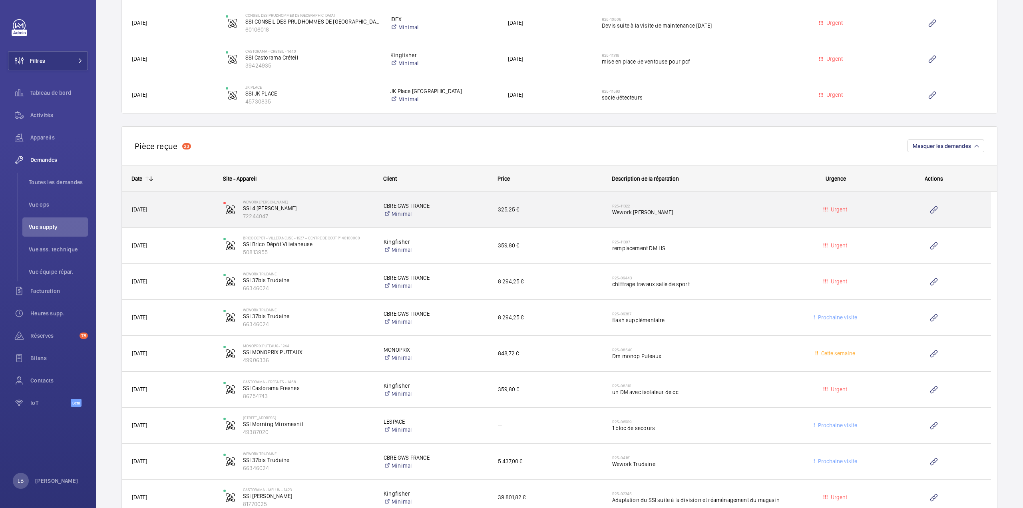
scroll to position [733, 0]
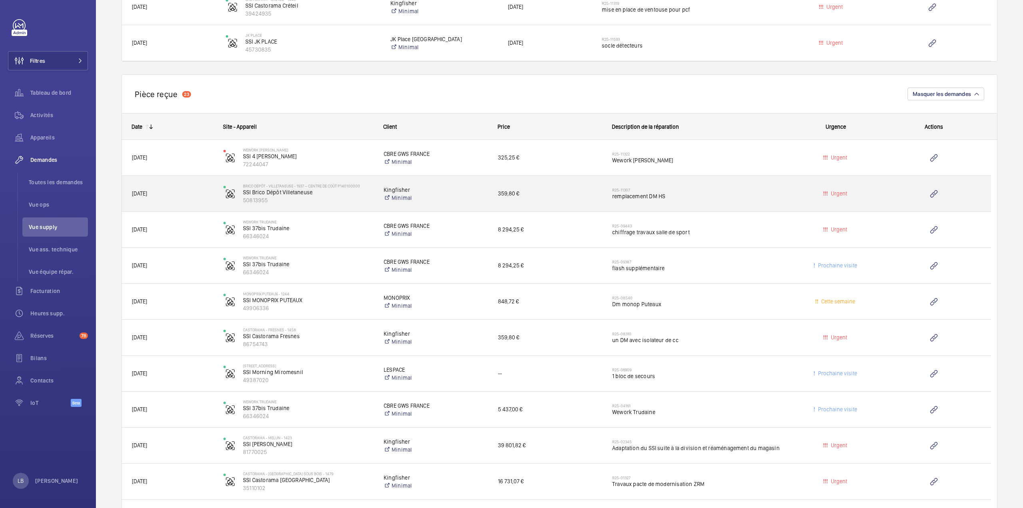
click at [721, 192] on span "remplacement DM HS" at bounding box center [698, 196] width 173 height 8
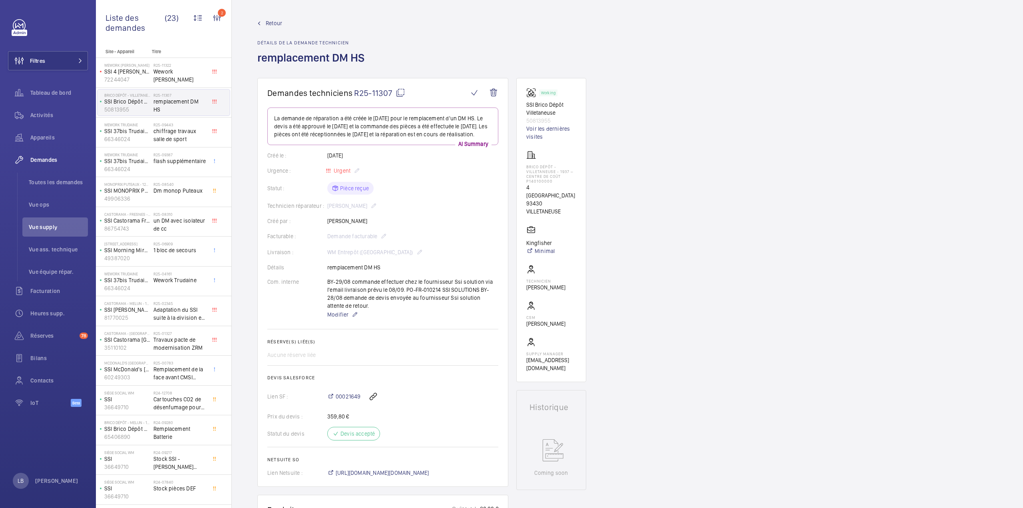
click at [272, 24] on span "Retour" at bounding box center [274, 23] width 16 height 8
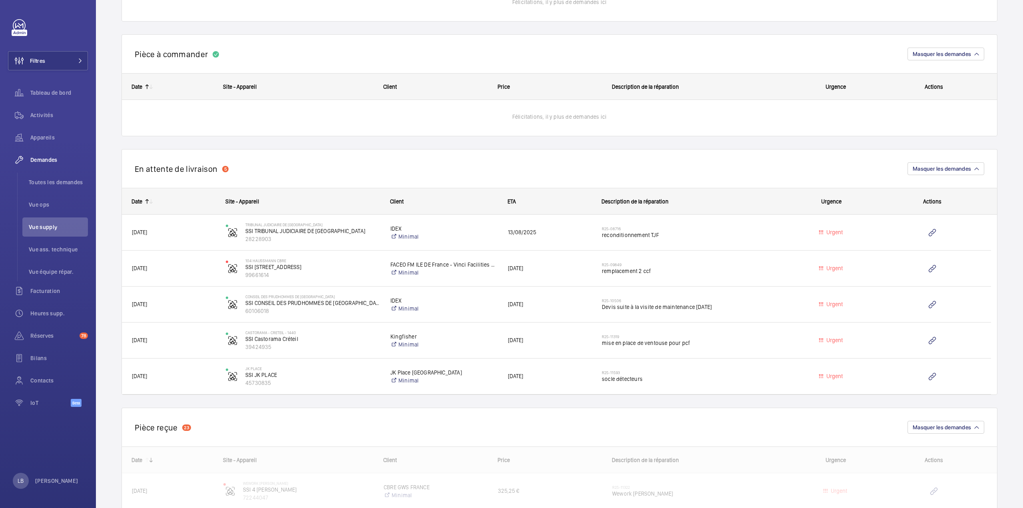
scroll to position [440, 0]
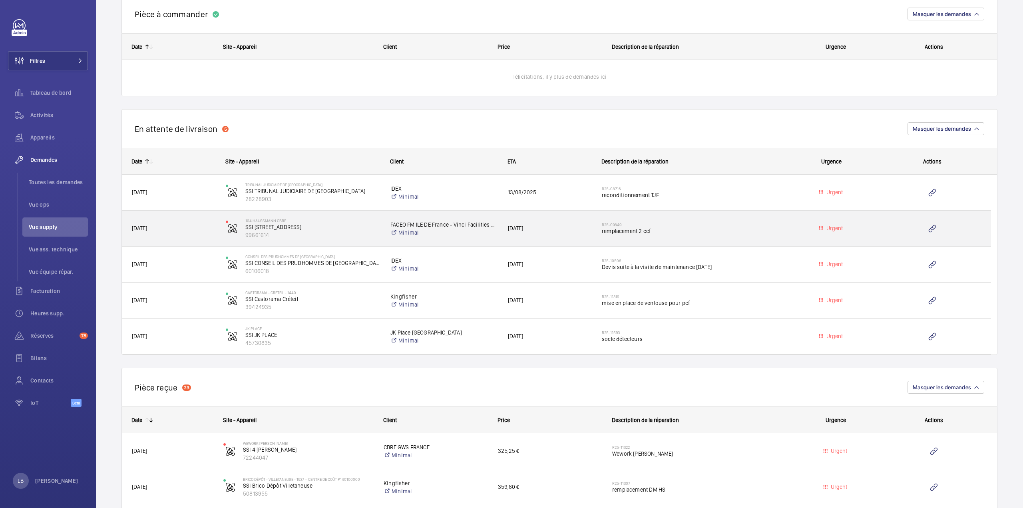
click at [752, 229] on span "remplacement 2 ccf" at bounding box center [690, 231] width 177 height 8
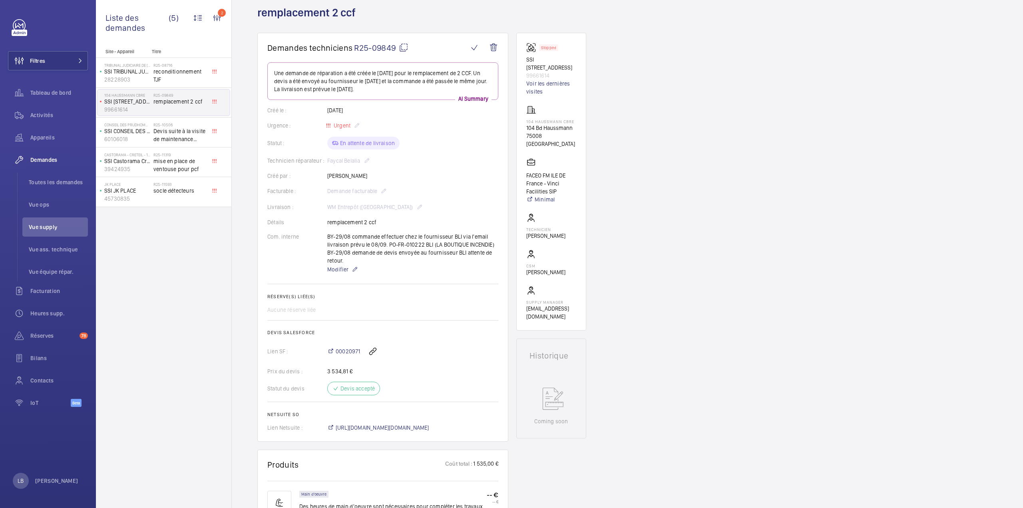
scroll to position [40, 0]
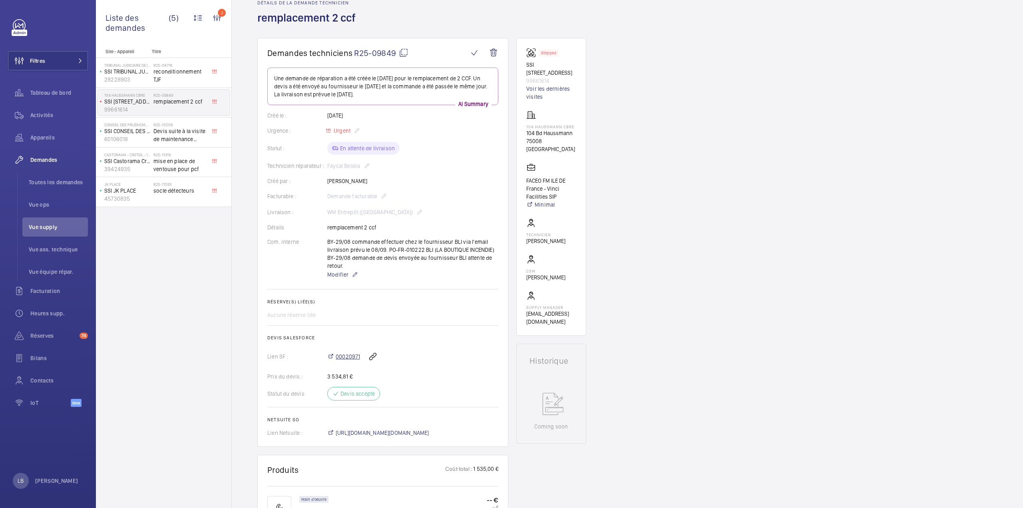
click at [347, 354] on span "00020971" at bounding box center [348, 356] width 24 height 8
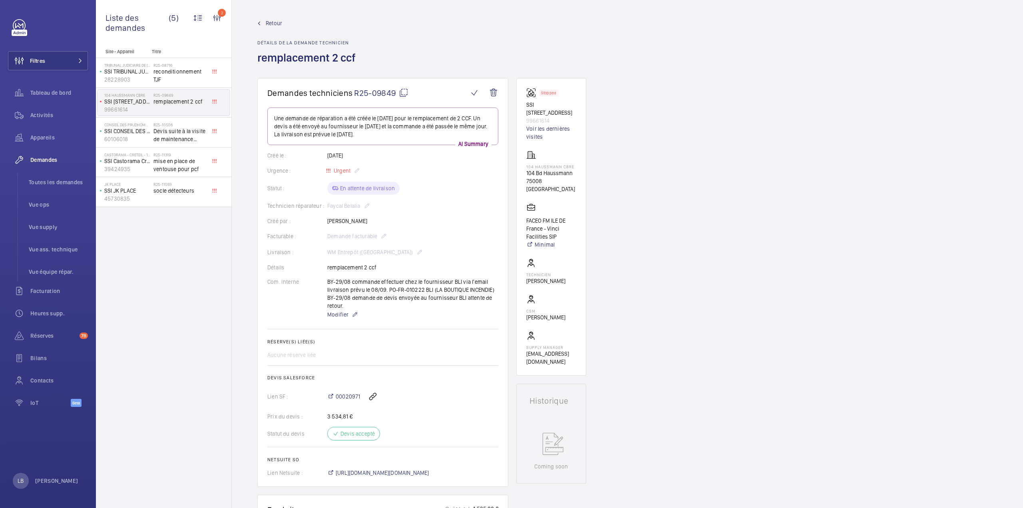
click at [269, 22] on span "Retour" at bounding box center [274, 23] width 16 height 8
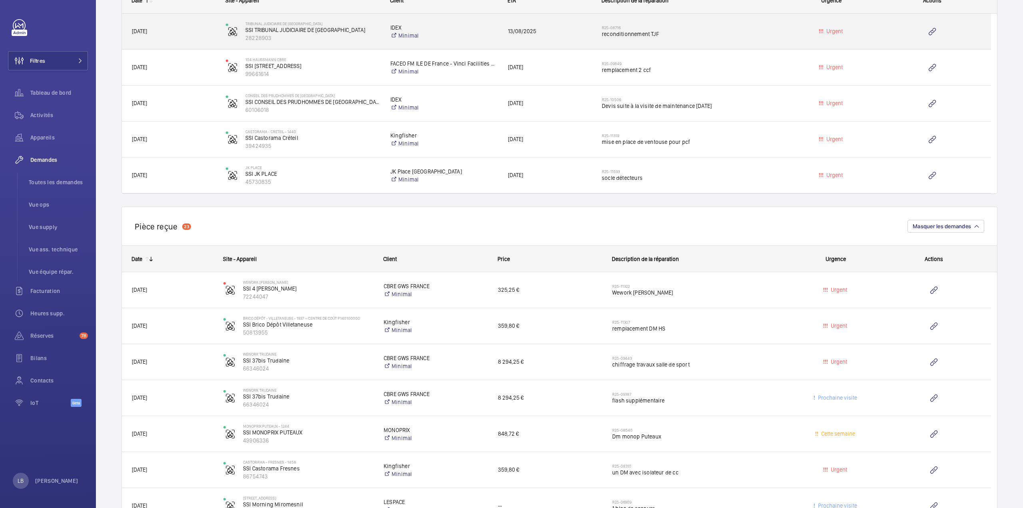
scroll to position [759, 0]
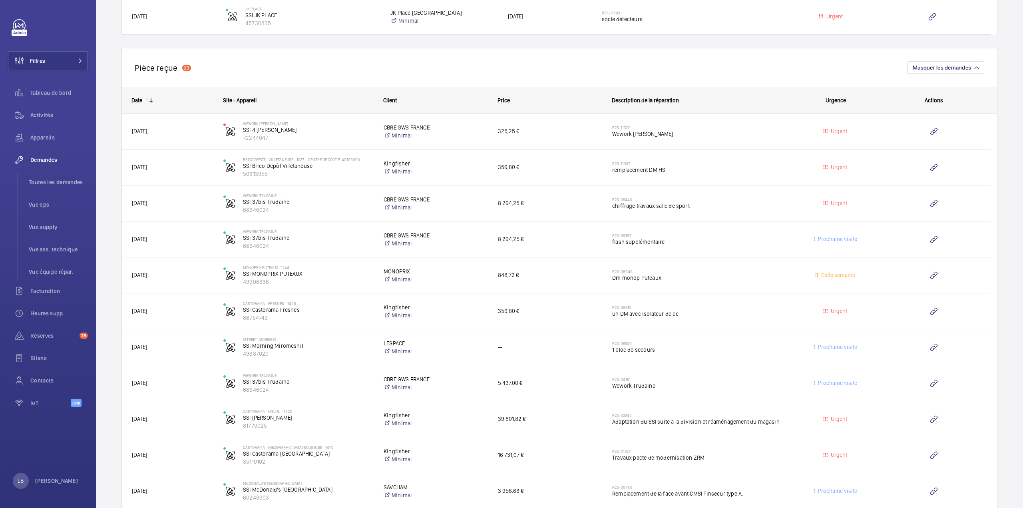
click at [313, 68] on div "Pièce reçue 23 Masquer les demandes" at bounding box center [559, 67] width 876 height 39
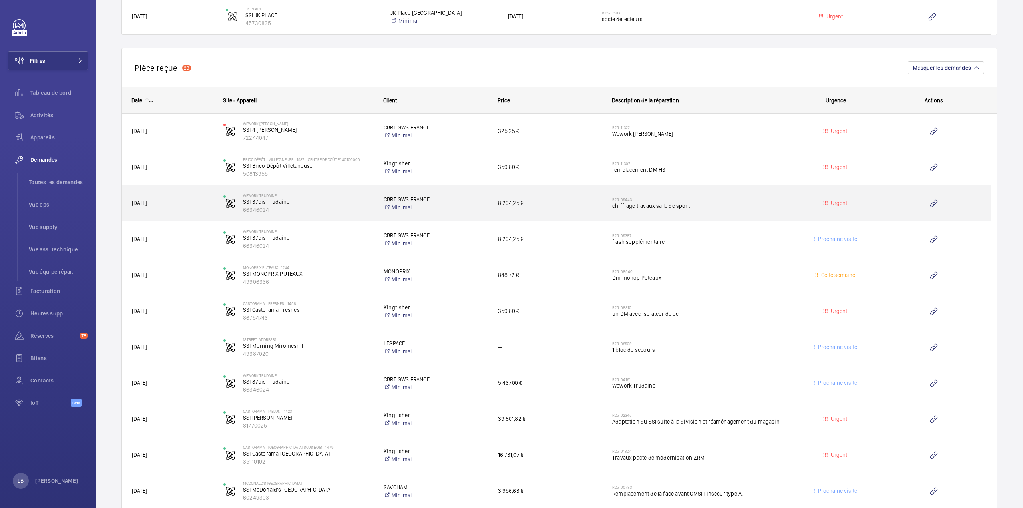
drag, startPoint x: 802, startPoint y: 192, endPoint x: 801, endPoint y: 187, distance: 5.3
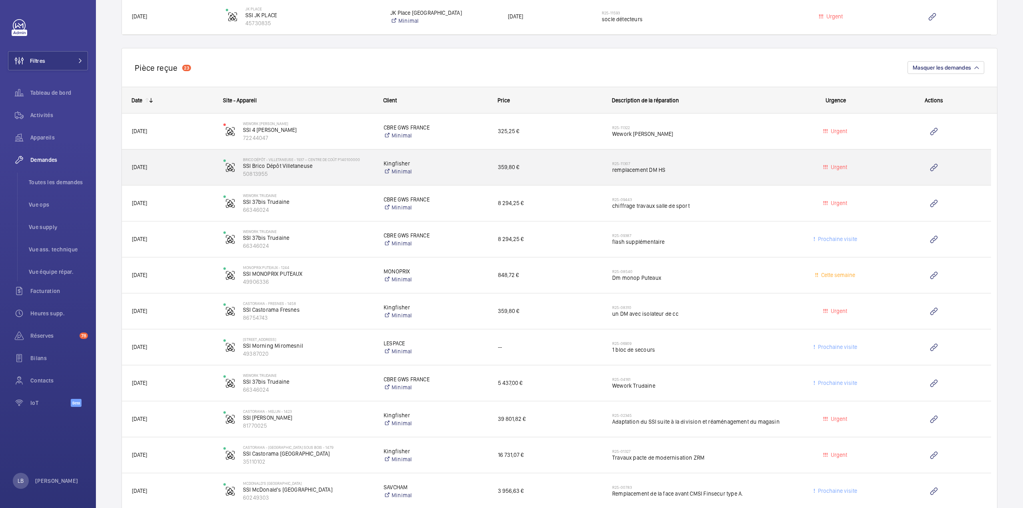
scroll to position [759, 0]
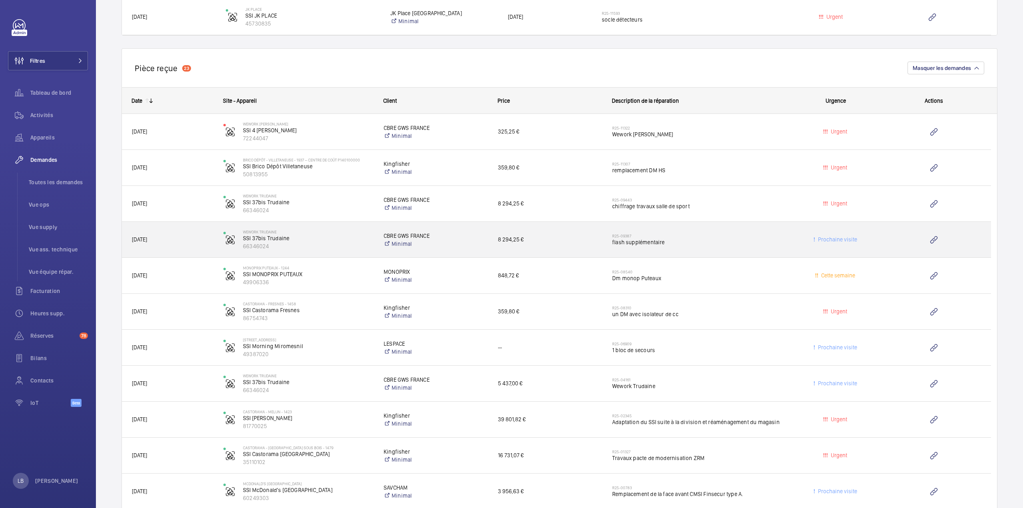
click at [715, 238] on span "flash supplémentaire" at bounding box center [698, 242] width 173 height 8
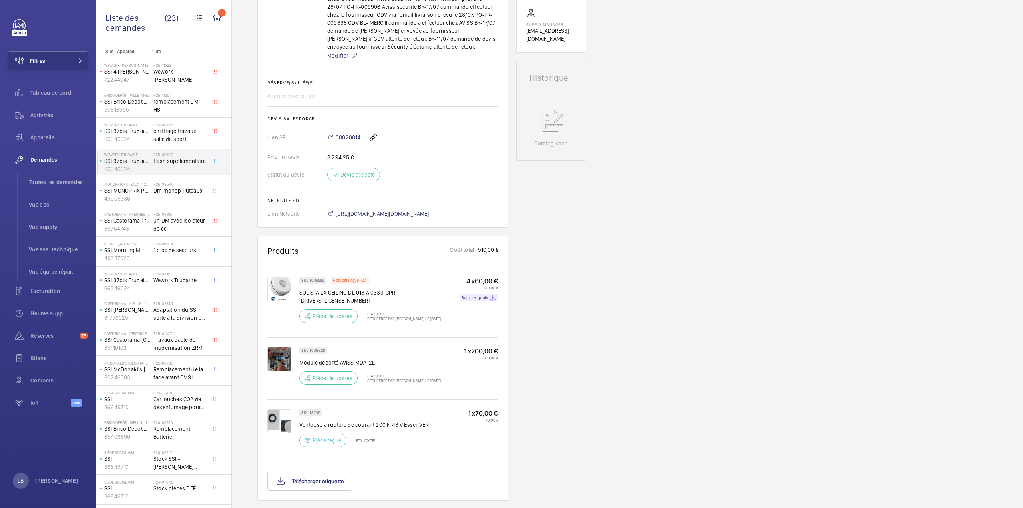
scroll to position [320, 0]
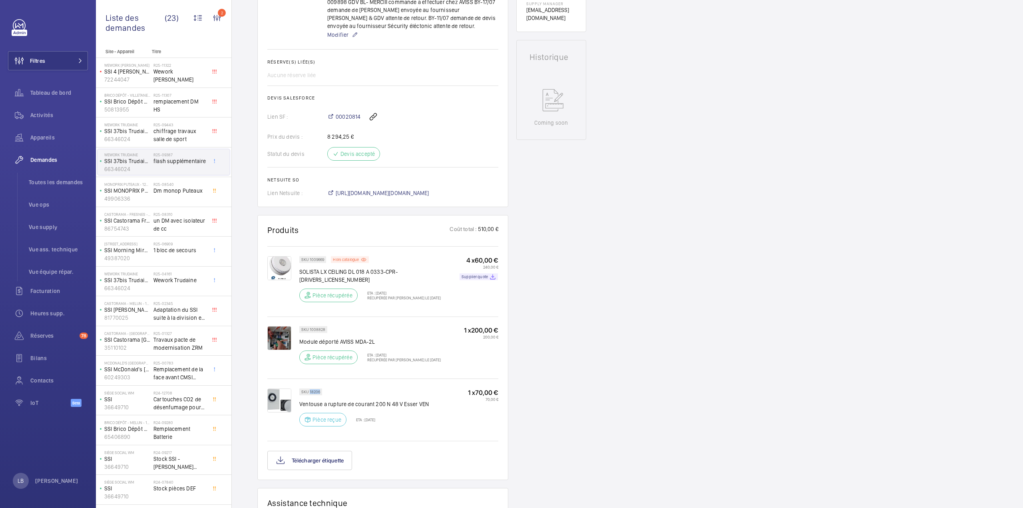
drag, startPoint x: 309, startPoint y: 382, endPoint x: 320, endPoint y: 382, distance: 10.8
click at [320, 364] on div "SKU 18206" at bounding box center [310, 391] width 23 height 7
copy p "18206"
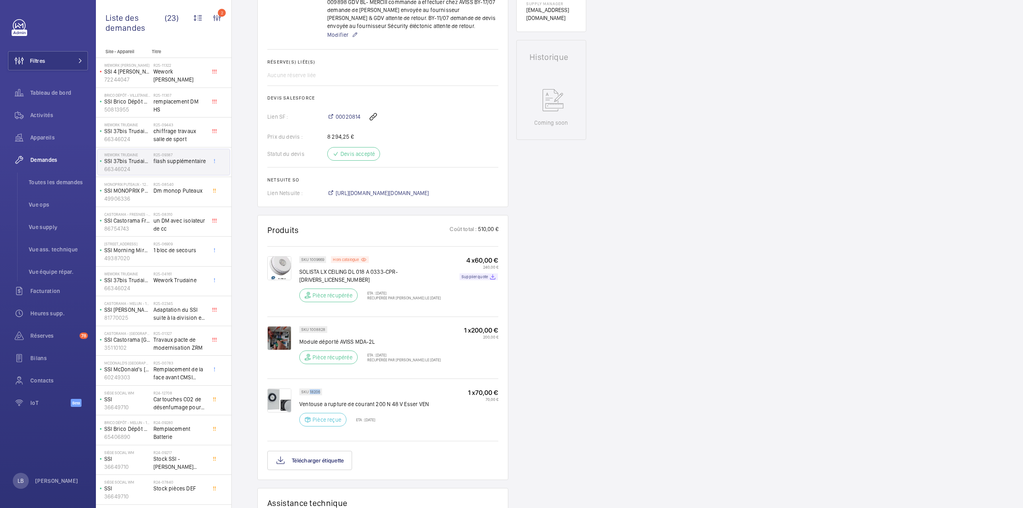
click at [629, 262] on div "Demandes techniciens R25-09387 Le client a fait une demande de réparation le [D…" at bounding box center [627, 264] width 791 height 1013
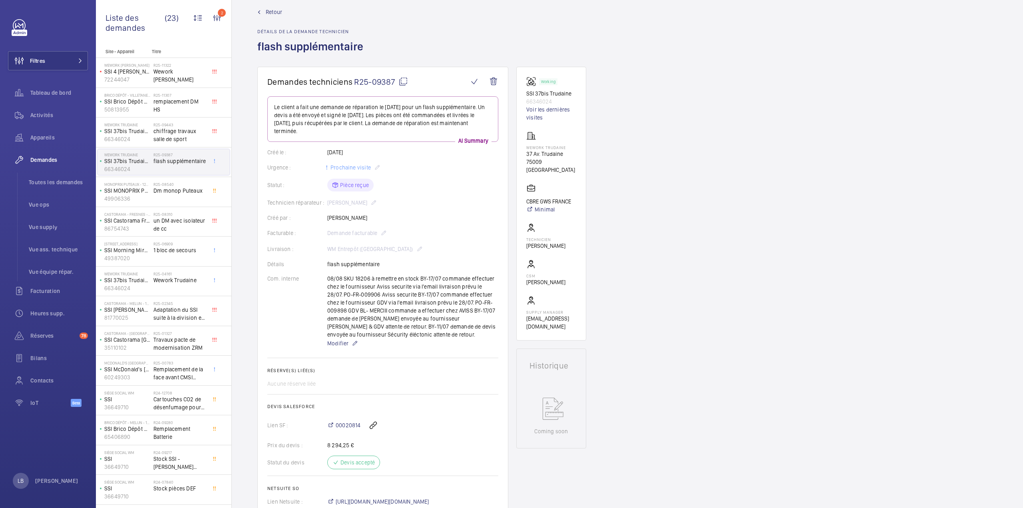
scroll to position [0, 0]
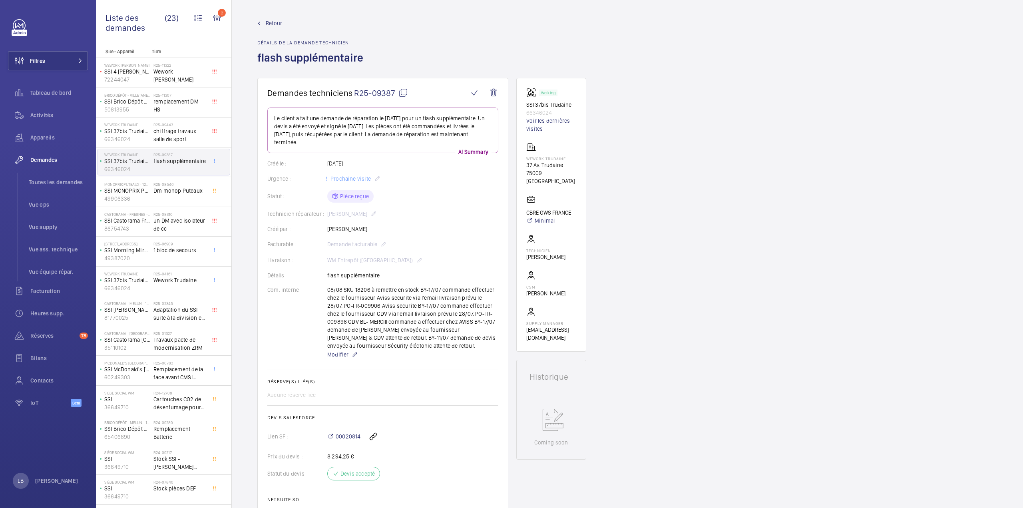
click at [274, 21] on span "Retour" at bounding box center [274, 23] width 16 height 8
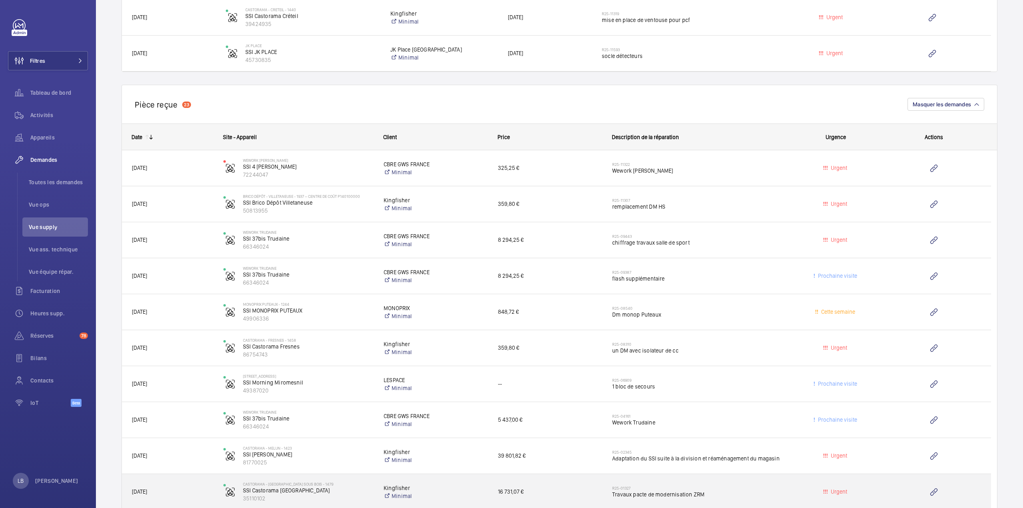
scroll to position [719, 0]
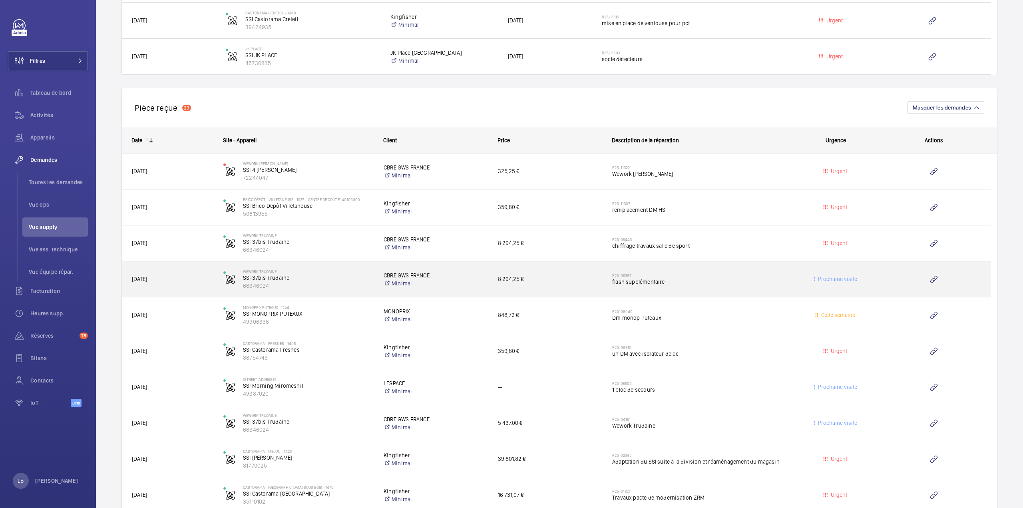
click at [703, 280] on span "flash supplémentaire" at bounding box center [698, 282] width 173 height 8
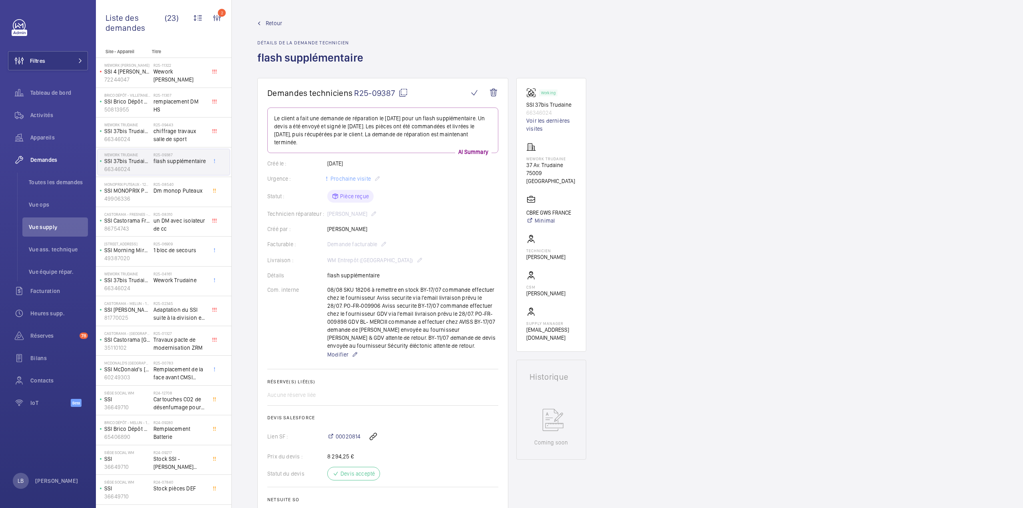
click at [404, 94] on mat-icon at bounding box center [403, 93] width 10 height 10
drag, startPoint x: 780, startPoint y: 185, endPoint x: 720, endPoint y: 88, distance: 113.8
drag, startPoint x: 48, startPoint y: 180, endPoint x: 89, endPoint y: 183, distance: 41.3
click at [50, 181] on span "Toutes les demandes" at bounding box center [58, 182] width 59 height 8
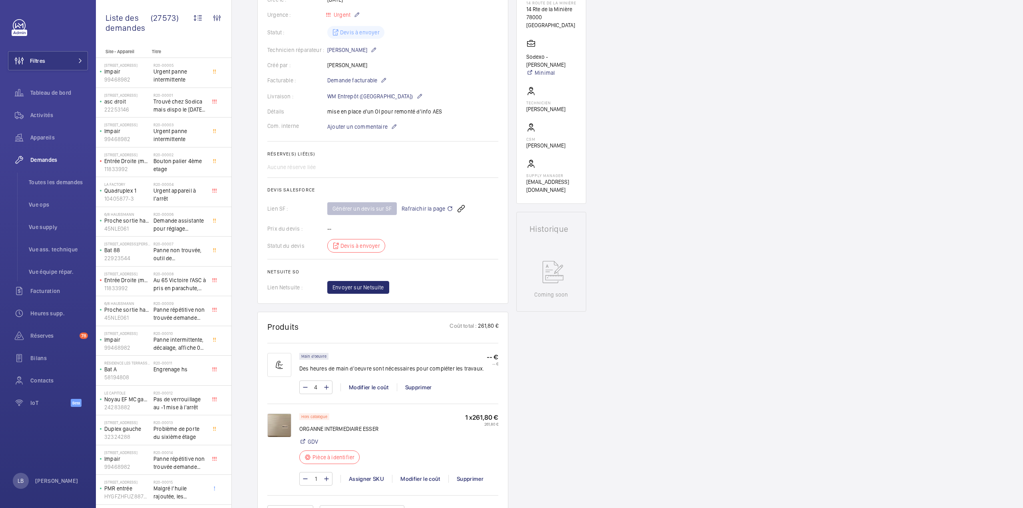
scroll to position [216, 0]
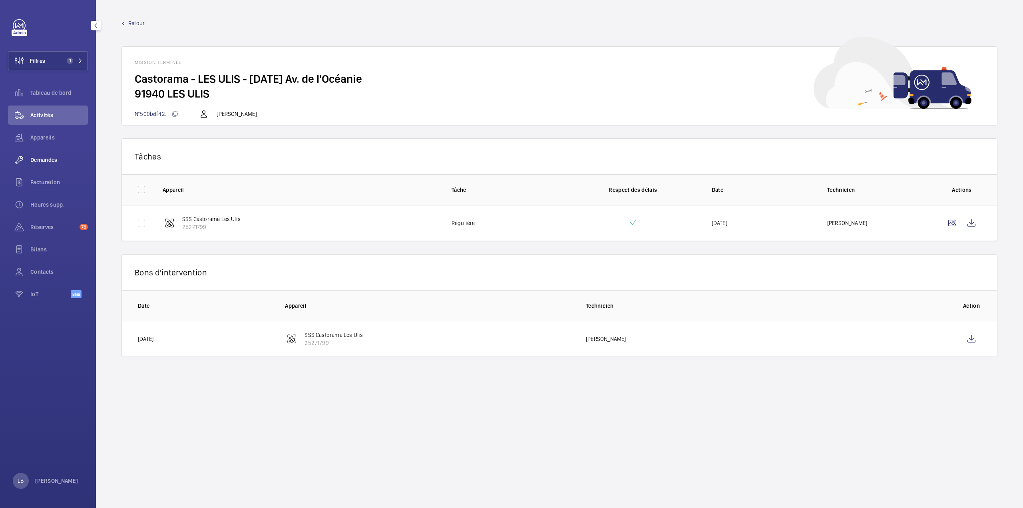
click at [42, 159] on span "Demandes" at bounding box center [59, 160] width 58 height 8
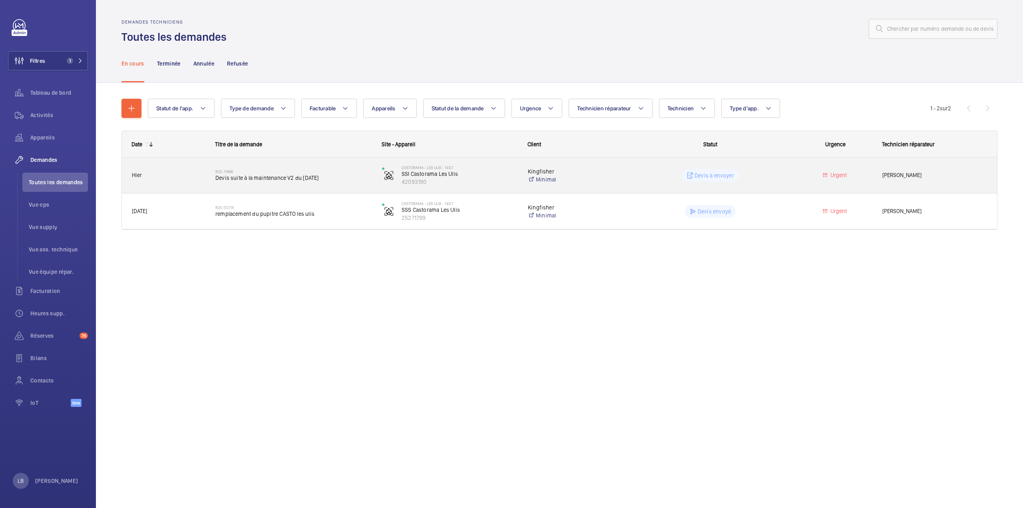
click at [790, 175] on div "Urgent" at bounding box center [830, 175] width 83 height 25
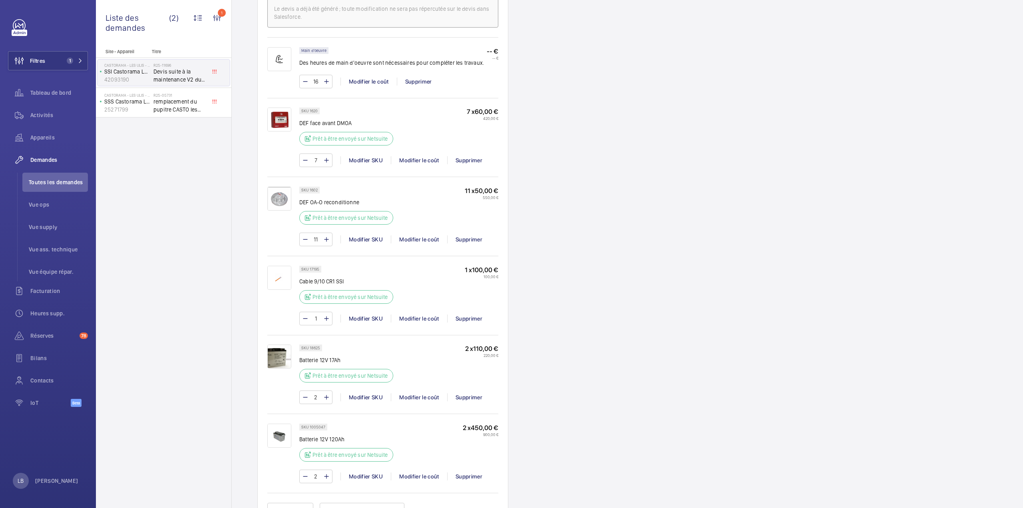
scroll to position [559, 0]
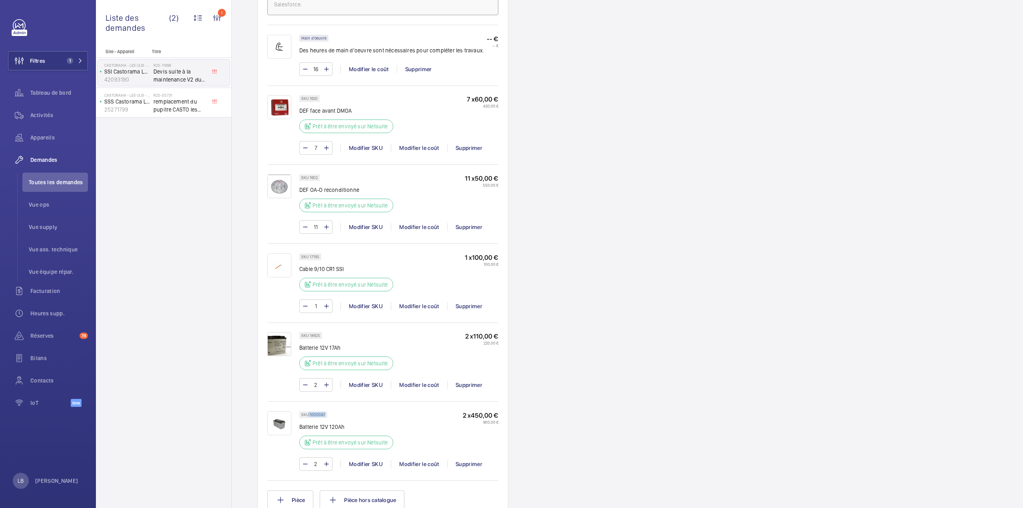
drag, startPoint x: 308, startPoint y: 412, endPoint x: 330, endPoint y: 410, distance: 21.2
click at [330, 411] on wm-front-pills "SKU 1005047" at bounding box center [315, 414] width 33 height 7
copy p "1005047"
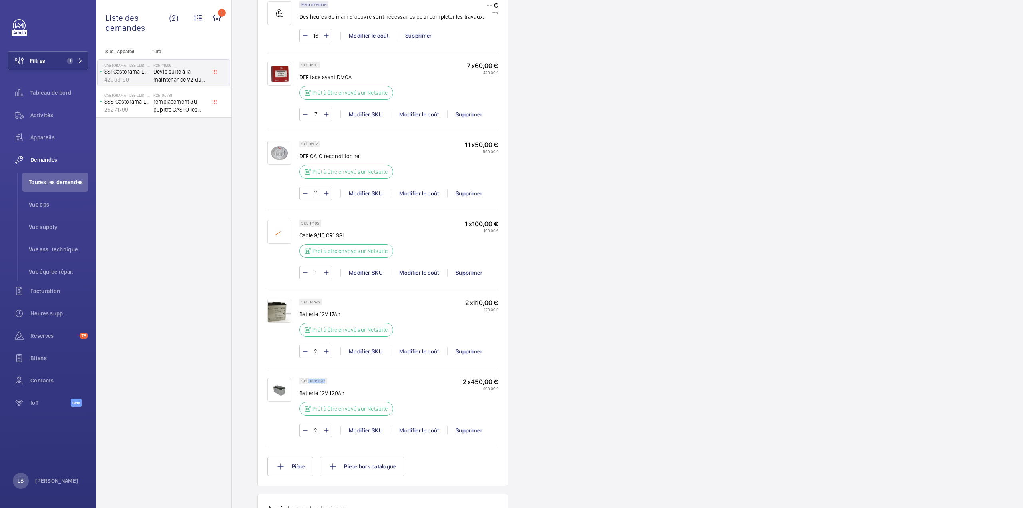
scroll to position [719, 0]
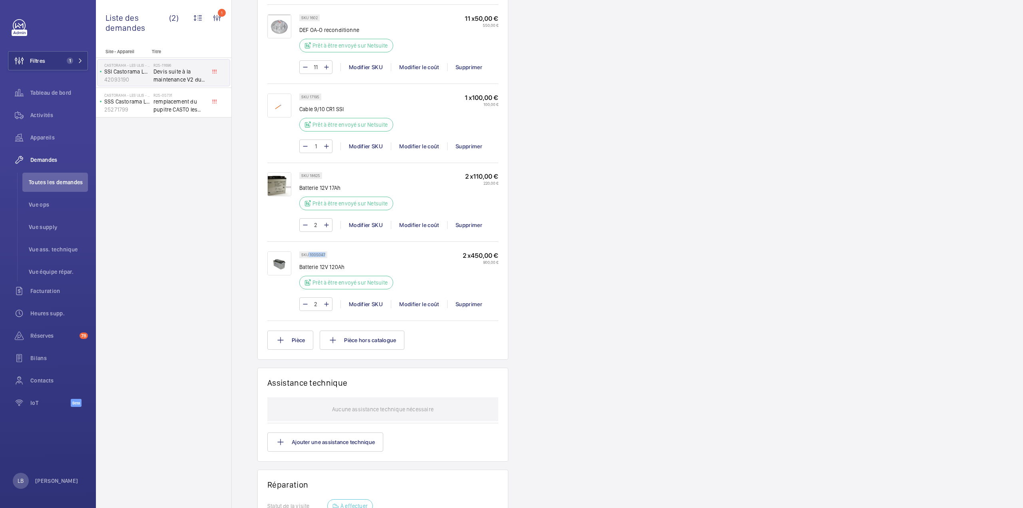
copy p "1005047"
drag, startPoint x: 309, startPoint y: 171, endPoint x: 323, endPoint y: 168, distance: 14.3
click at [323, 168] on div "SKU 18625 Batterie 12V 17Ah Prêt à être envoyé sur Netsuite 2 x 110,00 € 220,00…" at bounding box center [382, 202] width 231 height 78
copy p "18625"
click at [472, 300] on div "Supprimer" at bounding box center [468, 304] width 43 height 8
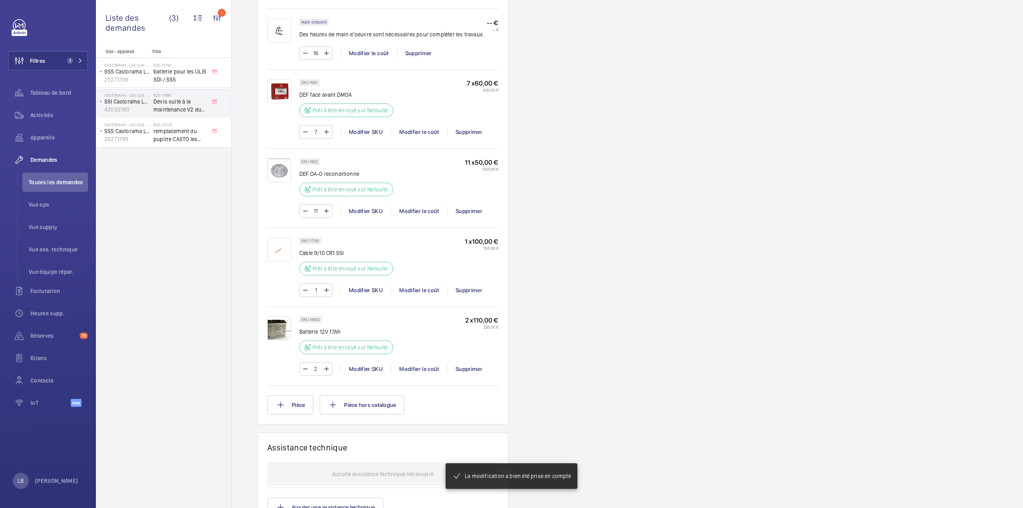
scroll to position [583, 0]
click at [474, 365] on div "Supprimer" at bounding box center [468, 369] width 43 height 8
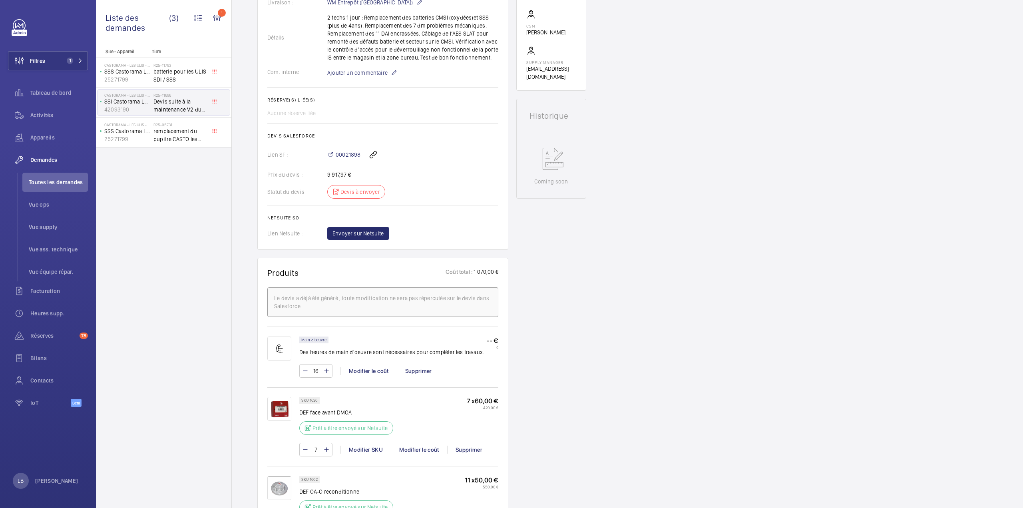
scroll to position [32, 0]
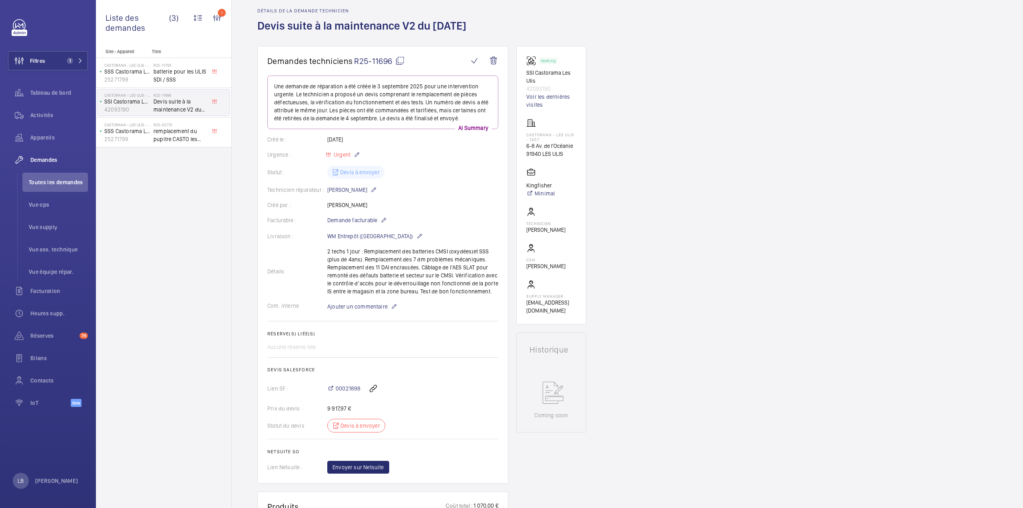
click at [401, 58] on mat-icon at bounding box center [400, 61] width 10 height 10
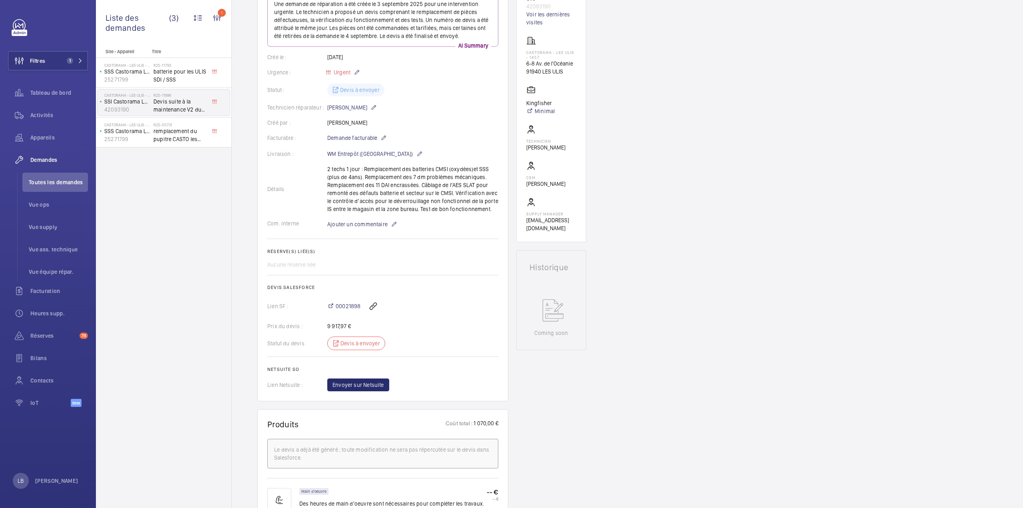
scroll to position [260, 0]
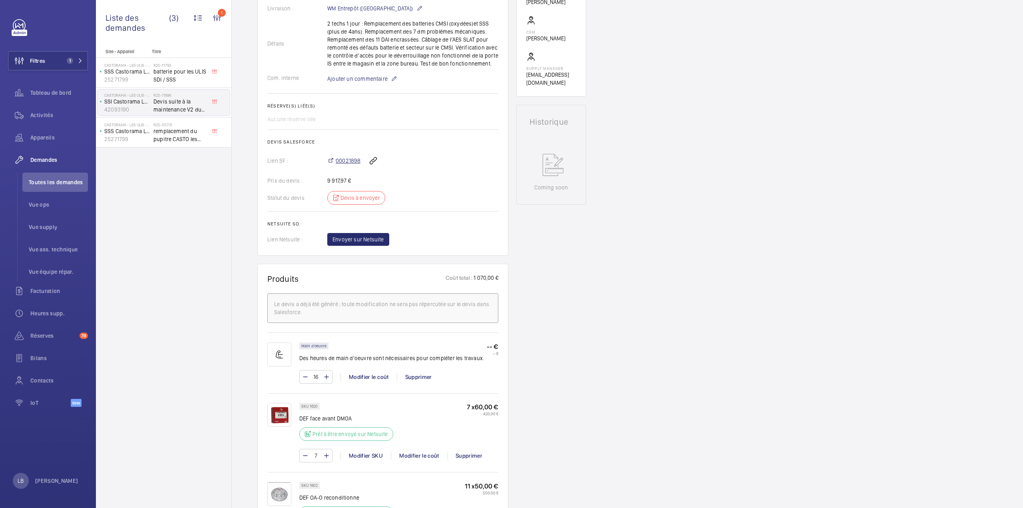
click at [352, 159] on span "00021898" at bounding box center [348, 161] width 25 height 8
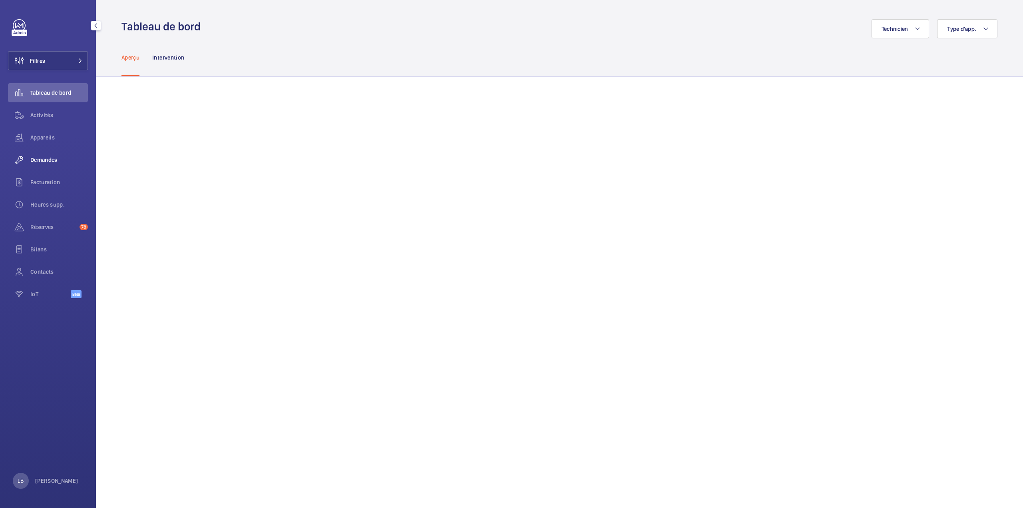
click at [42, 160] on span "Demandes" at bounding box center [59, 160] width 58 height 8
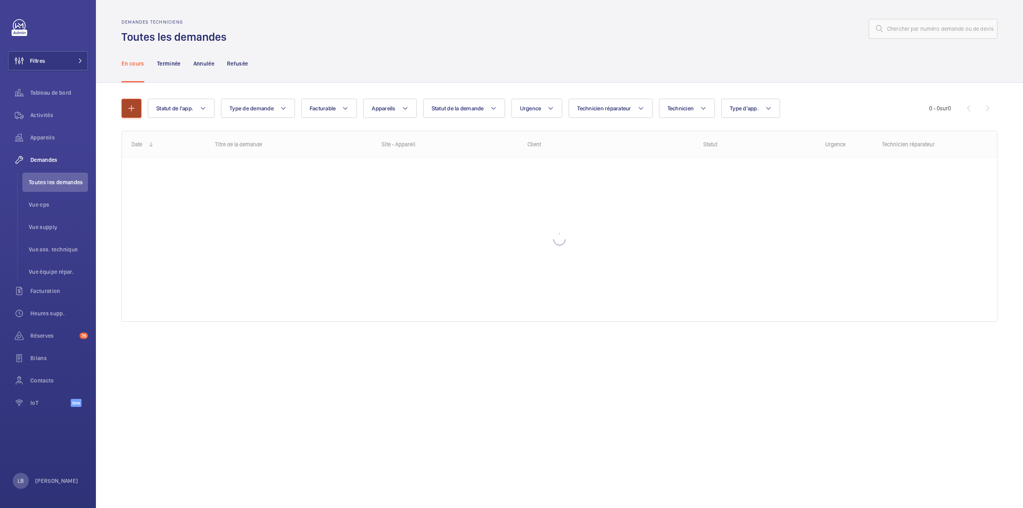
click at [137, 104] on button "button" at bounding box center [131, 108] width 20 height 19
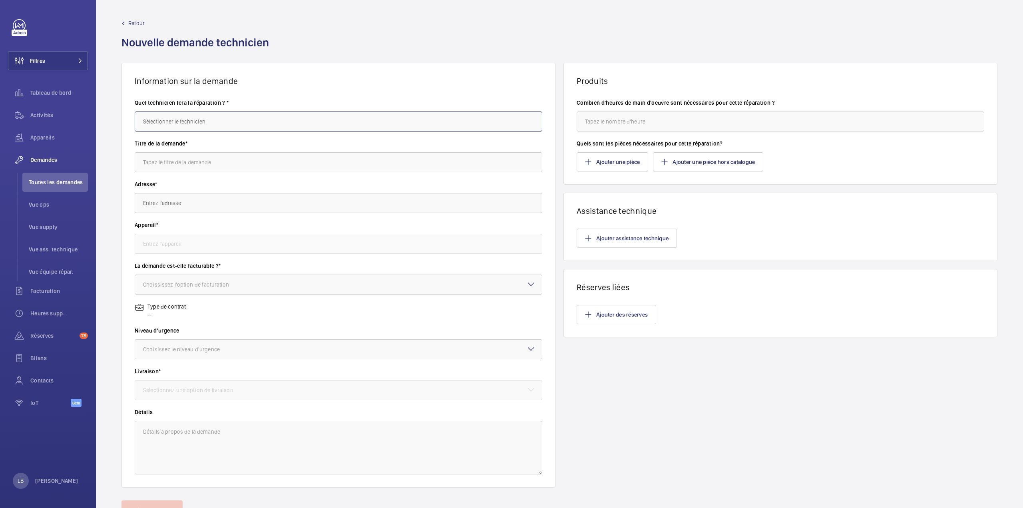
click at [195, 121] on input "text" at bounding box center [339, 121] width 408 height 20
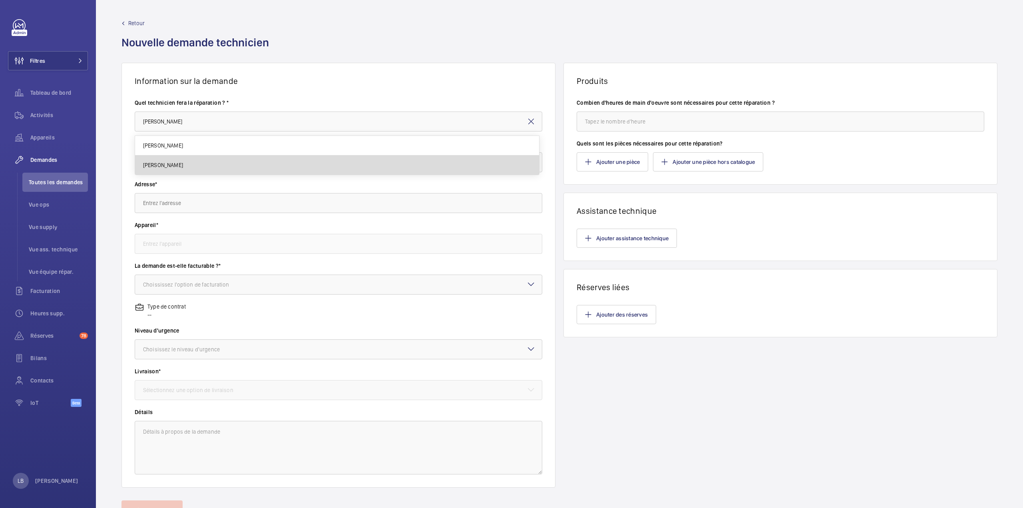
click at [185, 166] on mat-option "[PERSON_NAME]" at bounding box center [337, 164] width 404 height 19
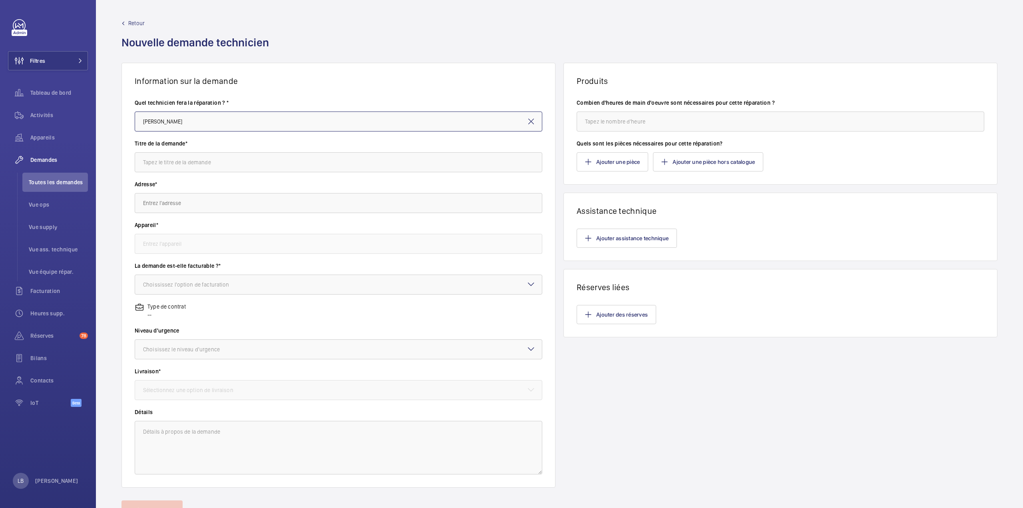
type input "[PERSON_NAME]"
click at [175, 162] on input "text" at bounding box center [339, 162] width 408 height 20
type input "batterie pour les ULIS"
click at [180, 204] on input "text" at bounding box center [339, 203] width 408 height 20
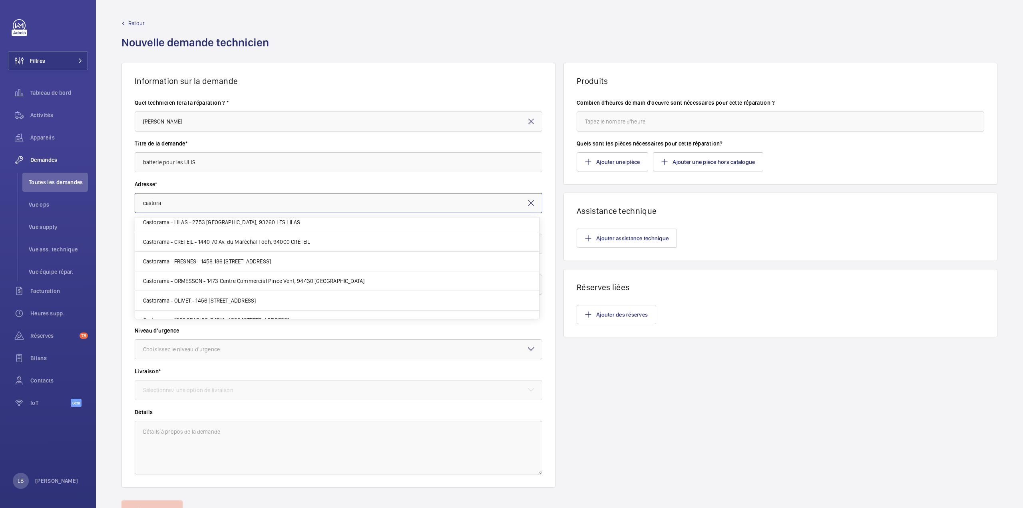
scroll to position [267, 0]
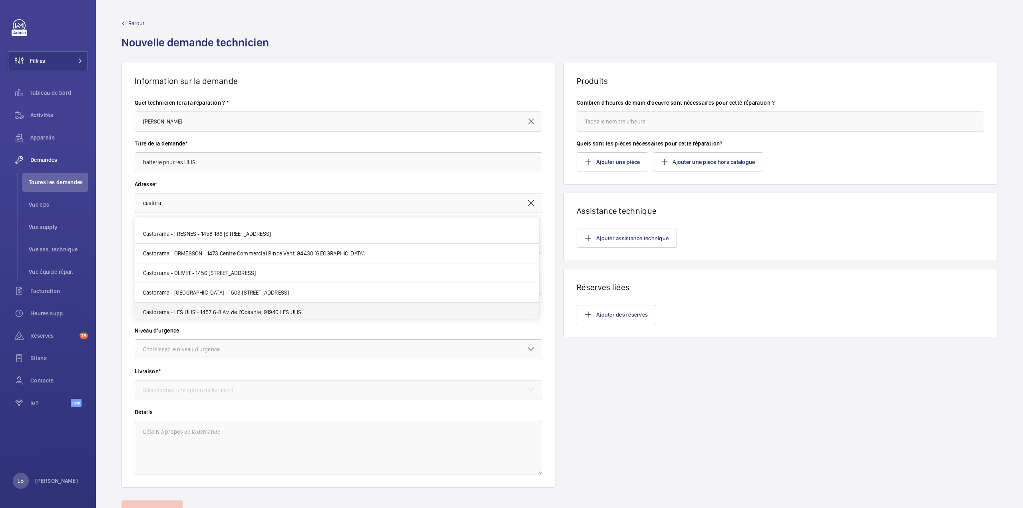
click at [183, 310] on span "Castorama - LES ULIS - 1457 6-8 Av. de l'Océanie, 91940 LES ULIS" at bounding box center [222, 312] width 159 height 8
type input "Castorama - LES ULIS - 1457 6-8 Av. de l'Océanie, 91940 LES ULIS"
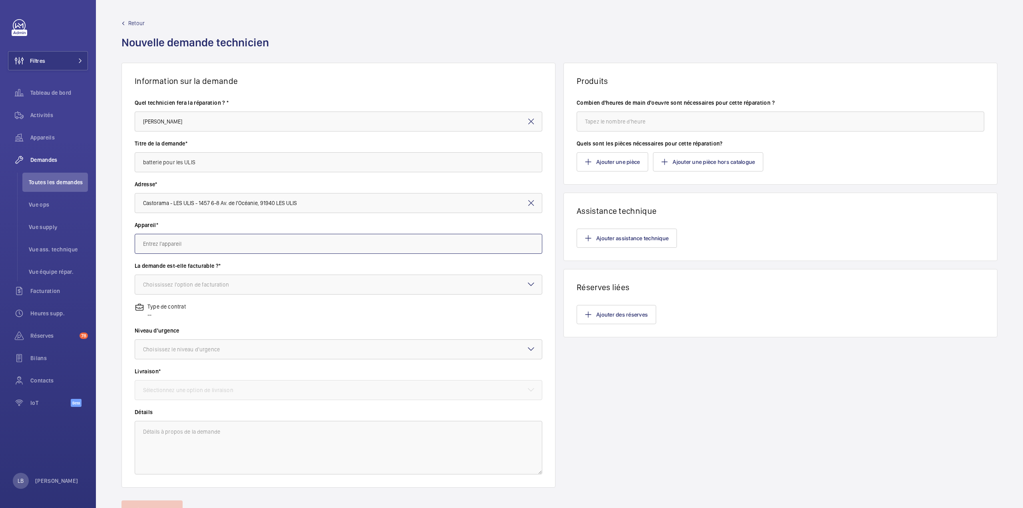
click at [208, 246] on input "text" at bounding box center [339, 244] width 408 height 20
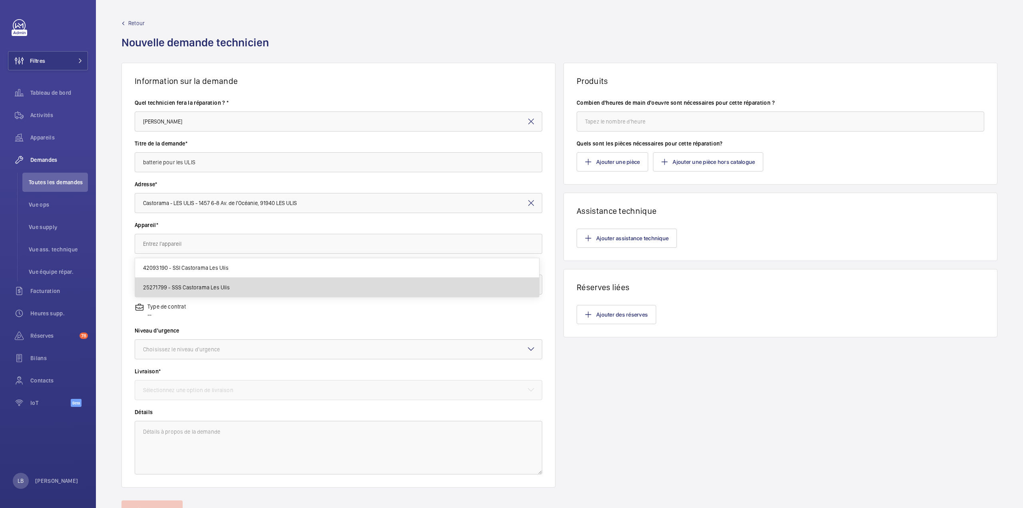
click at [218, 289] on span "25271799 - SSS Castorama Les Ulis" at bounding box center [186, 287] width 87 height 8
type input "25271799 - SSS Castorama Les Ulis"
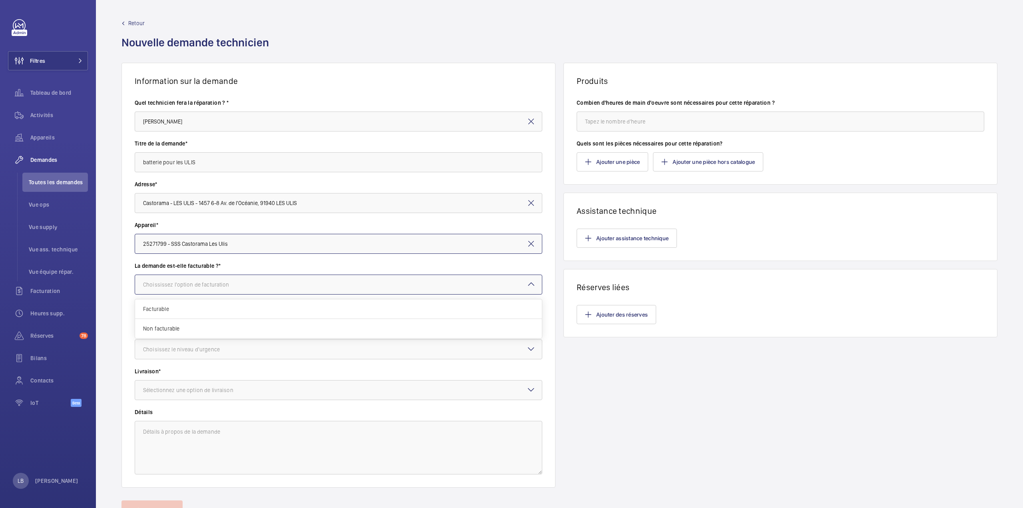
click at [200, 289] on div at bounding box center [338, 284] width 407 height 19
click at [188, 310] on span "Facturable" at bounding box center [338, 309] width 391 height 8
click at [217, 352] on div "Choisissez le niveau d'urgence" at bounding box center [191, 349] width 97 height 8
click at [186, 414] on span "Urgent" at bounding box center [338, 413] width 391 height 8
click at [260, 380] on wm-front-input-dropdown "Livraison* Sélectionnez une option de livraison" at bounding box center [339, 383] width 408 height 33
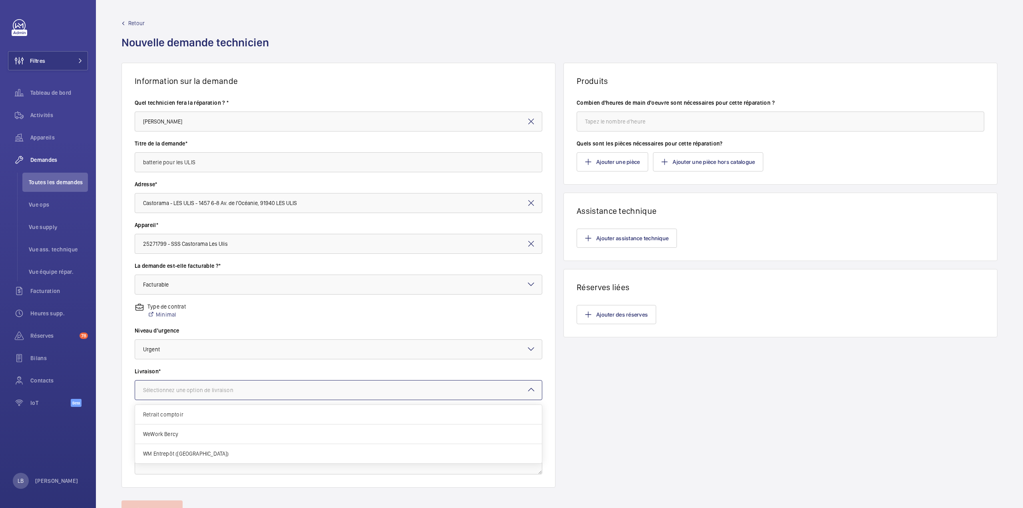
click at [259, 391] on div at bounding box center [338, 389] width 407 height 19
click at [189, 451] on span "WM Entrepôt ([GEOGRAPHIC_DATA])" at bounding box center [338, 454] width 391 height 8
click at [224, 439] on textarea at bounding box center [339, 448] width 408 height 54
click at [209, 163] on input "batterie pour les ULIS" at bounding box center [339, 162] width 408 height 20
type input "batterie pour les ULIS SDI / SSS"
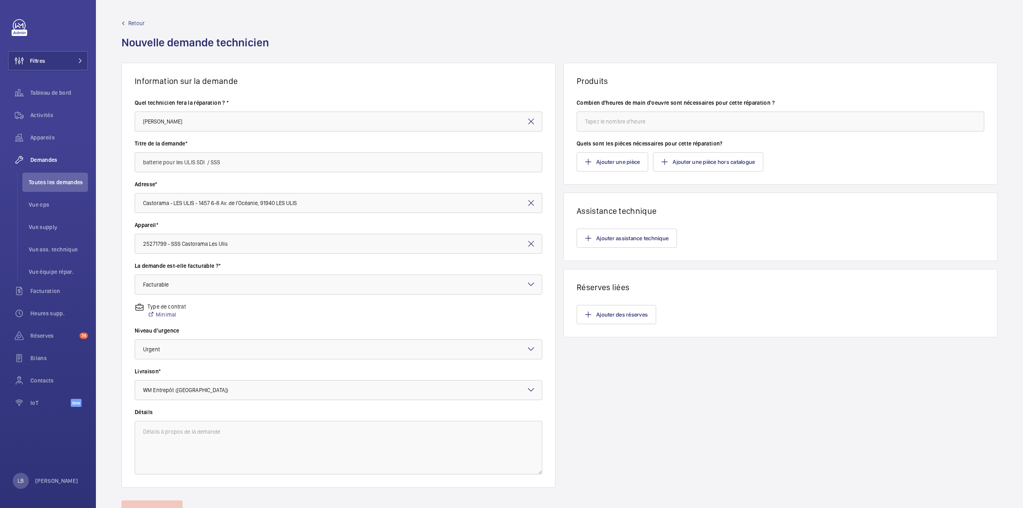
click at [543, 182] on wm-front-card-body "Quel technicien fera la réparation ? * Alain Bedime Titre de la demande* batter…" at bounding box center [338, 286] width 433 height 401
click at [231, 159] on input "batterie pour les ULIS SDI / SSS" at bounding box center [339, 162] width 408 height 20
click at [232, 431] on textarea at bounding box center [339, 448] width 408 height 54
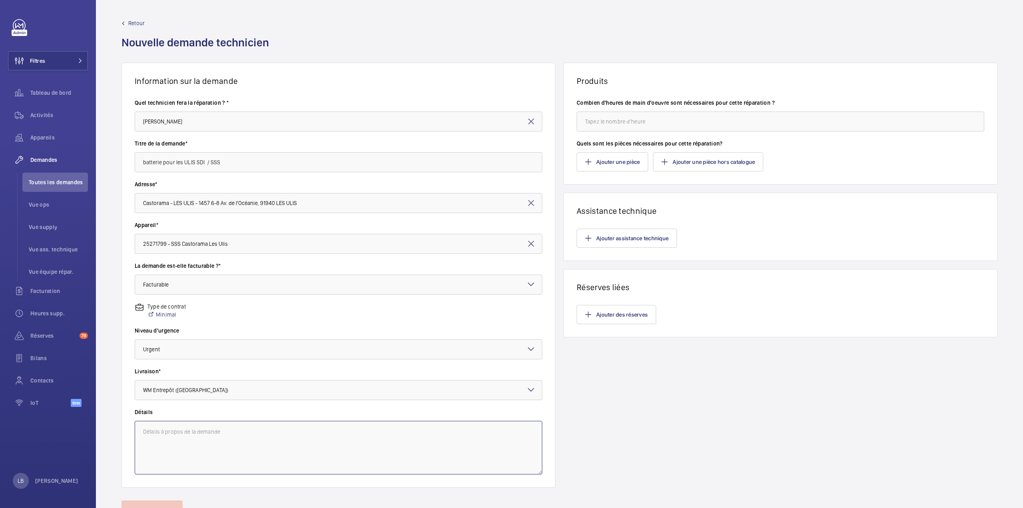
paste textarea "batterie pour les ULIS SDI / SSS"
click at [243, 449] on textarea "batterie pour les ULIS SDI / SSS" at bounding box center [339, 448] width 408 height 54
type textarea "batterie pour les ULIS SDI / SSS"
click at [627, 125] on input "number" at bounding box center [781, 121] width 408 height 20
click at [628, 117] on input "number" at bounding box center [781, 121] width 408 height 20
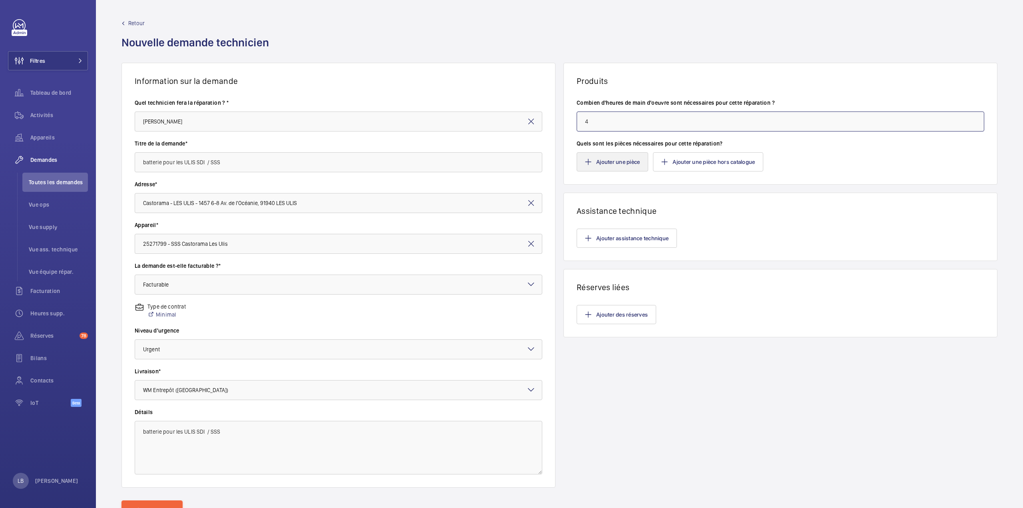
type input "4"
click at [613, 161] on button "Ajouter une pièce" at bounding box center [613, 161] width 72 height 19
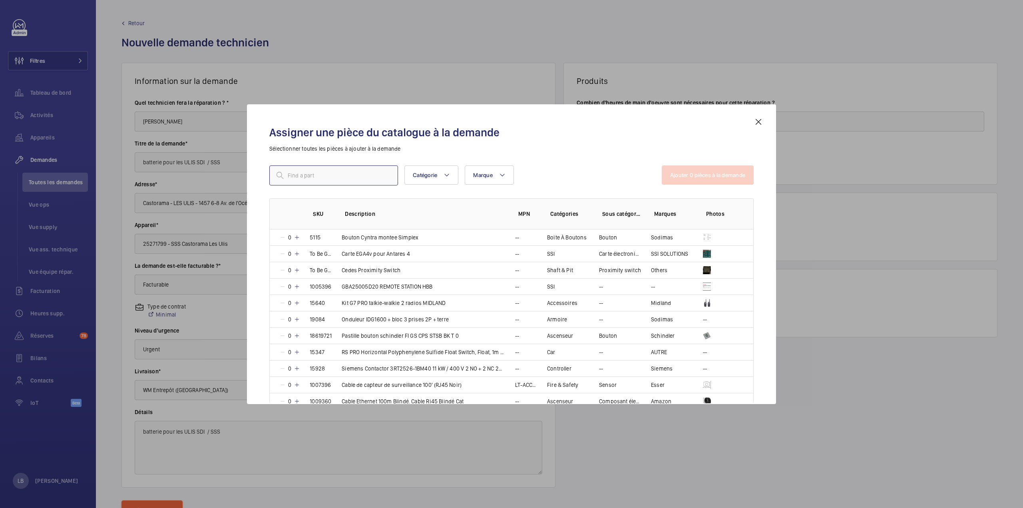
click at [353, 184] on input "text" at bounding box center [333, 175] width 129 height 20
paste input "1005047"
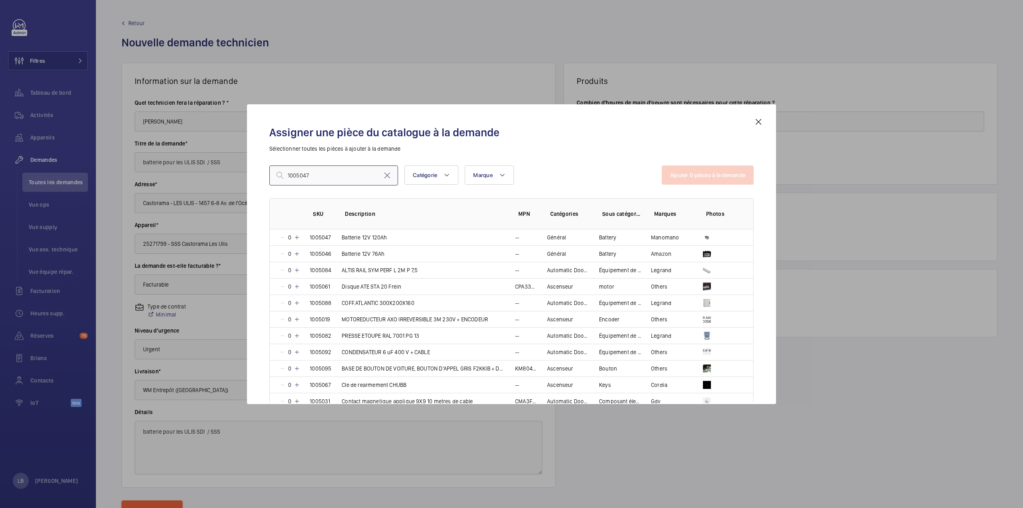
click at [289, 174] on input "1005047" at bounding box center [333, 175] width 129 height 20
type input "1005047"
click at [298, 237] on mat-icon at bounding box center [297, 237] width 6 height 6
click at [679, 177] on button "Ajouter 1 pièces à la demande" at bounding box center [708, 174] width 91 height 19
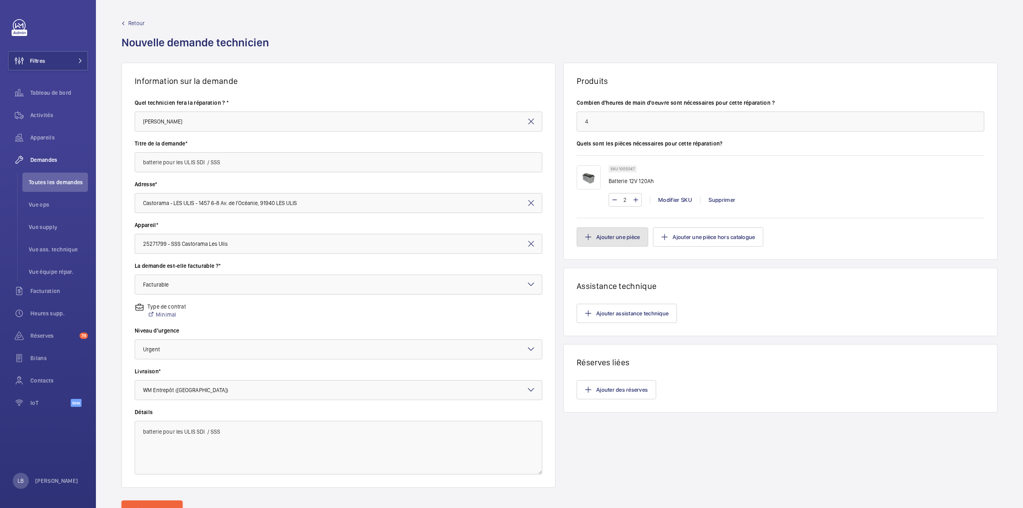
click at [594, 233] on button "Ajouter une pièce" at bounding box center [613, 236] width 72 height 19
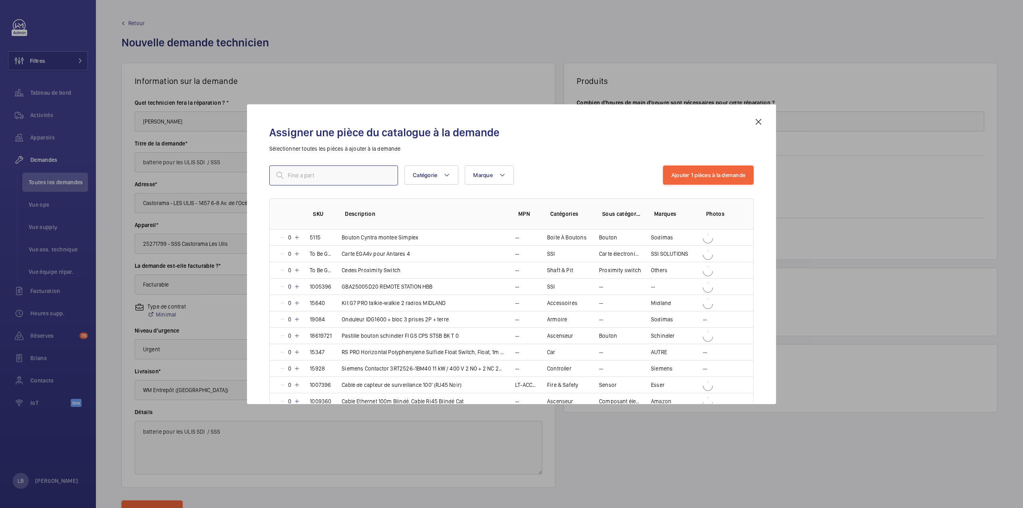
click at [317, 172] on input "text" at bounding box center [333, 175] width 129 height 20
paste input "18625"
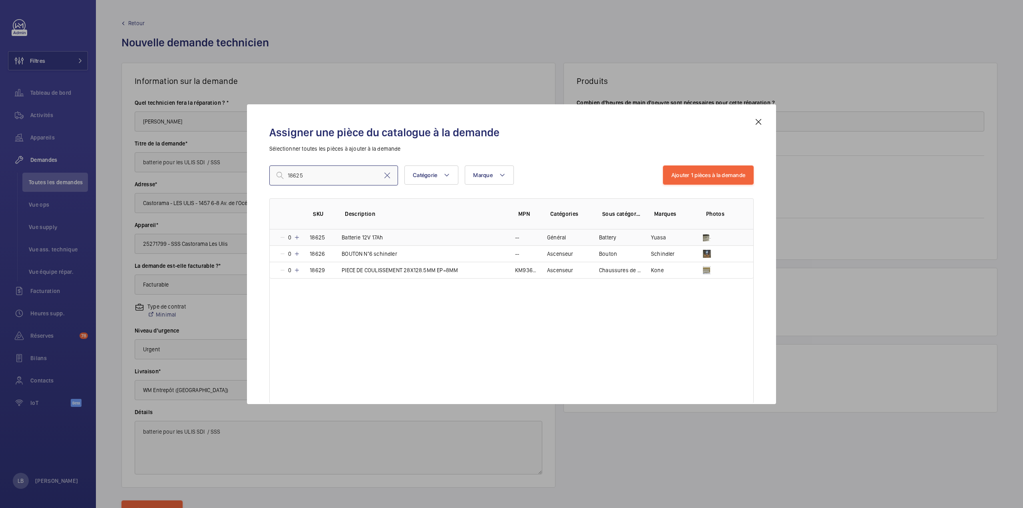
type input "18625"
click at [296, 236] on mat-icon at bounding box center [297, 237] width 6 height 6
click at [296, 236] on mat-icon at bounding box center [296, 237] width 6 height 6
click at [704, 173] on button "Ajouter 2 pièces à la demande" at bounding box center [708, 174] width 92 height 19
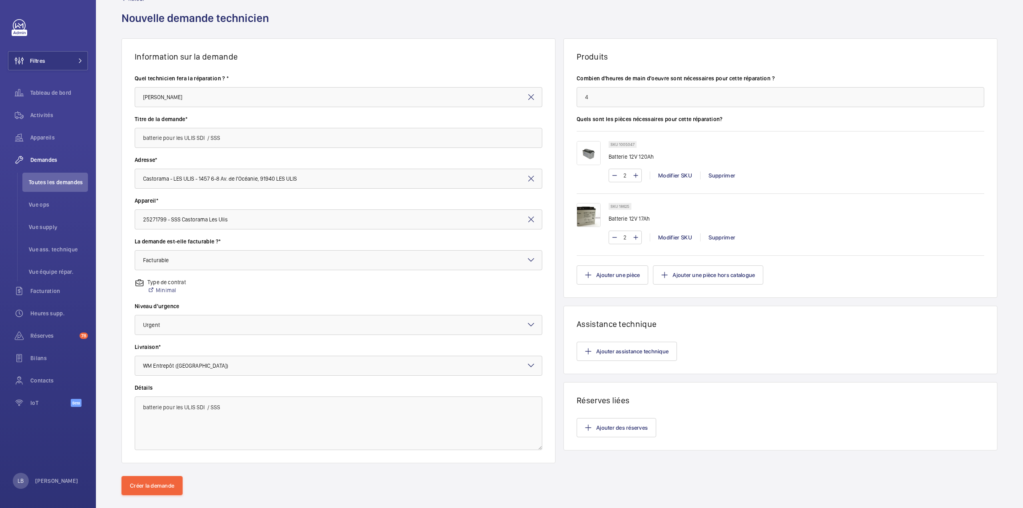
scroll to position [37, 0]
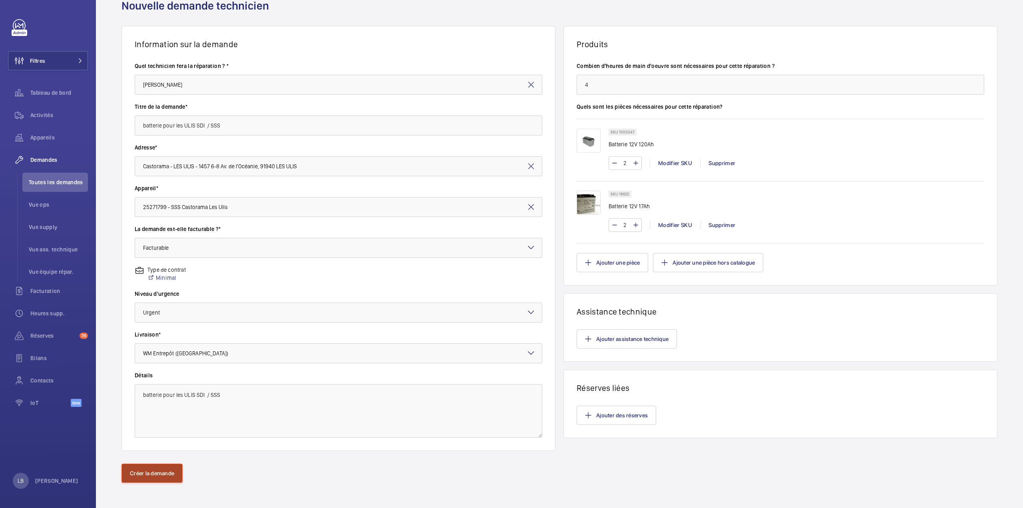
click at [153, 473] on button "Créer la demande" at bounding box center [151, 473] width 61 height 19
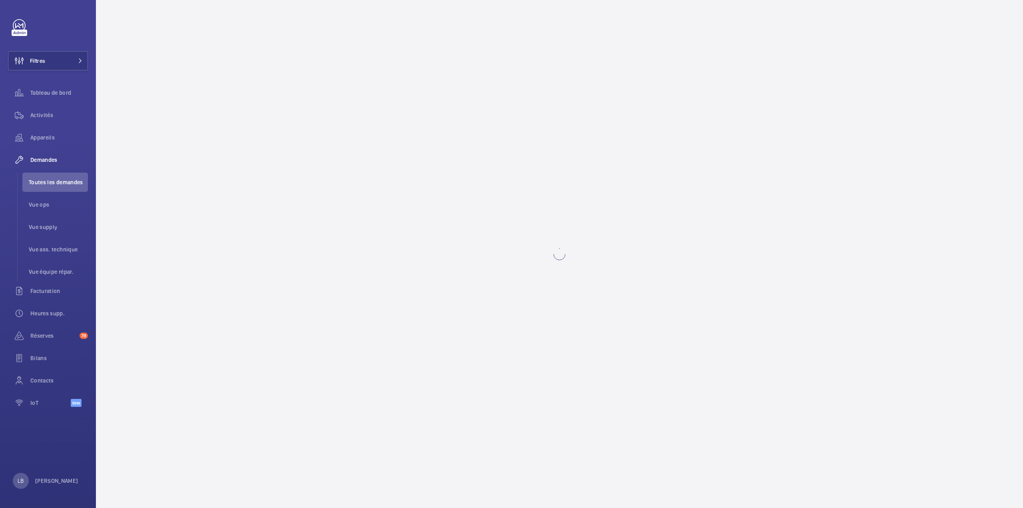
scroll to position [0, 0]
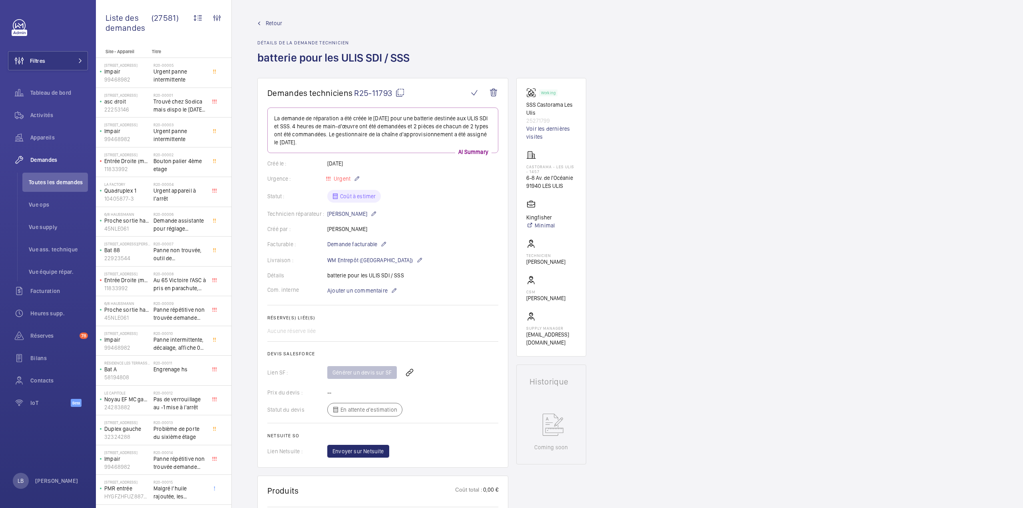
click at [409, 374] on wm-front-icon-button at bounding box center [409, 372] width 19 height 19
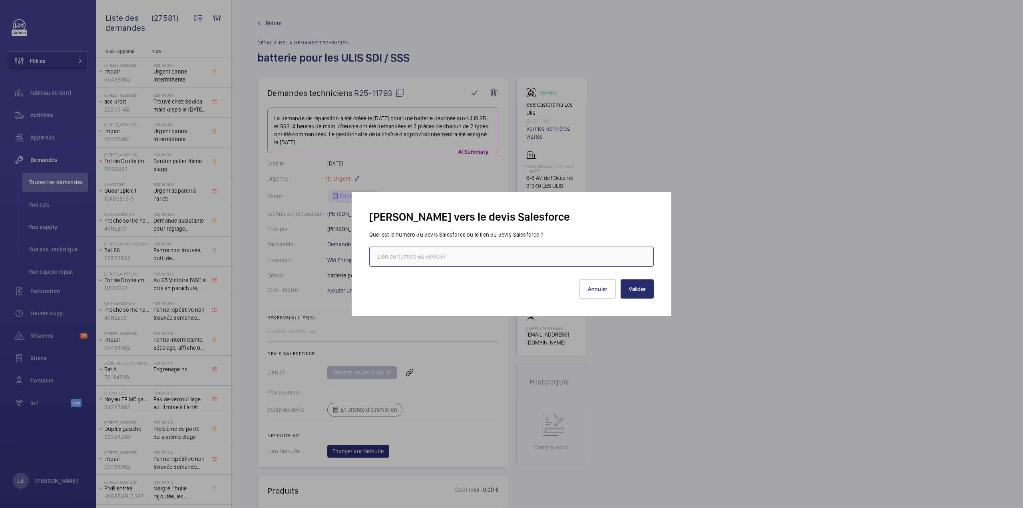
click at [439, 261] on input "text" at bounding box center [511, 257] width 285 height 20
paste input "https://wemaintain.lightning.force.com/lightning/r/Quote/0Q0SZ000005YWfJ0AW/view"
type input "https://wemaintain.lightning.force.com/lightning/r/Quote/0Q0SZ000005YWfJ0AW/view"
click at [602, 285] on button "Annuler" at bounding box center [597, 288] width 37 height 19
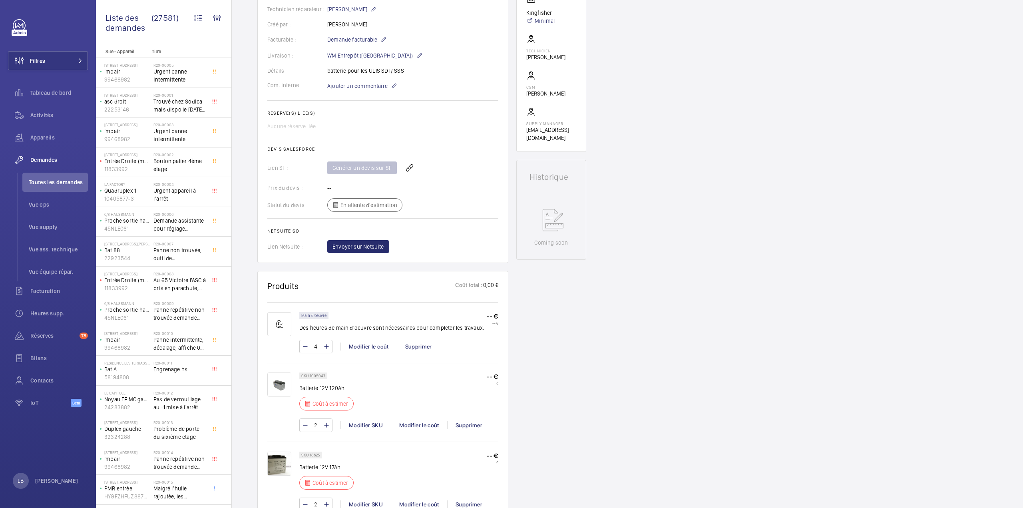
scroll to position [240, 0]
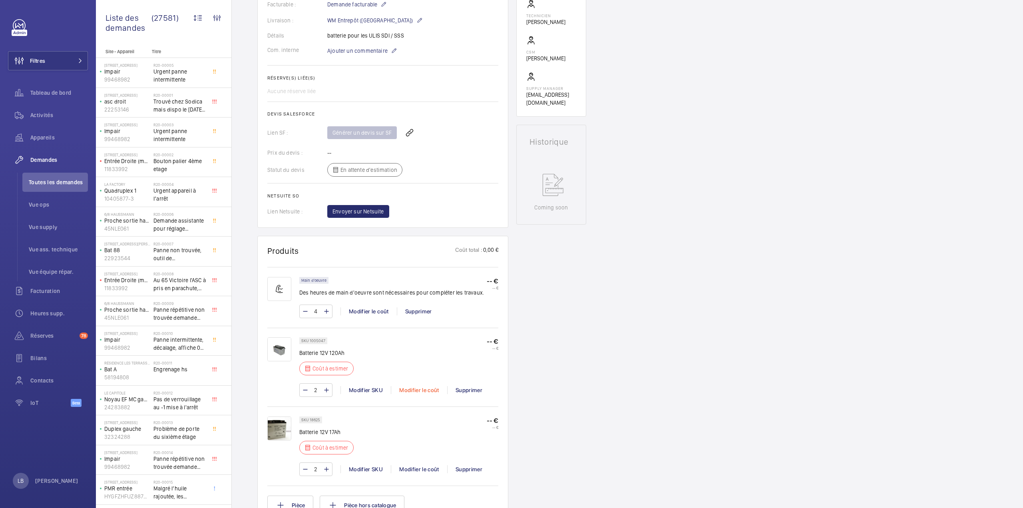
click at [426, 389] on div "Modifier le coût" at bounding box center [419, 390] width 56 height 8
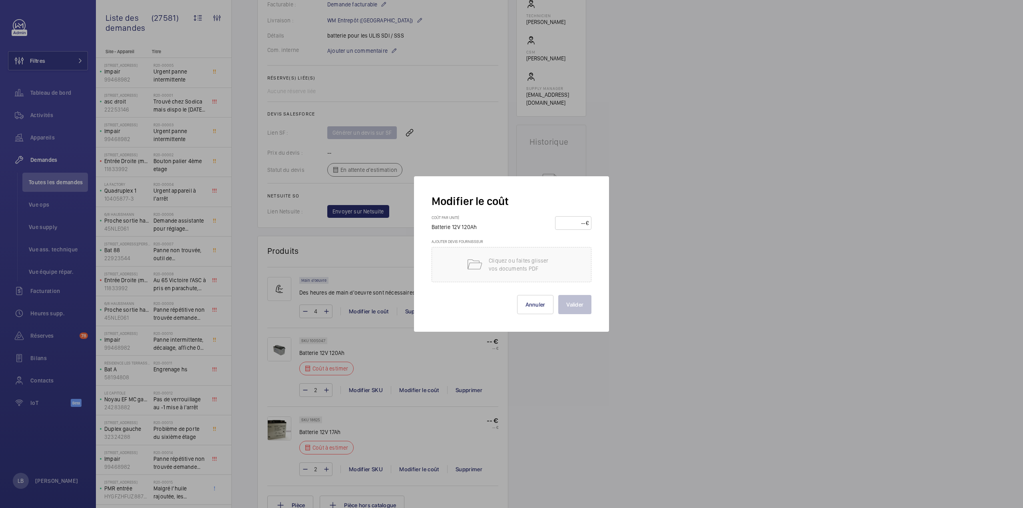
click at [581, 222] on input "number" at bounding box center [572, 223] width 28 height 13
type input "110"
click at [575, 302] on button "Valider" at bounding box center [574, 304] width 33 height 19
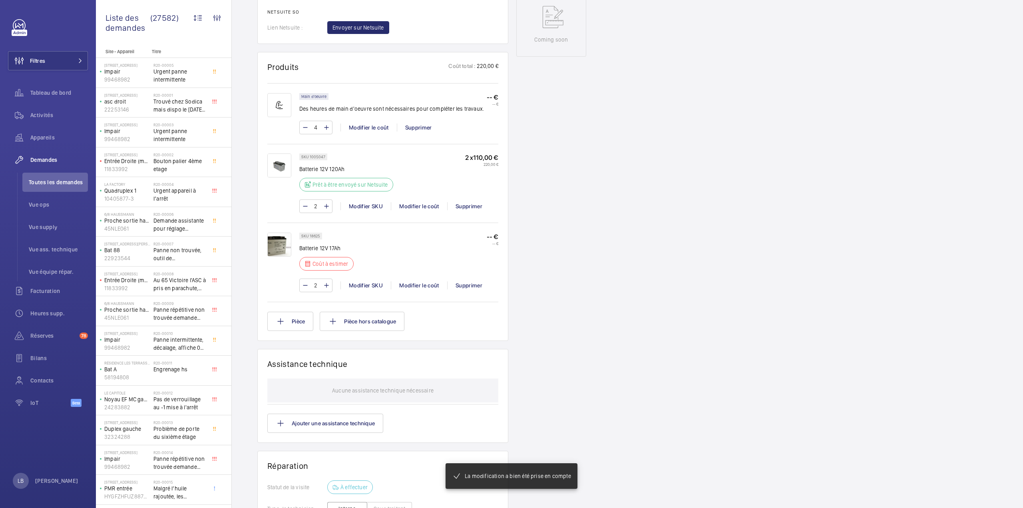
scroll to position [416, 0]
click at [423, 283] on div "Modifier le coût" at bounding box center [419, 285] width 56 height 8
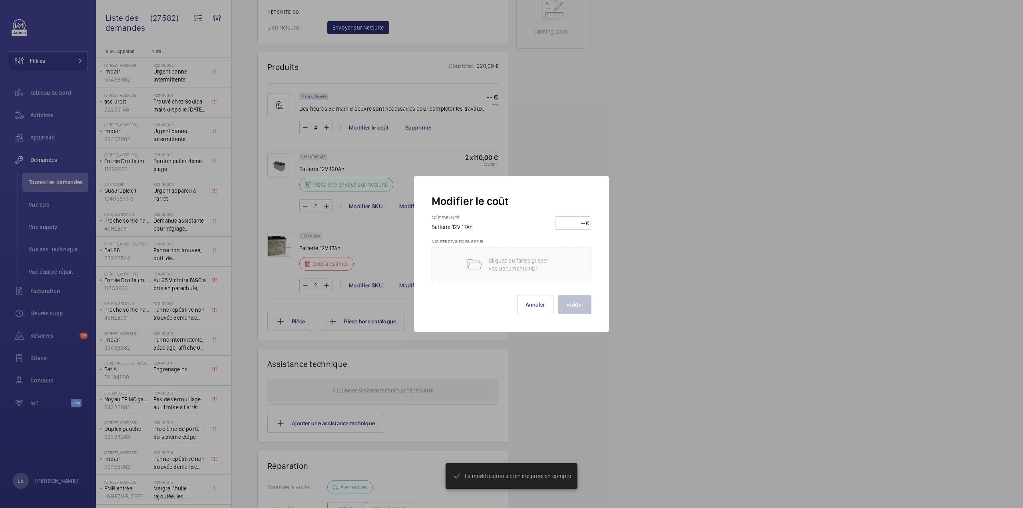
click at [582, 224] on input "number" at bounding box center [572, 223] width 28 height 13
type input "450"
click at [579, 306] on button "Valider" at bounding box center [574, 304] width 33 height 19
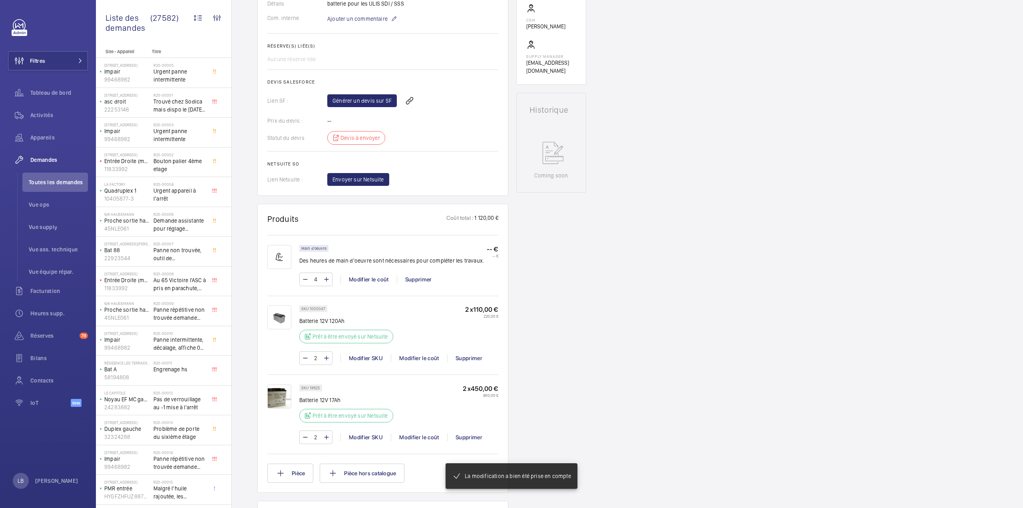
scroll to position [280, 0]
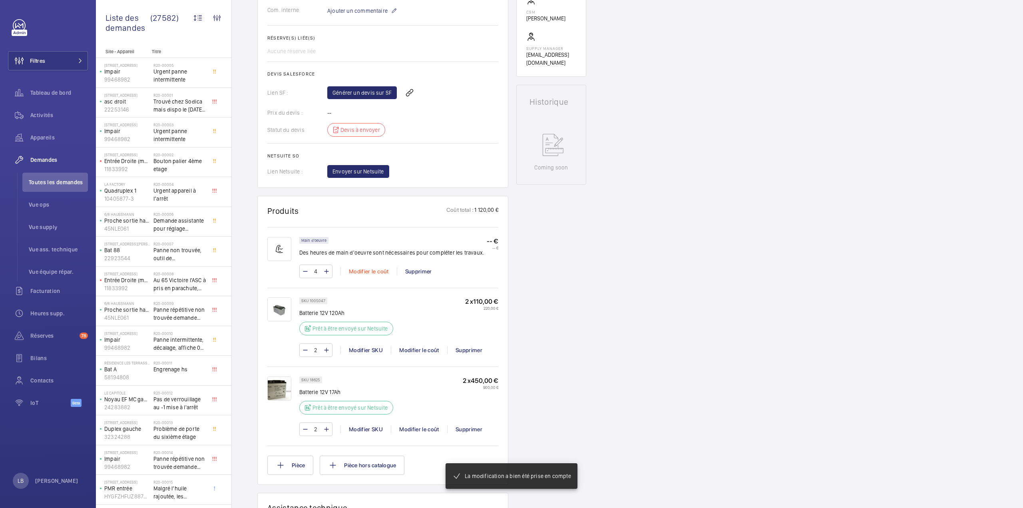
click at [367, 271] on div "Modifier le coût" at bounding box center [368, 271] width 56 height 8
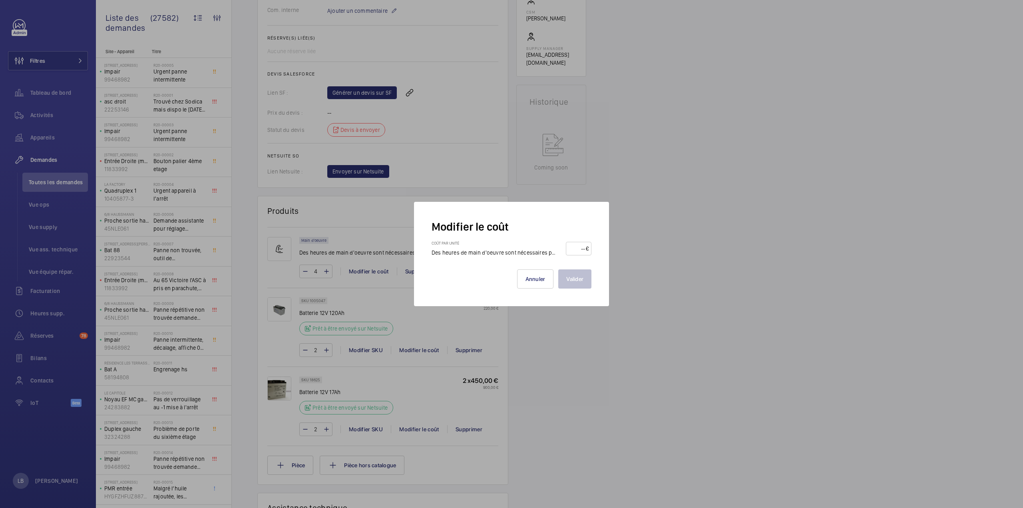
click at [585, 251] on input "number" at bounding box center [577, 248] width 17 height 13
type input "100"
click at [580, 282] on button "Valider" at bounding box center [574, 278] width 33 height 19
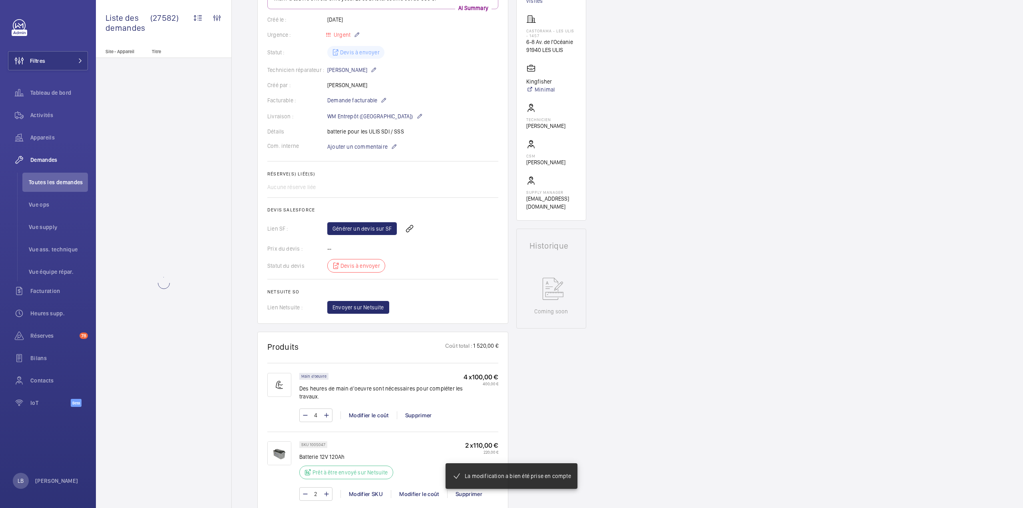
scroll to position [56, 0]
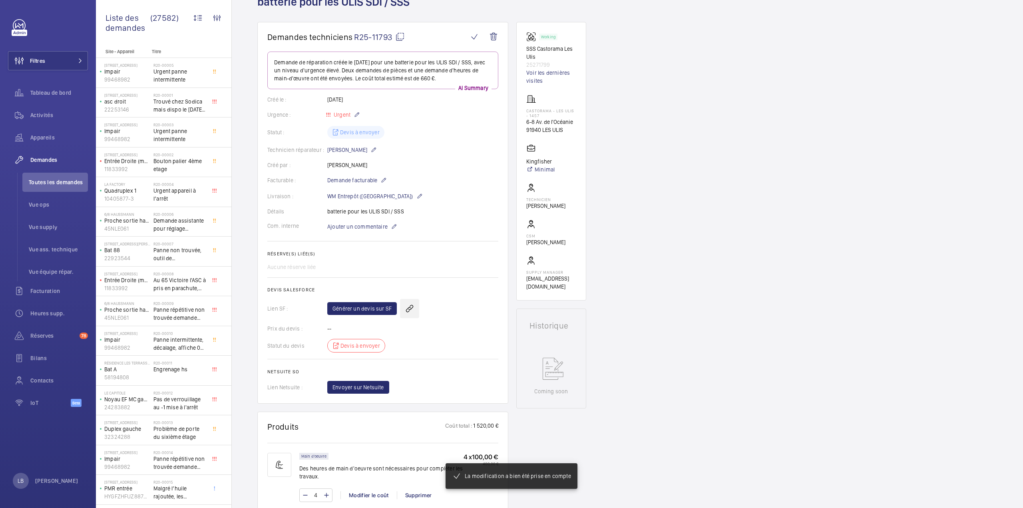
click at [407, 309] on wm-front-icon-button at bounding box center [409, 308] width 19 height 19
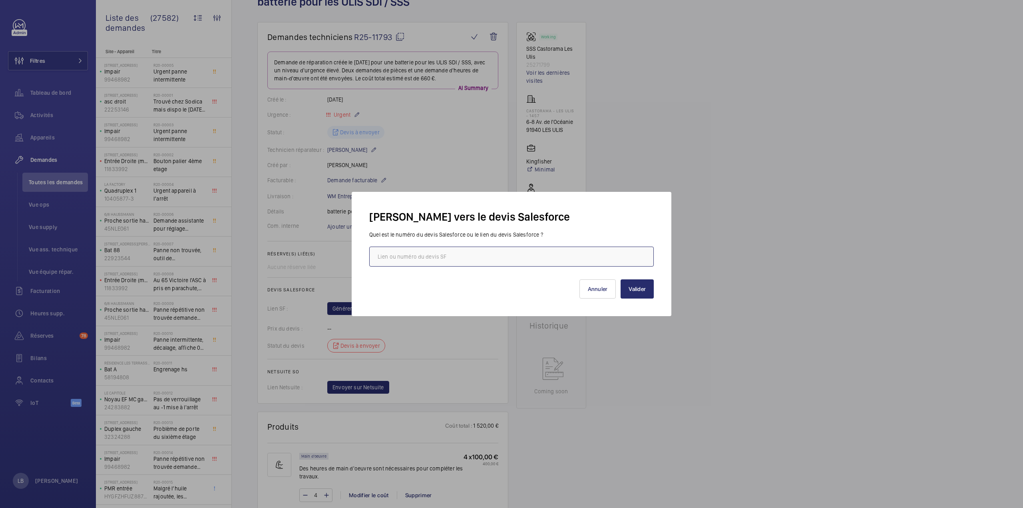
click at [422, 259] on input "text" at bounding box center [511, 257] width 285 height 20
paste input "https://wemaintain.lightning.force.com/lightning/r/Quote/0Q0SZ000005YWfJ0AW/view"
type input "https://wemaintain.lightning.force.com/lightning/r/Quote/0Q0SZ000005YWfJ0AW/view"
click at [641, 289] on button "Valider" at bounding box center [637, 288] width 33 height 19
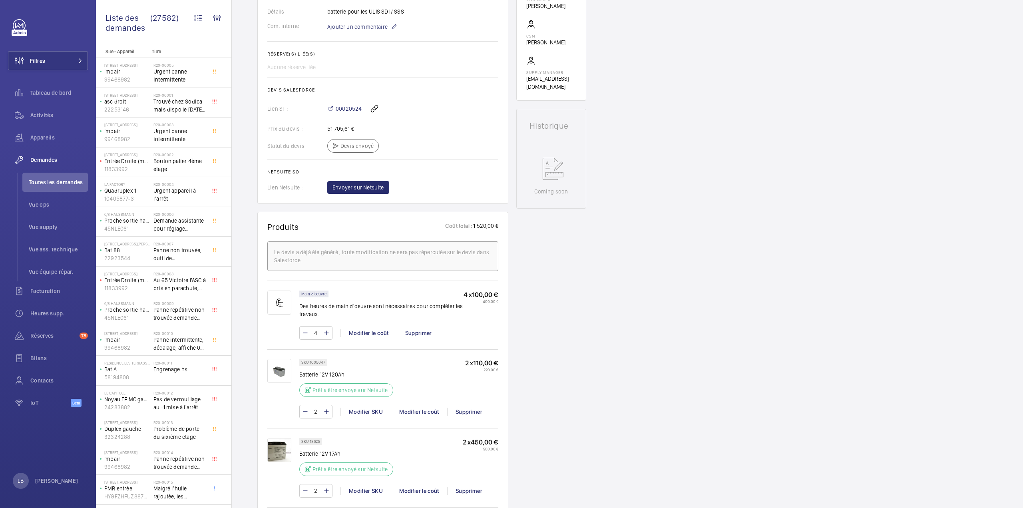
scroll to position [0, 0]
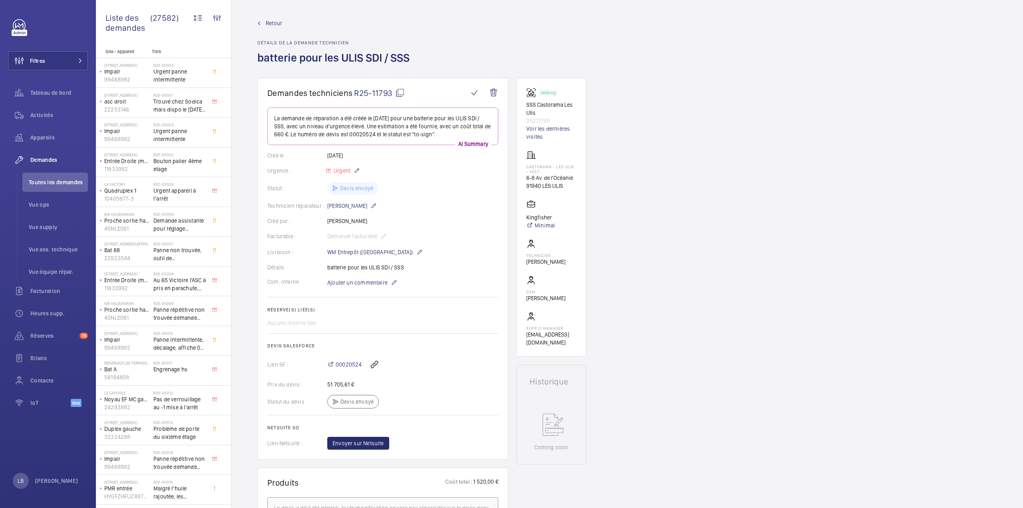
click at [401, 88] on mat-icon at bounding box center [400, 93] width 10 height 10
click at [49, 182] on span "Toutes les demandes" at bounding box center [58, 182] width 59 height 8
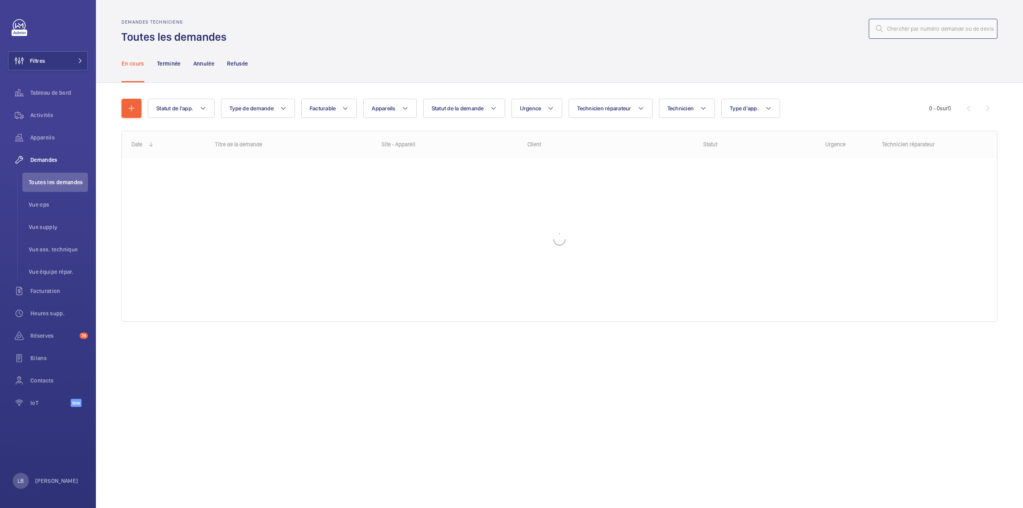
click at [914, 34] on input "text" at bounding box center [933, 29] width 129 height 20
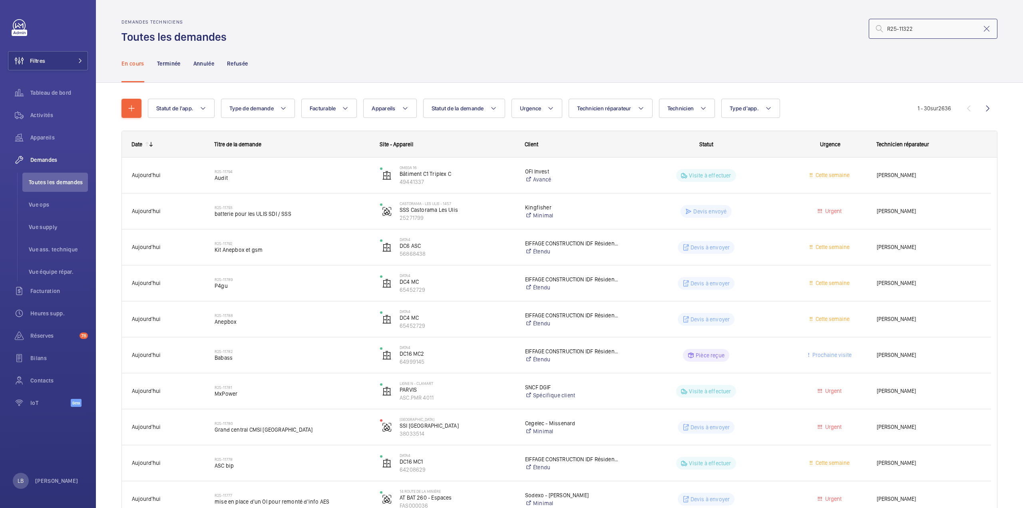
type input "R25-11322"
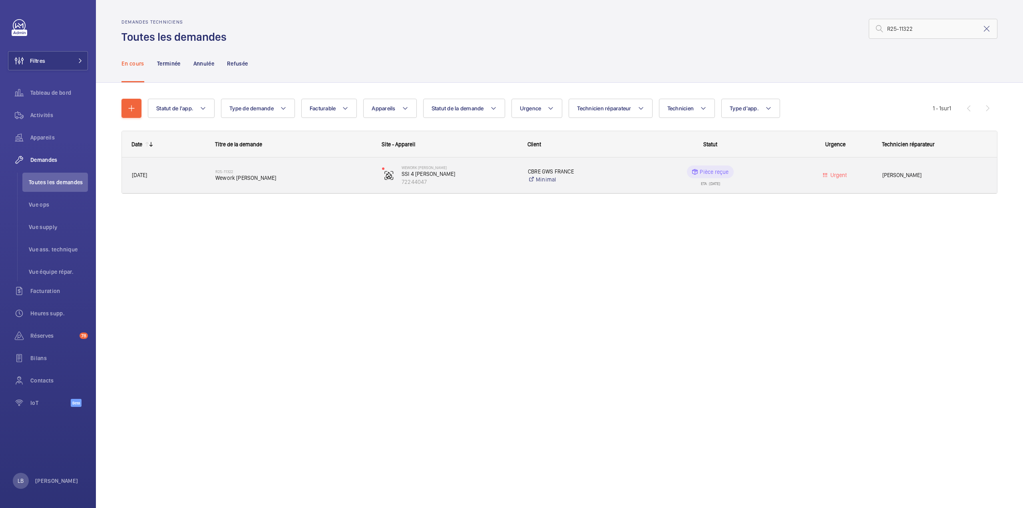
click at [652, 169] on wm-front-pills-cell "Pièce reçue ETA : 08/09/2025" at bounding box center [710, 175] width 156 height 20
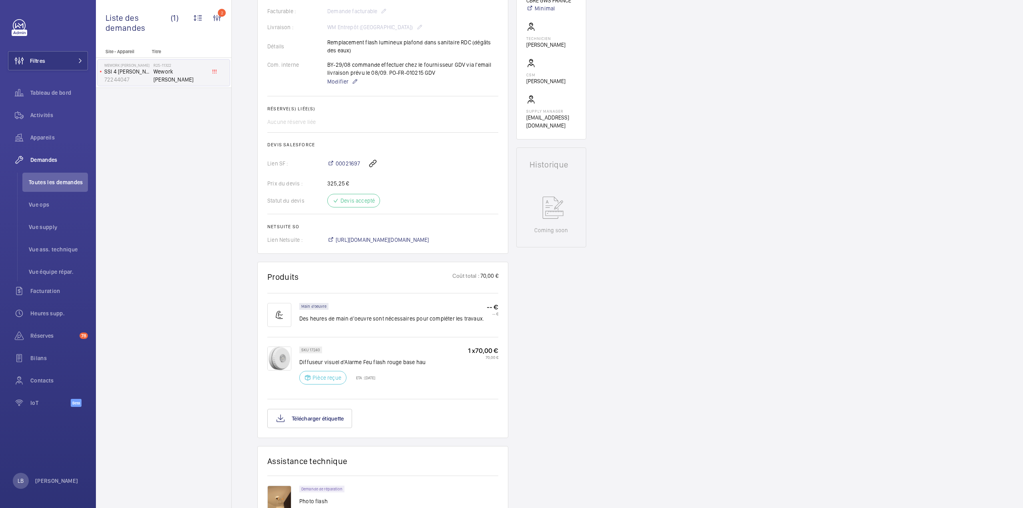
scroll to position [240, 0]
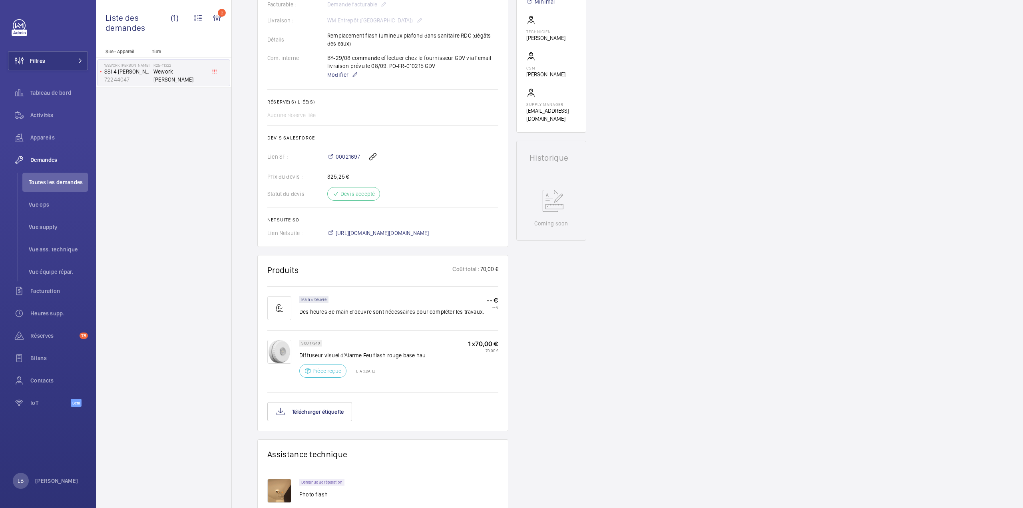
click at [277, 350] on img at bounding box center [279, 352] width 24 height 24
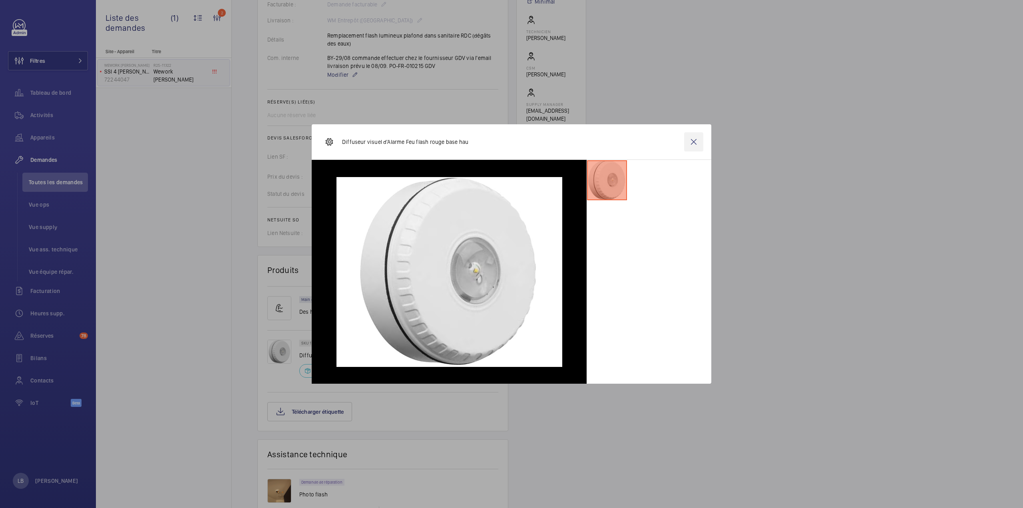
click at [691, 143] on wm-front-icon-button at bounding box center [693, 141] width 19 height 19
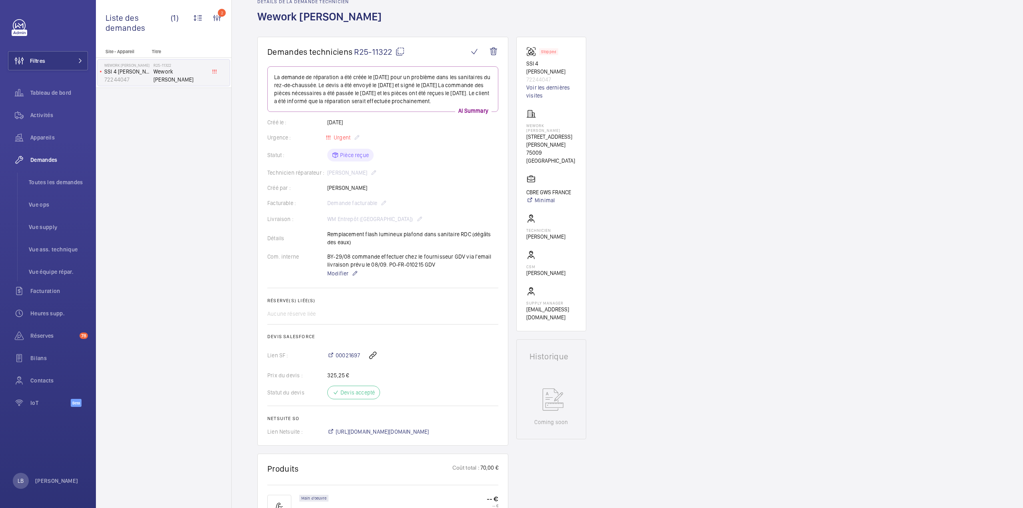
scroll to position [40, 0]
click at [353, 357] on span "00021697" at bounding box center [348, 356] width 24 height 8
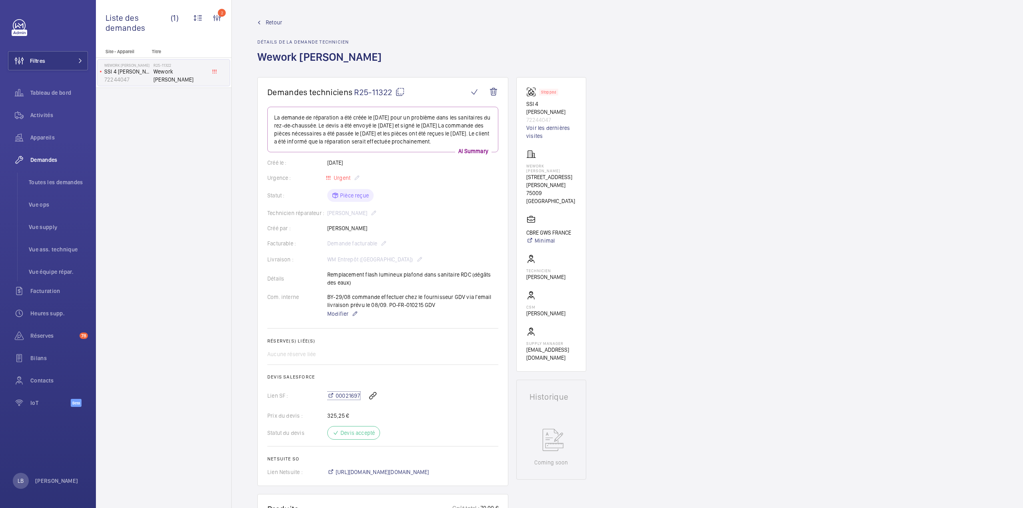
scroll to position [0, 0]
click at [58, 179] on span "Toutes les demandes" at bounding box center [58, 182] width 59 height 8
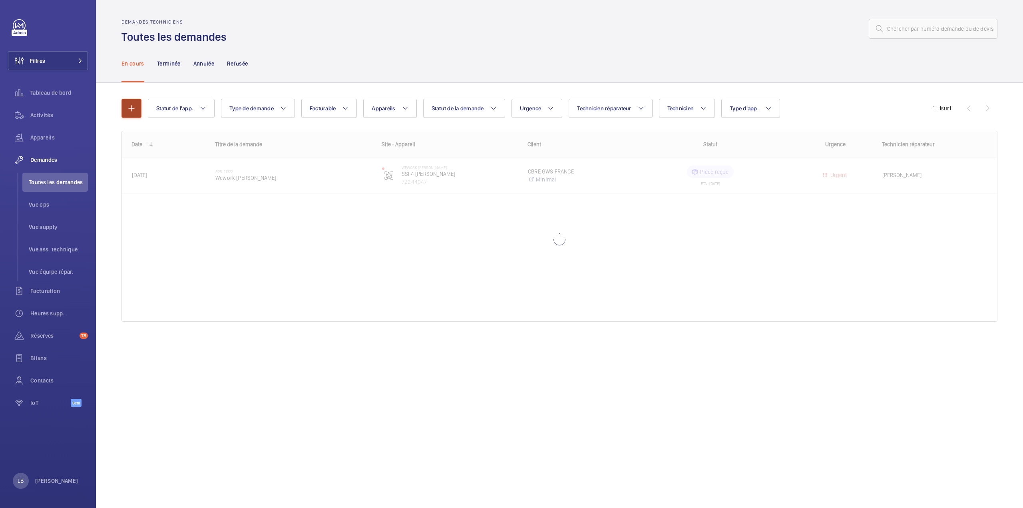
click at [127, 108] on mat-icon "button" at bounding box center [132, 108] width 10 height 10
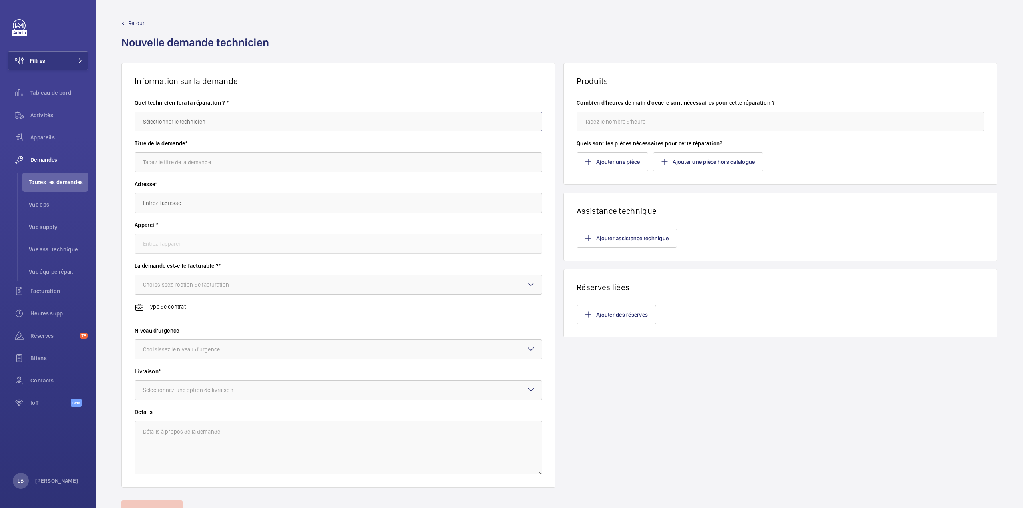
click at [193, 115] on input "text" at bounding box center [339, 121] width 408 height 20
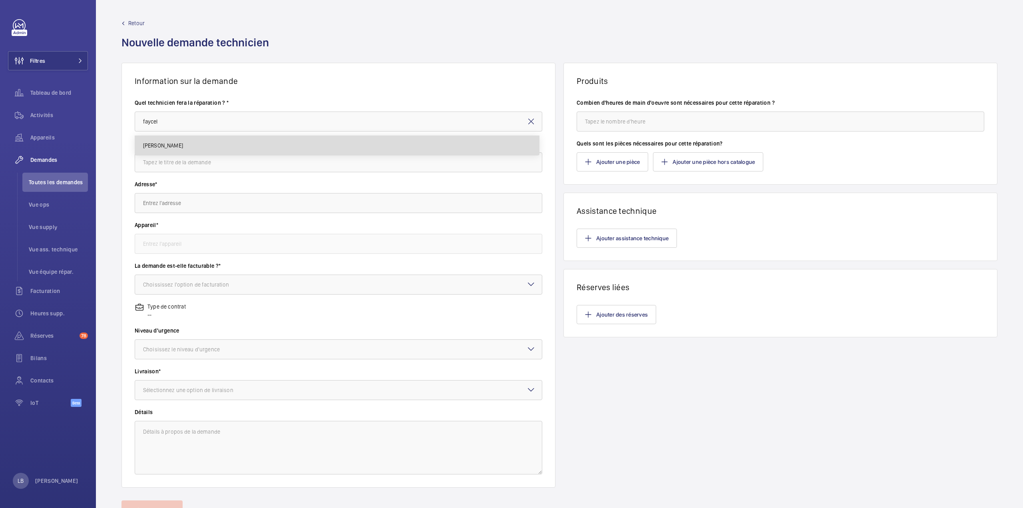
click at [217, 144] on mat-option "Faycel Hamimi" at bounding box center [337, 145] width 404 height 19
type input "Faycel Hamimi"
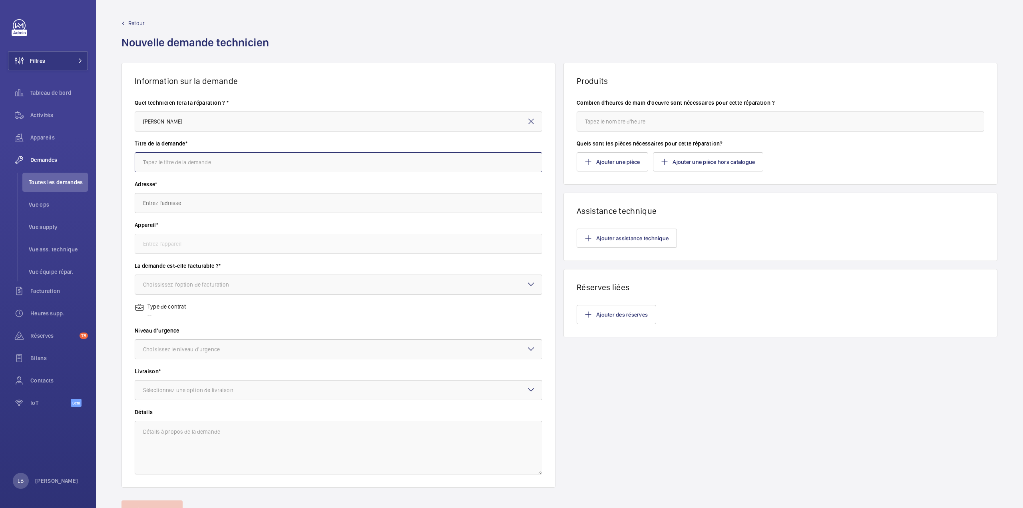
click at [188, 163] on input "text" at bounding box center [339, 162] width 408 height 20
click at [190, 161] on input "flash plafon" at bounding box center [339, 162] width 408 height 20
type input "flash plafond"
click at [220, 194] on input "lefev" at bounding box center [339, 203] width 408 height 20
click at [209, 285] on span "WeWork Lefebvre 4 Rue Jules Lefebvre, 75009 PARIS" at bounding box center [218, 286] width 150 height 8
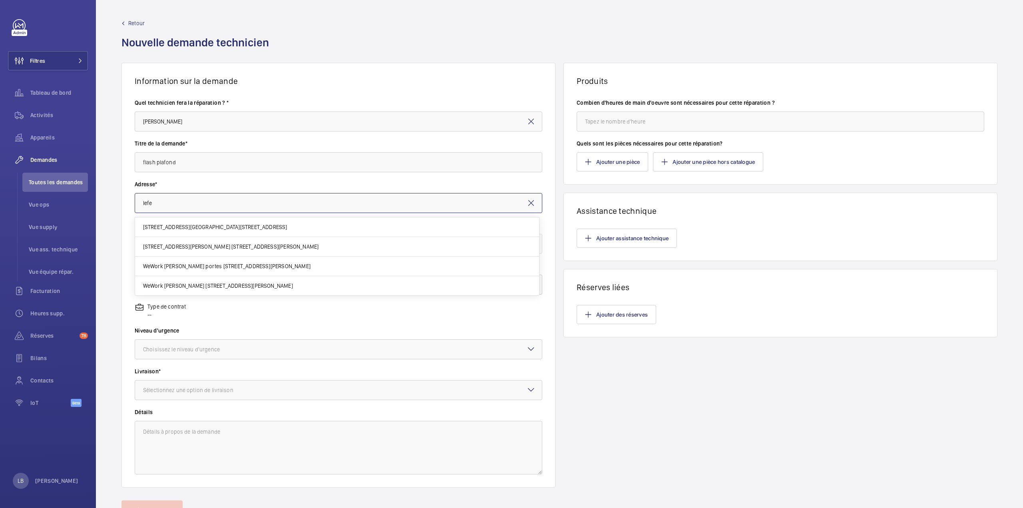
type input "WeWork Lefebvre 4 Rue Jules Lefebvre, 75009 PARIS"
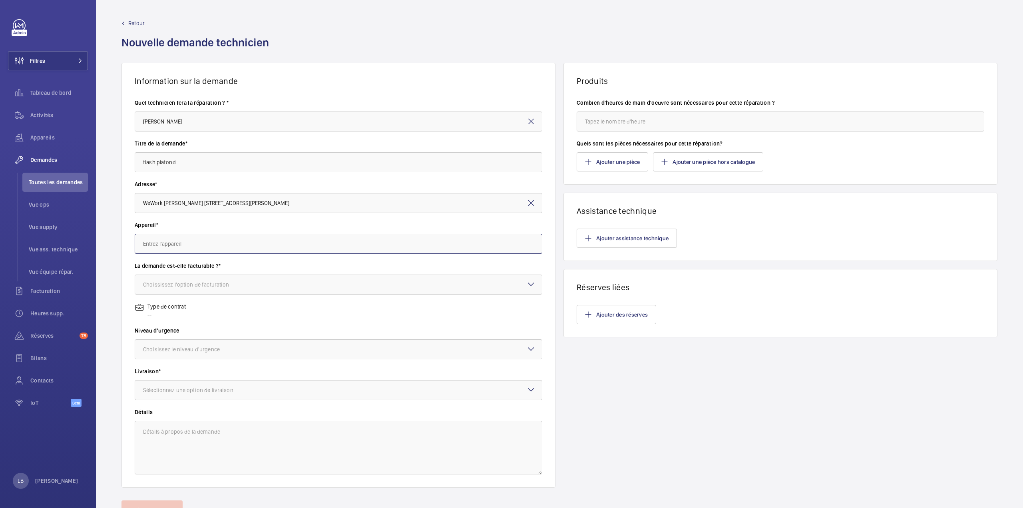
click at [197, 239] on input "text" at bounding box center [339, 244] width 408 height 20
click at [186, 265] on span "72244047 - SSI 4 Lefebvre" at bounding box center [185, 268] width 84 height 8
type input "72244047 - SSI 4 Lefebvre"
click at [183, 285] on div "Choississez l'option de facturation" at bounding box center [196, 285] width 106 height 8
click at [171, 312] on span "Facturable" at bounding box center [338, 309] width 391 height 8
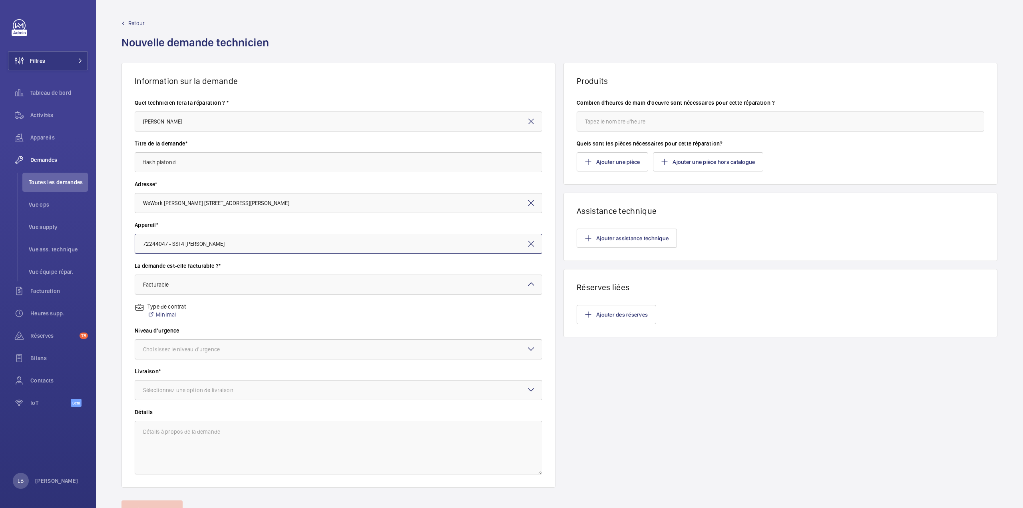
click at [173, 353] on div "Choisissez le niveau d'urgence" at bounding box center [191, 349] width 97 height 8
click at [162, 414] on span "Urgent" at bounding box center [338, 413] width 391 height 8
click at [200, 392] on div "Sélectionnez une option de livraison" at bounding box center [198, 390] width 110 height 8
click at [197, 454] on span "WM Entrepôt ([GEOGRAPHIC_DATA])" at bounding box center [338, 454] width 391 height 8
click at [218, 163] on input "flash plafond" at bounding box center [339, 162] width 408 height 20
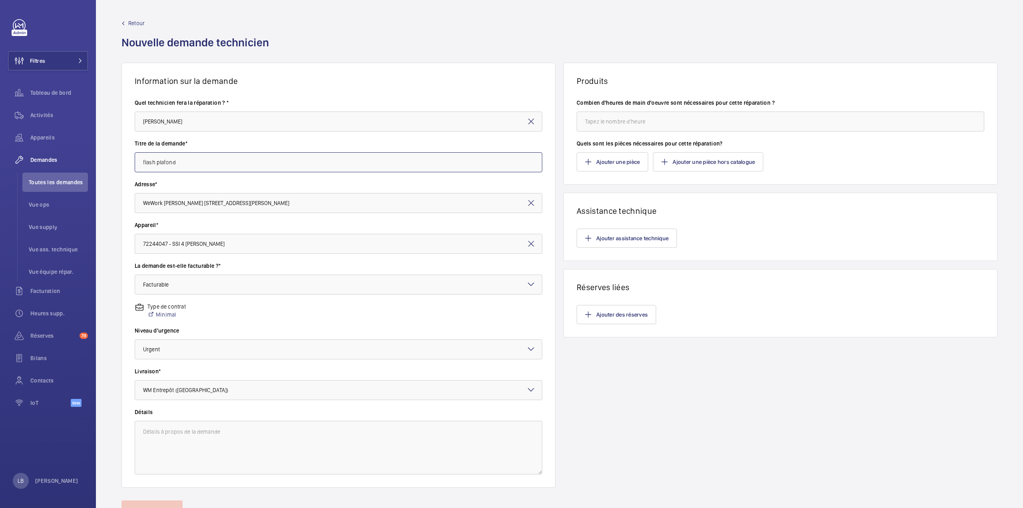
click at [218, 163] on input "flash plafond" at bounding box center [339, 162] width 408 height 20
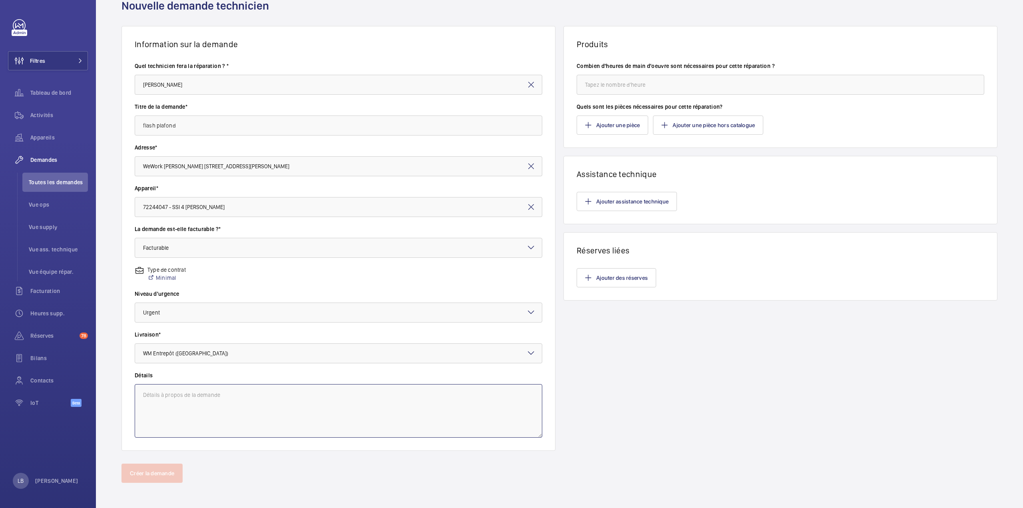
click at [200, 406] on textarea at bounding box center [339, 411] width 408 height 54
paste textarea "flash plafond"
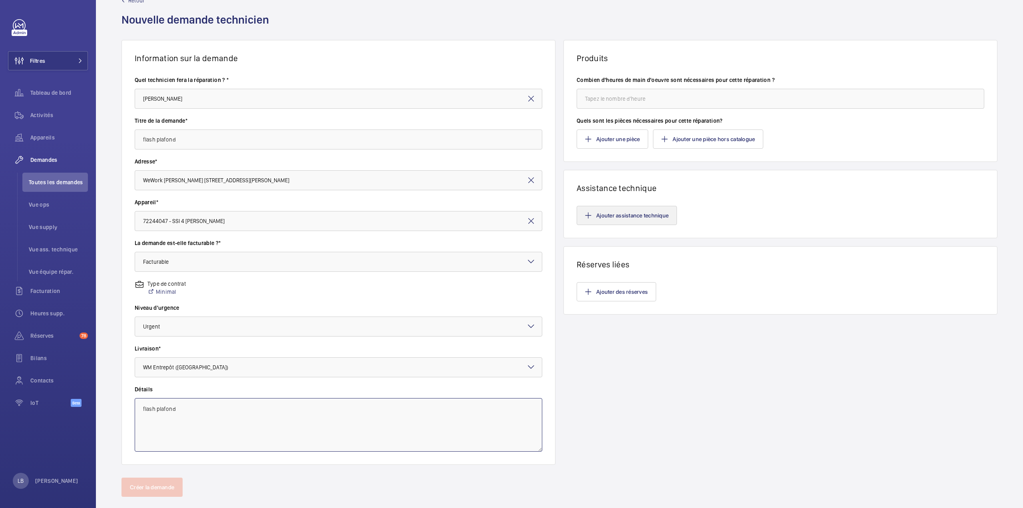
scroll to position [0, 0]
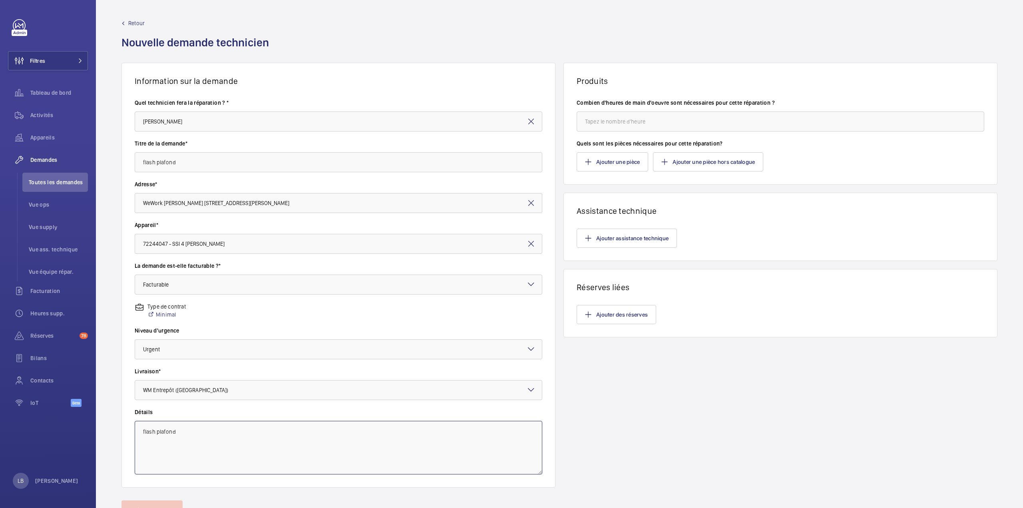
type textarea "flash plafond"
click at [618, 125] on input "number" at bounding box center [781, 121] width 408 height 20
click at [565, 88] on wm-front-card-body "Combien d'heures de main d'oeuvre sont nécessaires pour cette réparation ? Quel…" at bounding box center [780, 135] width 433 height 98
click at [603, 160] on button "Ajouter une pièce" at bounding box center [613, 161] width 72 height 19
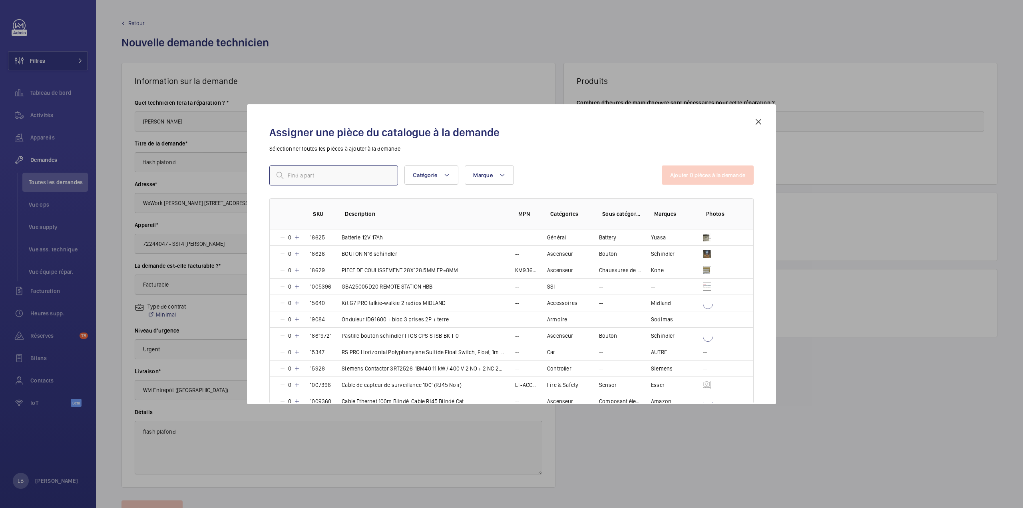
click at [308, 179] on input "text" at bounding box center [333, 175] width 129 height 20
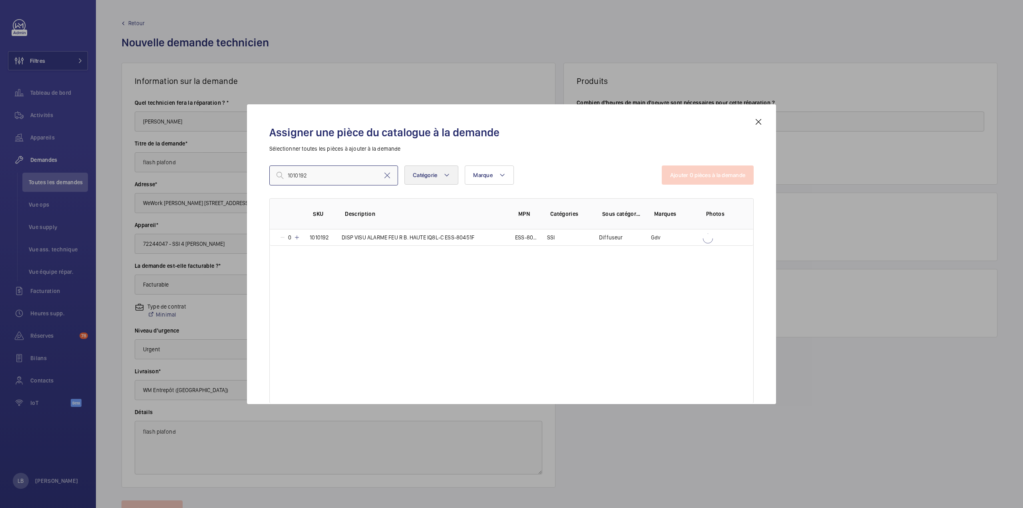
type input "1010192"
click at [482, 235] on td "DISP VISU ALARME FEU R B. HAUTE IQ8L-C ESS-80451F" at bounding box center [418, 237] width 173 height 16
click at [713, 181] on button "Ajouter 1 pièces à la demande" at bounding box center [708, 174] width 91 height 19
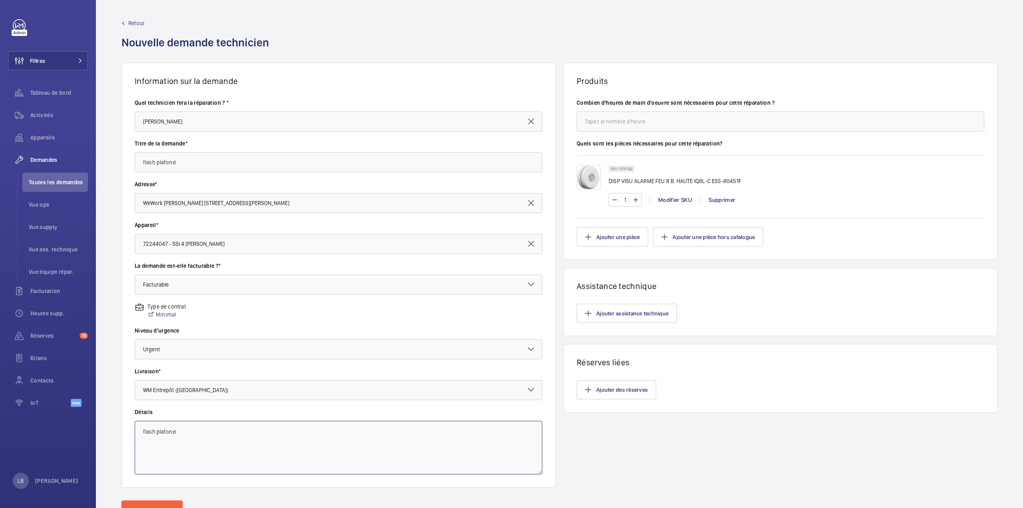
click at [278, 448] on textarea "flash plafond" at bounding box center [339, 448] width 408 height 54
click at [710, 458] on div "Produits Combien d'heures de main d'oeuvre sont nécessaires pour cette réparati…" at bounding box center [780, 275] width 434 height 425
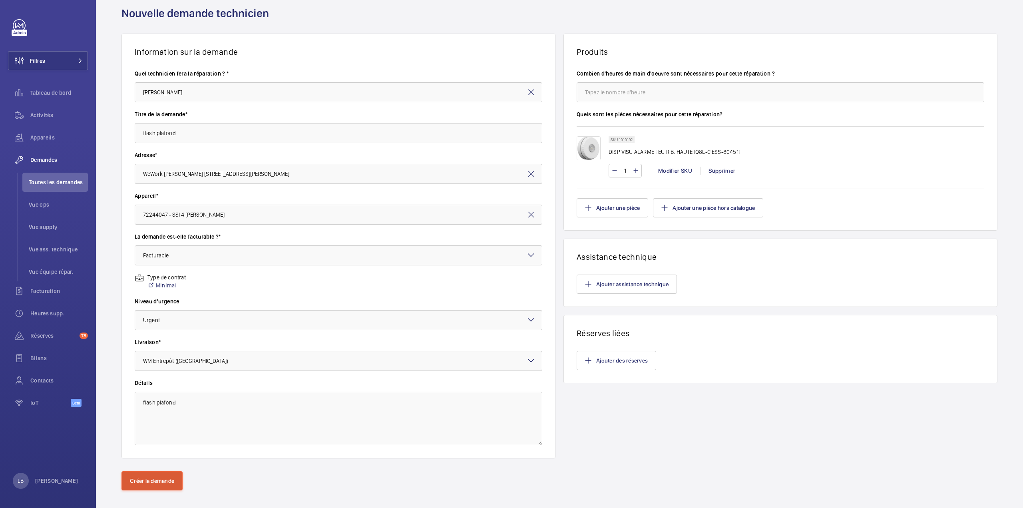
scroll to position [37, 0]
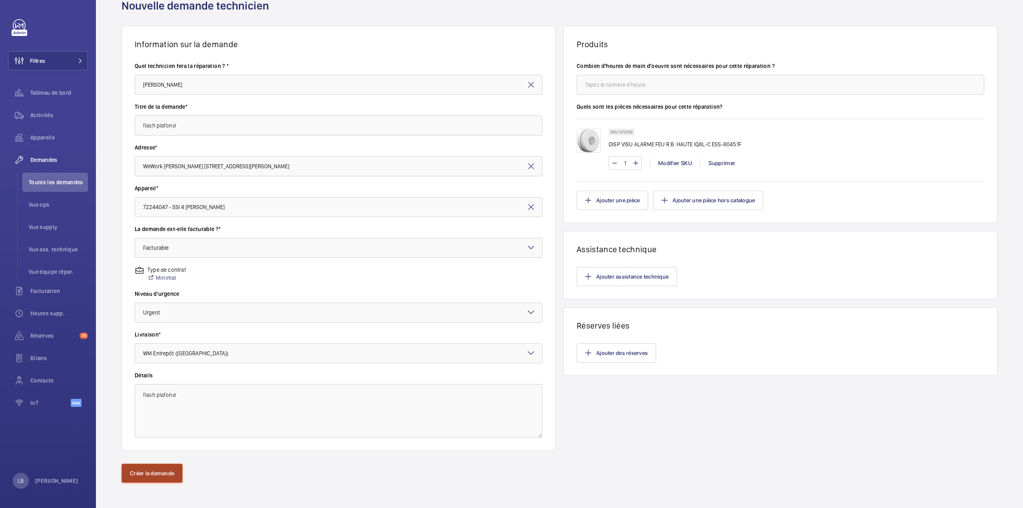
click at [161, 472] on button "Créer la demande" at bounding box center [151, 473] width 61 height 19
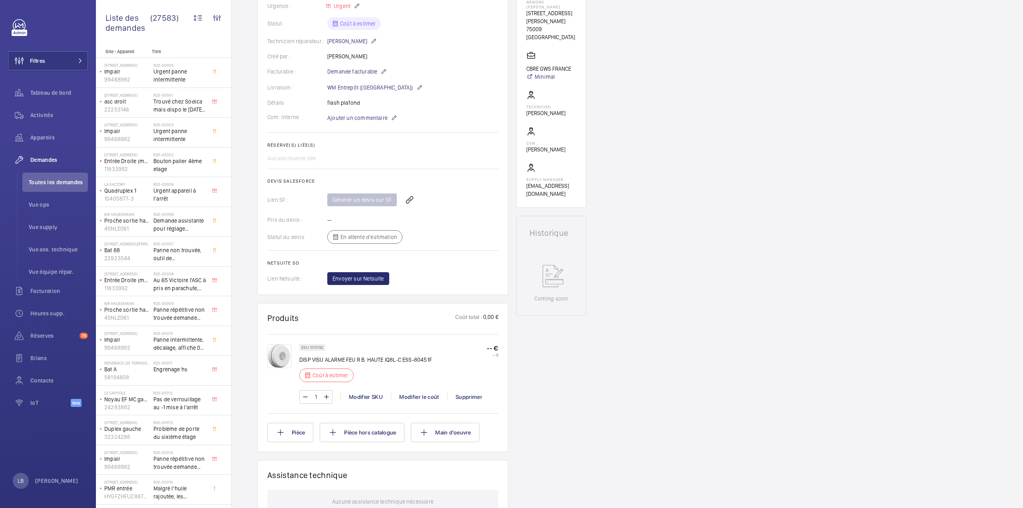
scroll to position [40, 0]
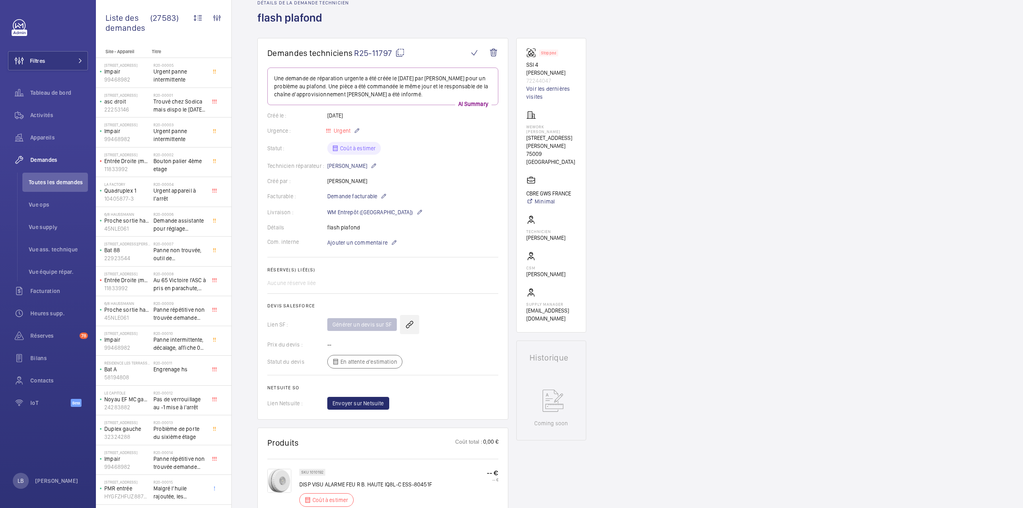
click at [408, 326] on wm-front-icon-button at bounding box center [409, 324] width 19 height 19
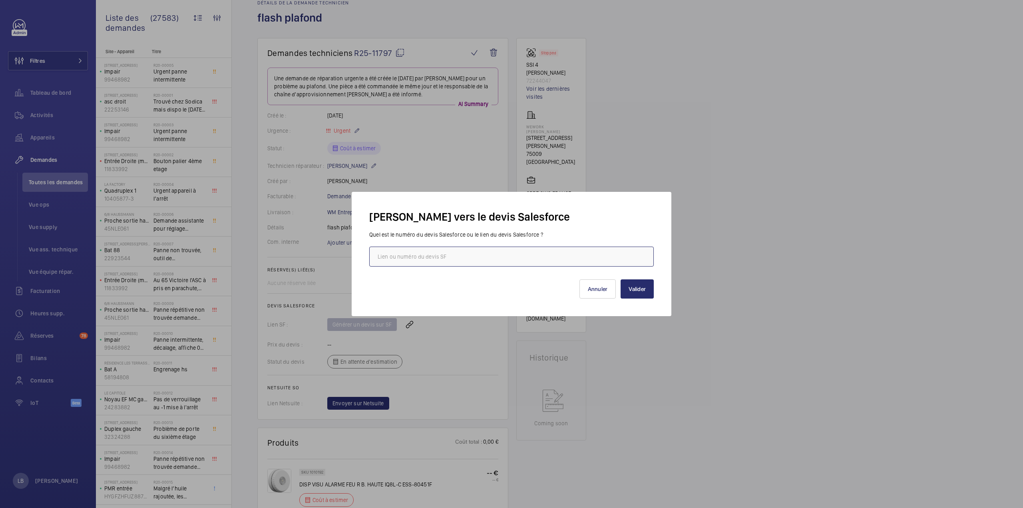
click at [440, 254] on input "text" at bounding box center [511, 257] width 285 height 20
paste input "https://wemaintain.lightning.force.com/lightning/r/Quote/0Q0SZ000007o1bD0AQ/view"
type input "https://wemaintain.lightning.force.com/lightning/r/Quote/0Q0SZ000007o1bD0AQ/view"
click at [644, 293] on button "Valider" at bounding box center [637, 288] width 33 height 19
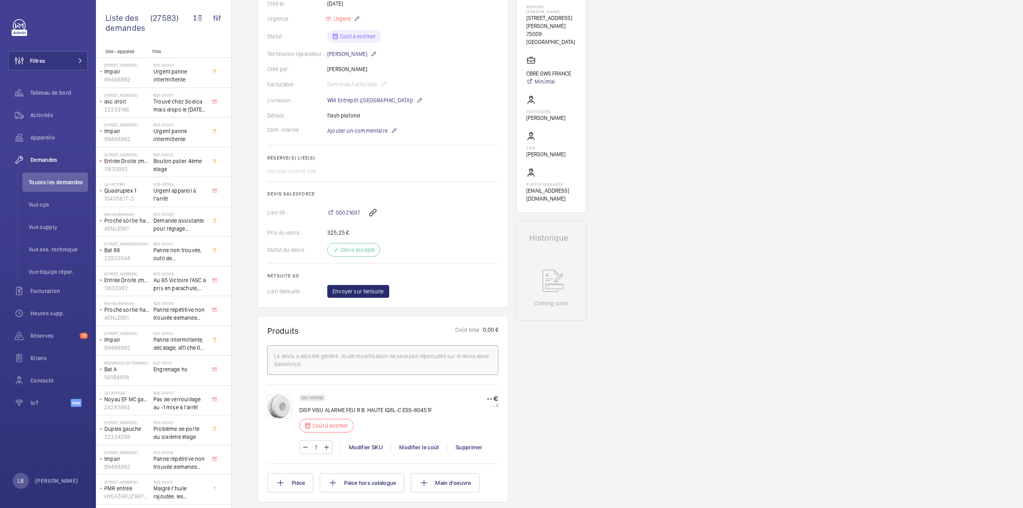
scroll to position [0, 0]
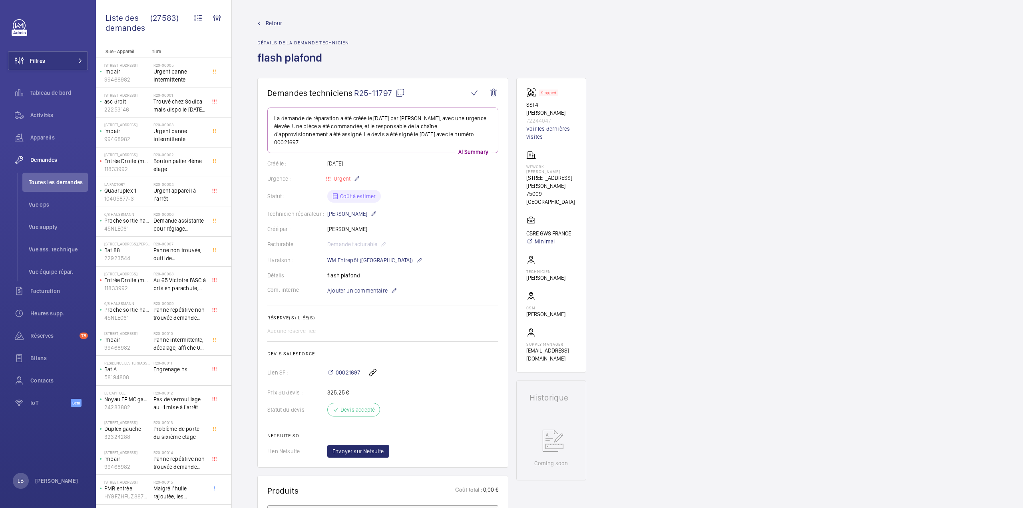
click at [400, 94] on mat-icon at bounding box center [400, 93] width 10 height 10
click at [583, 39] on div "Retour Détails de la demande technicien flash plafond" at bounding box center [627, 48] width 740 height 59
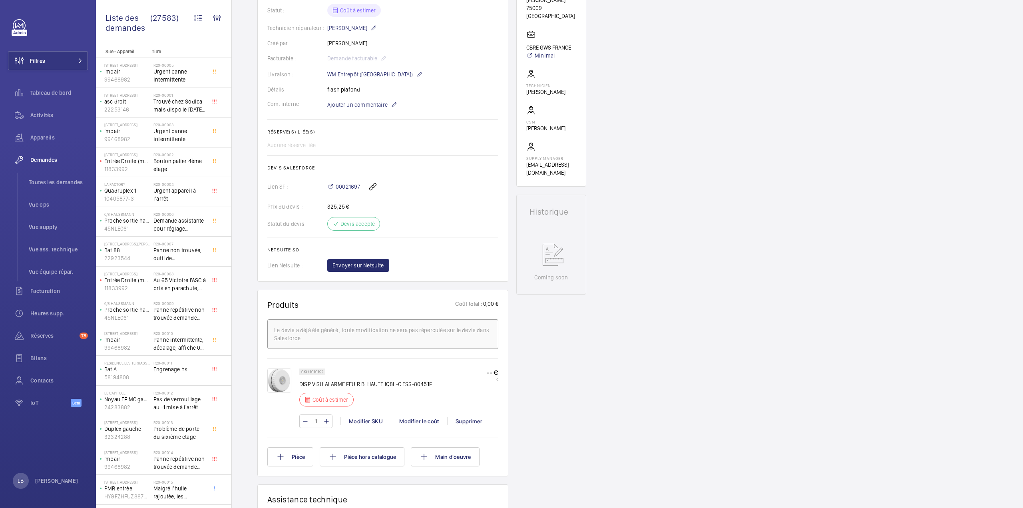
scroll to position [200, 0]
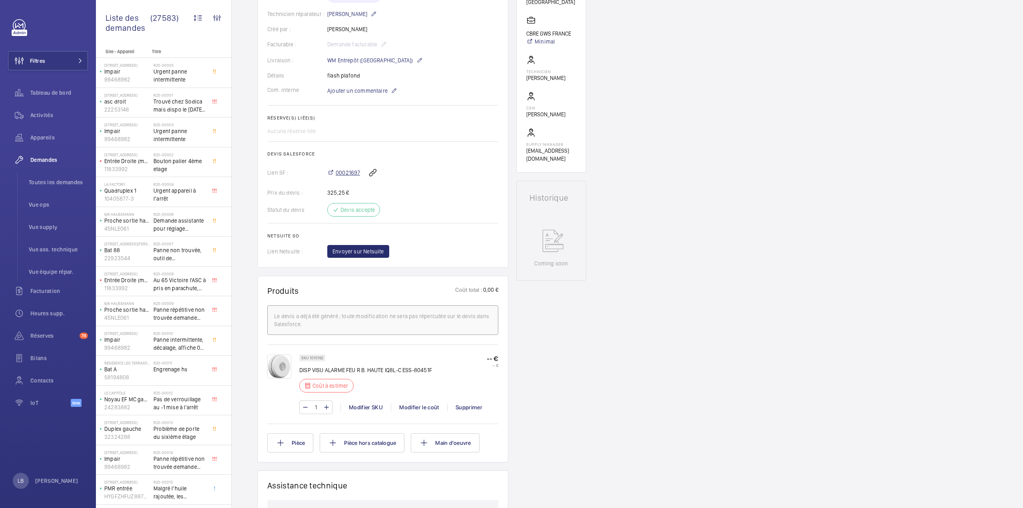
click at [348, 172] on span "00021697" at bounding box center [348, 173] width 24 height 8
click at [645, 212] on div "Demandes techniciens R25-11797 La demande de réparation a été créée le 4 septem…" at bounding box center [627, 331] width 791 height 906
click at [543, 346] on div "Stopped SSI 4 Lefebvre 72244047 Voir les dernières visites WeWork Lefebvre 4 Ru…" at bounding box center [551, 318] width 70 height 881
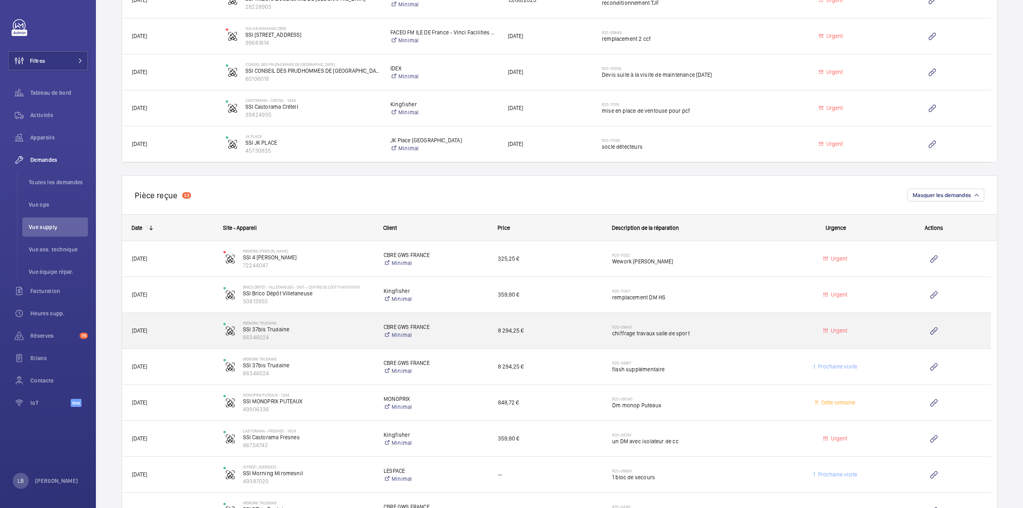
scroll to position [635, 0]
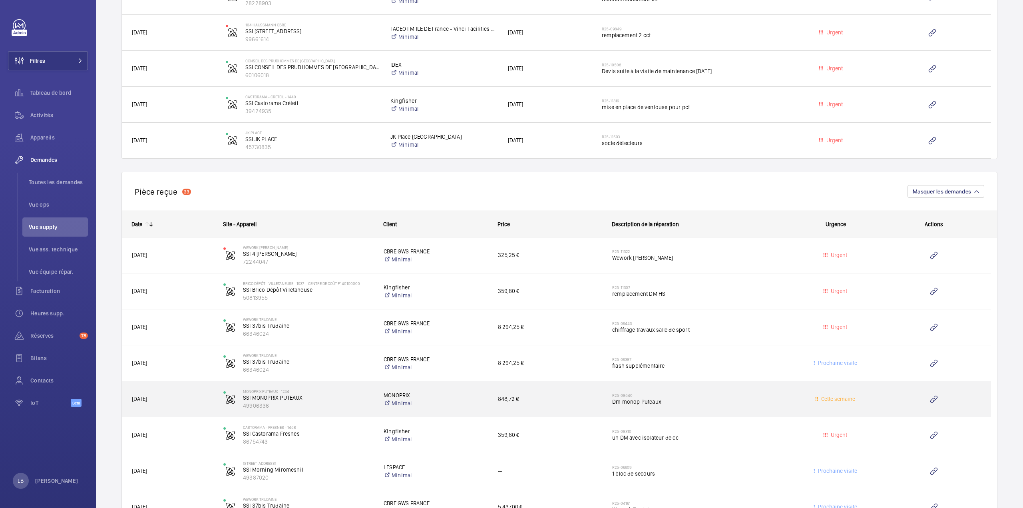
click at [806, 388] on div "Cette semaine" at bounding box center [831, 398] width 91 height 25
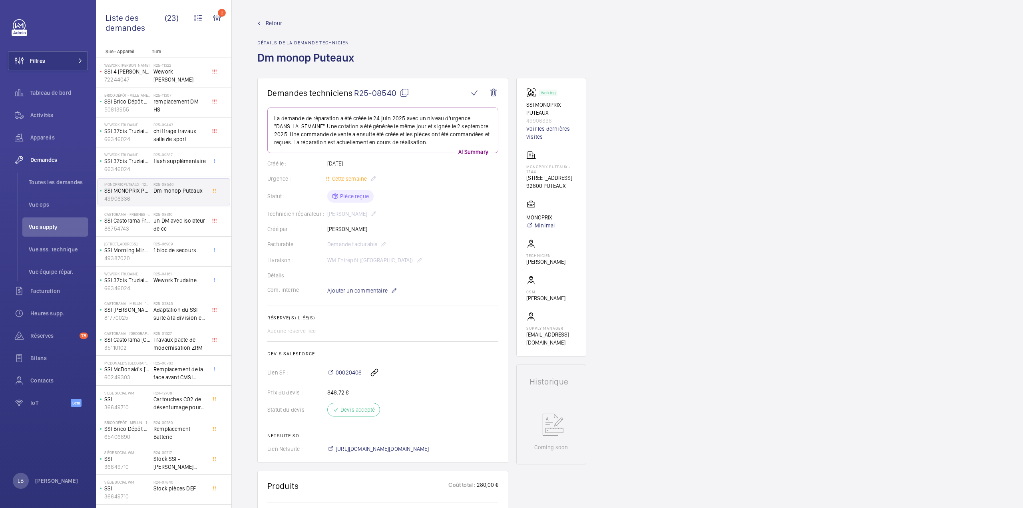
click at [402, 93] on mat-icon at bounding box center [405, 93] width 10 height 10
click at [405, 93] on mat-icon at bounding box center [405, 93] width 10 height 10
click at [686, 183] on div "Demandes techniciens R25-08540 La demande de réparation a été créée le 24 juin …" at bounding box center [627, 508] width 791 height 860
click at [272, 24] on span "Retour" at bounding box center [274, 23] width 16 height 8
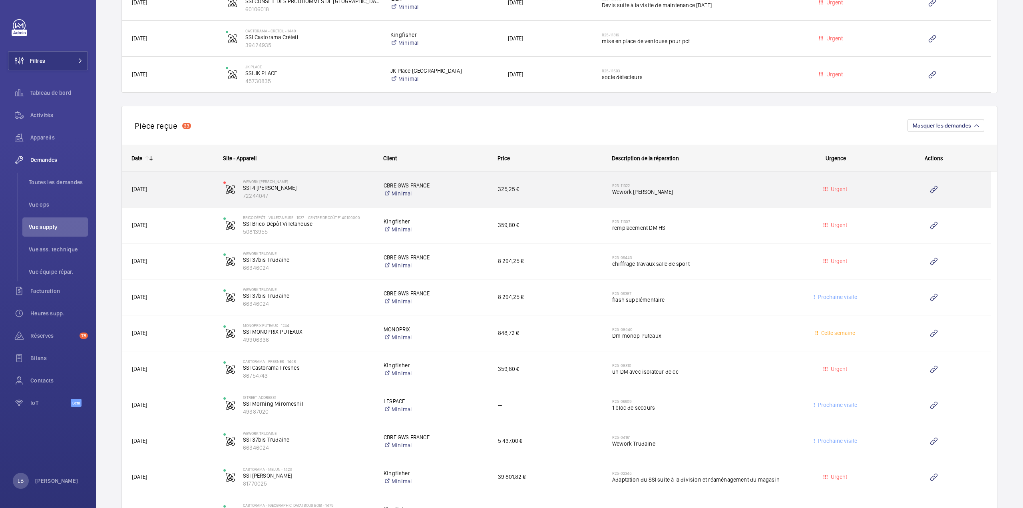
scroll to position [719, 0]
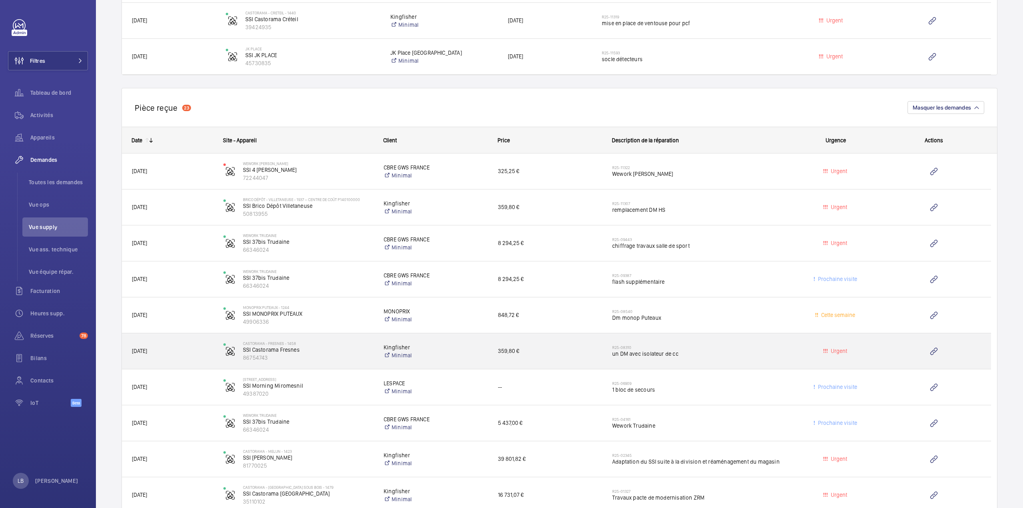
click at [723, 342] on div "R25-08310 un DM avec isolateur de cc" at bounding box center [698, 351] width 173 height 23
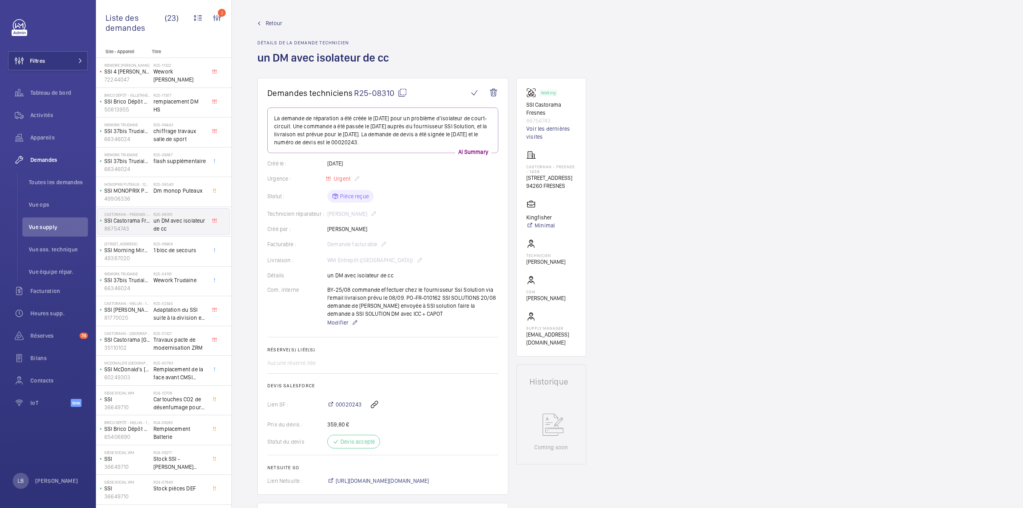
click at [274, 24] on span "Retour" at bounding box center [274, 23] width 16 height 8
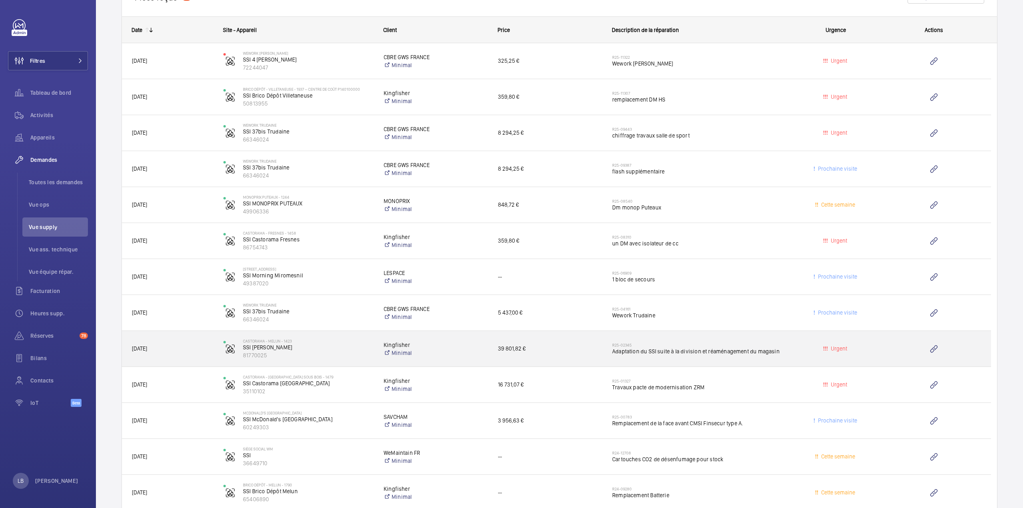
scroll to position [839, 0]
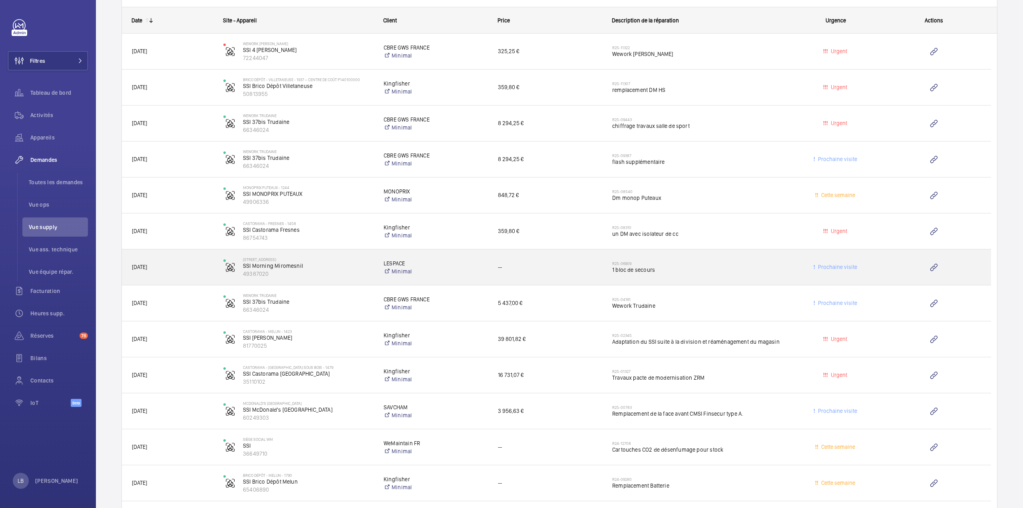
click at [757, 270] on span "1 bloc de secours" at bounding box center [698, 270] width 173 height 8
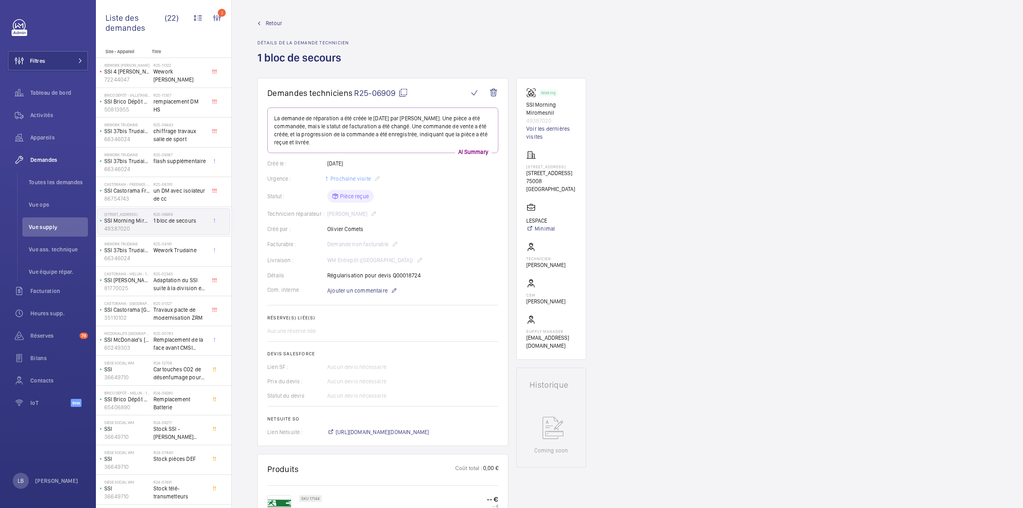
click at [269, 26] on span "Retour" at bounding box center [274, 23] width 16 height 8
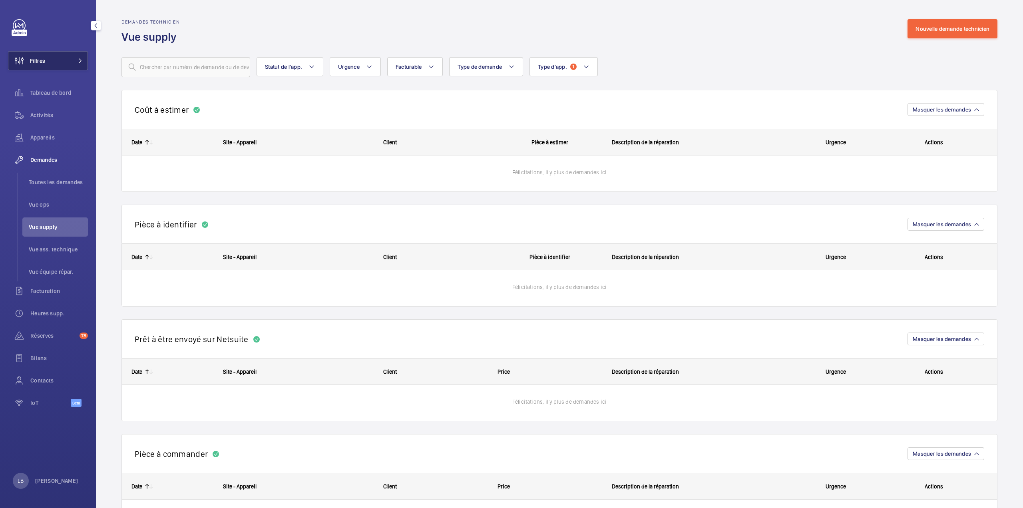
click at [48, 54] on button "Filtres" at bounding box center [48, 60] width 80 height 19
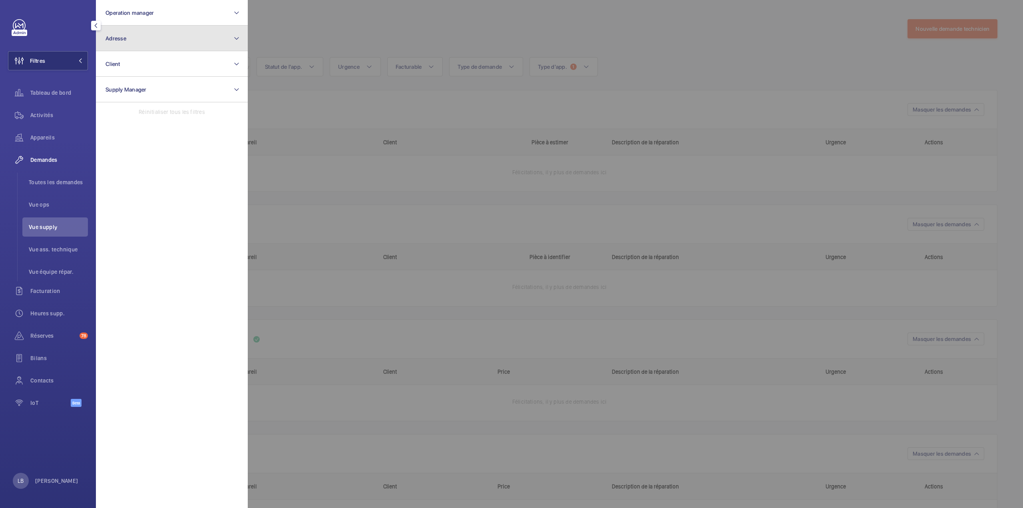
click at [129, 32] on button "Adresse" at bounding box center [172, 39] width 152 height 26
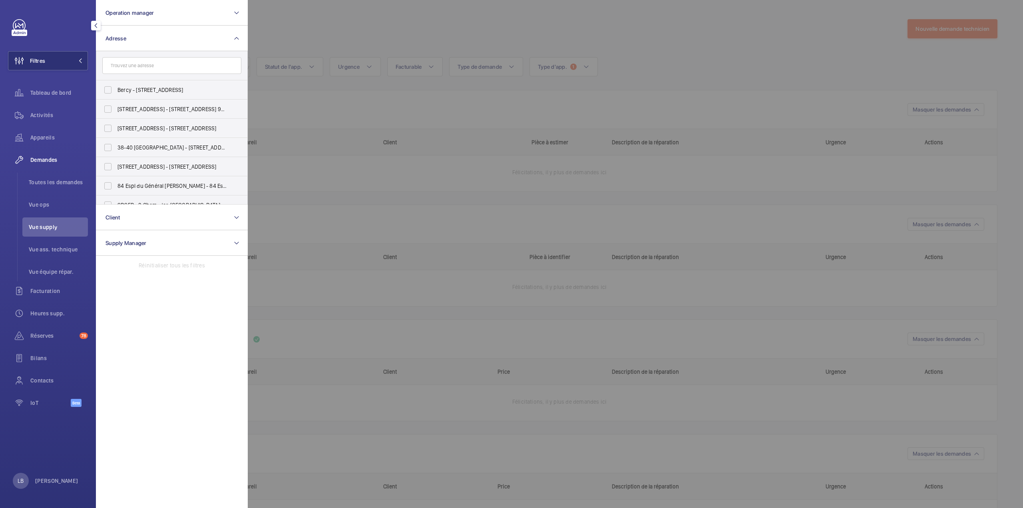
click at [126, 67] on input "text" at bounding box center [171, 65] width 139 height 17
type input "miro"
click at [108, 89] on label "66 rue de Miro mesnil - 66 Rue de Miro mesnil, PARIS 75008" at bounding box center [165, 89] width 139 height 19
click at [108, 89] on input "66 rue de Miro mesnil - 66 Rue de Miro mesnil, PARIS 75008" at bounding box center [108, 90] width 16 height 16
checkbox input "true"
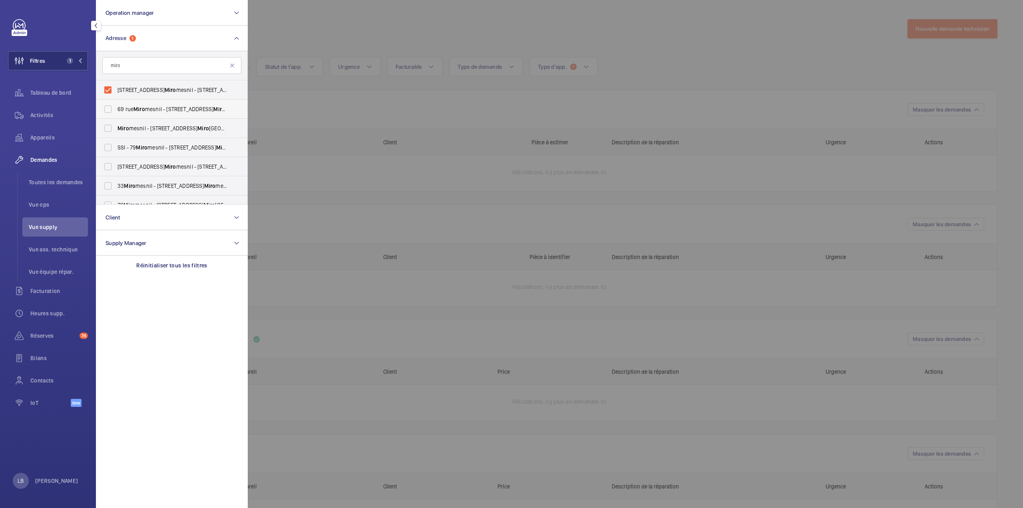
click at [109, 108] on label "69 rue Miro mesnil - 69 Rue de Miro mesnil, PARIS 75008" at bounding box center [165, 108] width 139 height 19
click at [109, 108] on input "69 rue Miro mesnil - 69 Rue de Miro mesnil, PARIS 75008" at bounding box center [108, 109] width 16 height 16
checkbox input "true"
click at [108, 147] on label "SSI - 79 Miro mesnil - 79 Rue de Miro mesnil, PARIS 75008" at bounding box center [165, 147] width 139 height 19
click at [108, 147] on input "SSI - 79 Miro mesnil - 79 Rue de Miro mesnil, PARIS 75008" at bounding box center [108, 147] width 16 height 16
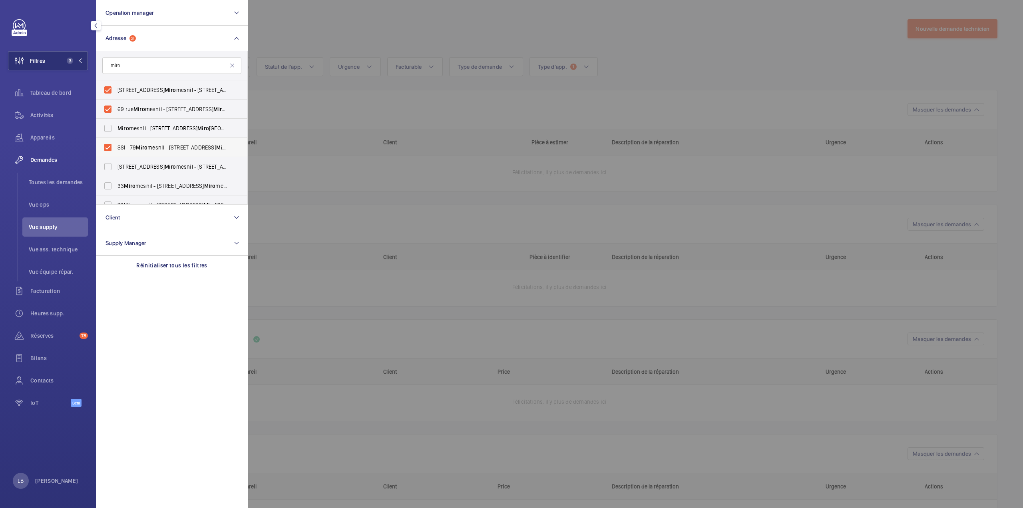
click at [108, 147] on label "SSI - 79 Miro mesnil - 79 Rue de Miro mesnil, PARIS 75008" at bounding box center [165, 147] width 139 height 19
click at [108, 147] on input "SSI - 79 Miro mesnil - 79 Rue de Miro mesnil, PARIS 75008" at bounding box center [108, 147] width 16 height 16
click at [108, 147] on label "SSI - 79 Miro mesnil - 79 Rue de Miro mesnil, PARIS 75008" at bounding box center [165, 147] width 139 height 19
click at [108, 147] on input "SSI - 79 Miro mesnil - 79 Rue de Miro mesnil, PARIS 75008" at bounding box center [108, 147] width 16 height 16
checkbox input "true"
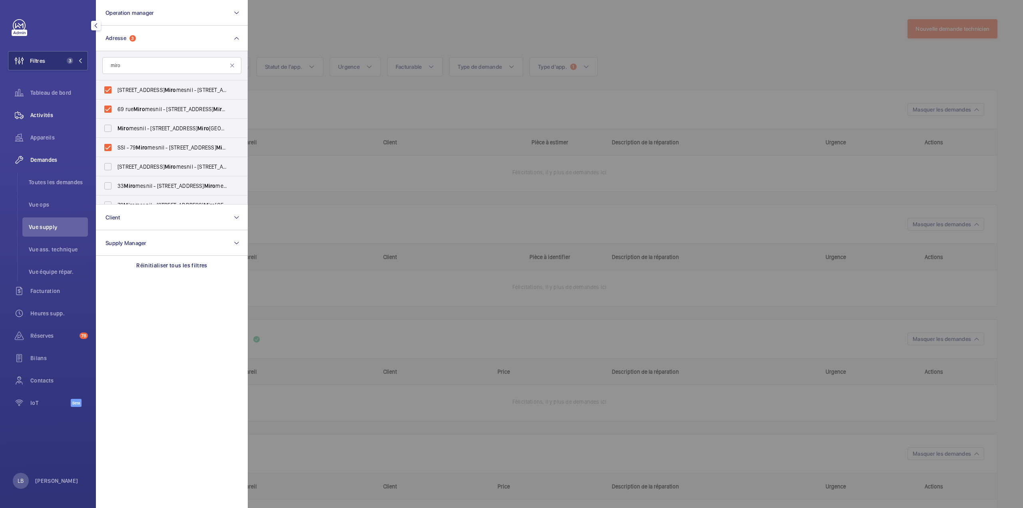
click at [49, 112] on span "Activités" at bounding box center [59, 115] width 58 height 8
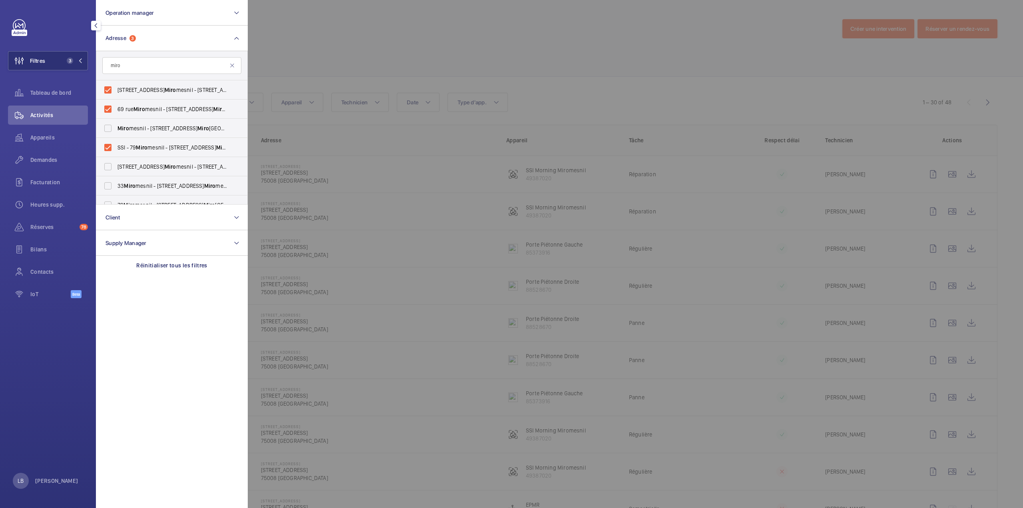
click at [432, 57] on div at bounding box center [759, 254] width 1023 height 508
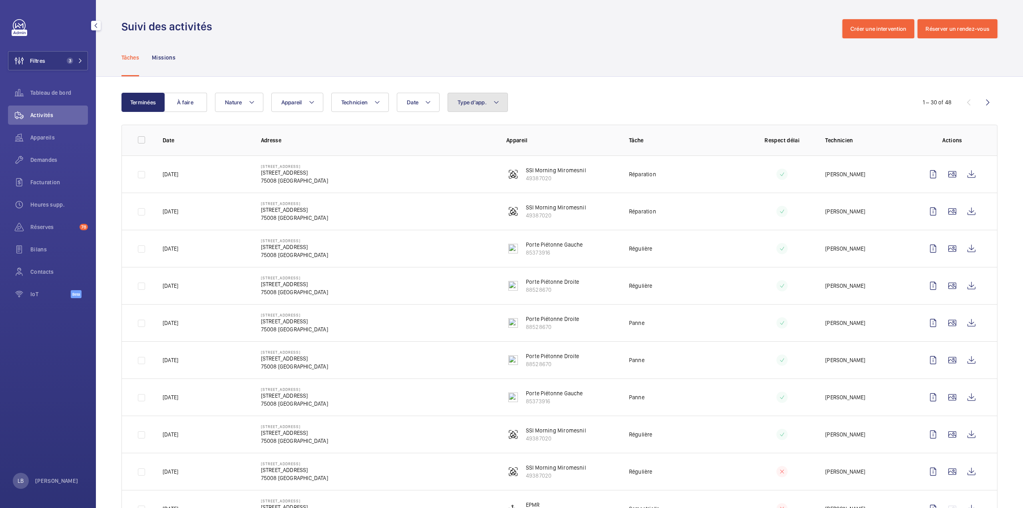
click at [463, 99] on span "Type d'app." at bounding box center [472, 102] width 29 height 6
click at [462, 220] on label "Sécurité incendie" at bounding box center [517, 214] width 139 height 19
click at [462, 220] on input "Sécurité incendie" at bounding box center [460, 214] width 16 height 16
checkbox input "true"
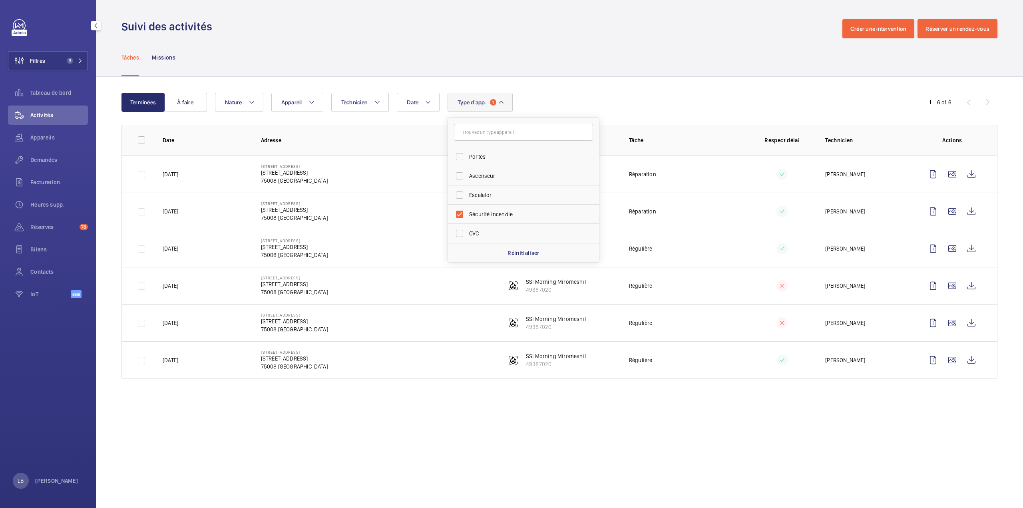
click at [438, 37] on div "Suivi des activités Créer une intervention Réserver un rendez-vous" at bounding box center [559, 28] width 876 height 19
click at [907, 173] on td "[PERSON_NAME]" at bounding box center [861, 173] width 98 height 37
click at [418, 244] on td "69 rue Miromesnil 69 Rue de Miromesnil 75008 PARIS" at bounding box center [370, 248] width 245 height 37
click at [475, 207] on td "69 rue Miromesnil 69 Rue de Miromesnil 75008 PARIS" at bounding box center [370, 211] width 245 height 37
click at [722, 218] on td "Réparation" at bounding box center [677, 211] width 123 height 37
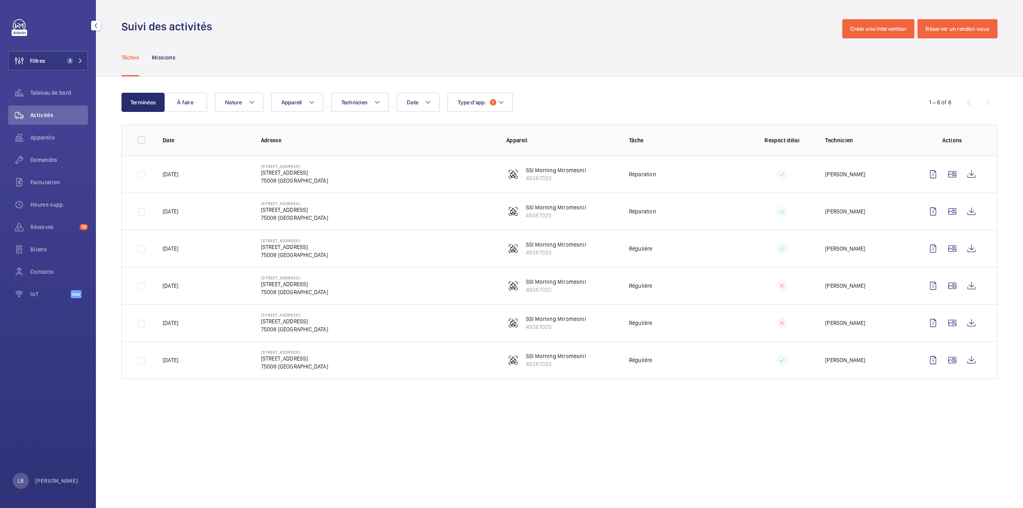
click at [743, 223] on td at bounding box center [776, 211] width 74 height 37
click at [935, 174] on wm-front-icon-button at bounding box center [932, 174] width 19 height 19
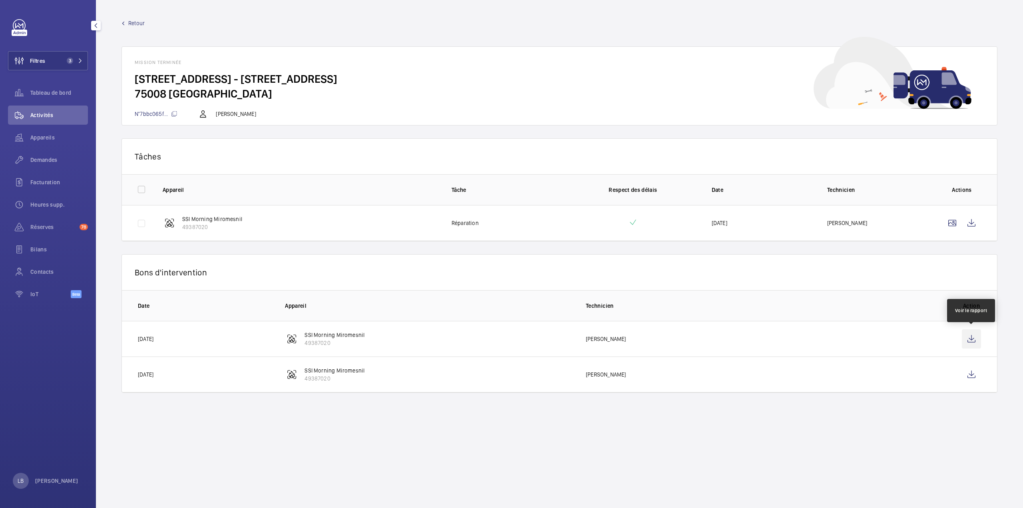
click at [965, 340] on wm-front-icon-button at bounding box center [971, 338] width 19 height 19
click at [551, 44] on div "Retour Mission terminée 69 rue Miromesnil - 69 Rue de Miromesnil 75008 PARIS N°…" at bounding box center [559, 72] width 876 height 106
click at [131, 24] on span "Retour" at bounding box center [136, 23] width 16 height 8
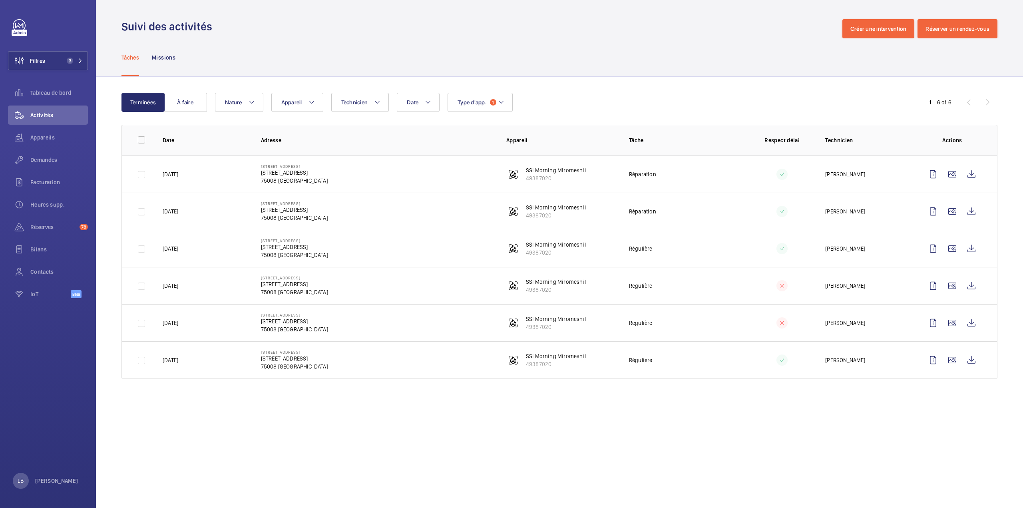
drag, startPoint x: 261, startPoint y: 172, endPoint x: 317, endPoint y: 176, distance: 56.5
click at [317, 176] on td "69 rue Miromesnil 69 Rue de Miromesnil 75008 PARIS" at bounding box center [370, 173] width 245 height 37
copy p "69 Rue de Miromesnil"
click at [66, 55] on button "Filtres 3" at bounding box center [48, 60] width 80 height 19
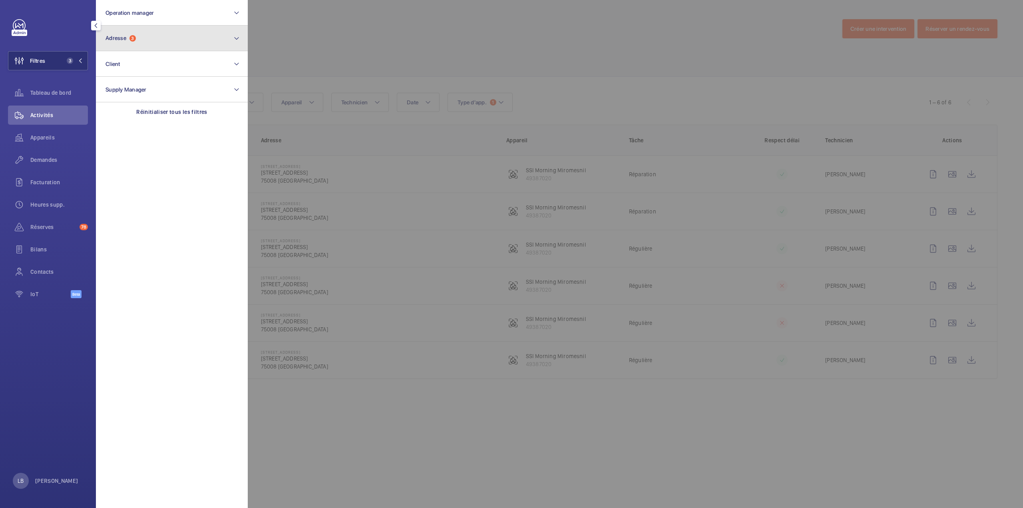
click at [127, 41] on span "Adresse 3" at bounding box center [120, 38] width 30 height 7
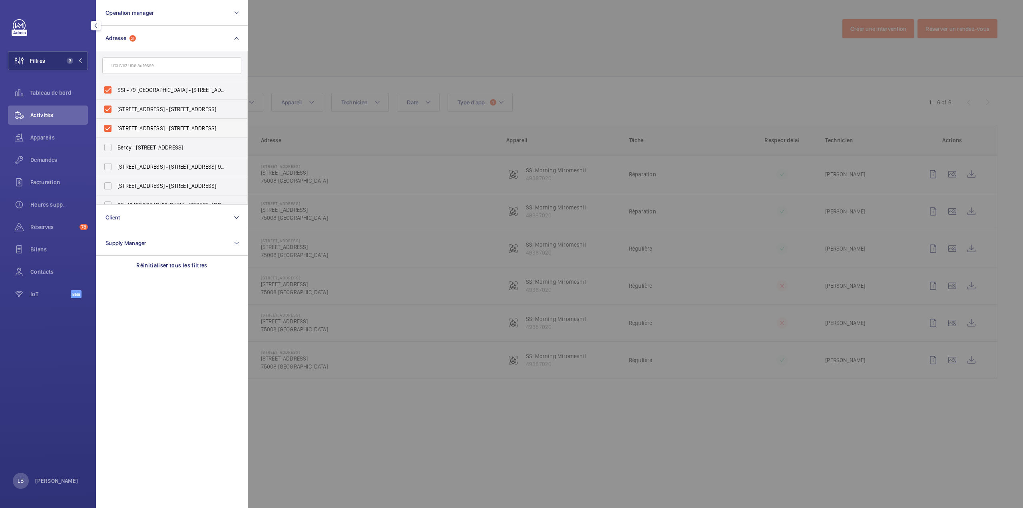
click at [109, 126] on label "66 rue de Miromesnil - 66 Rue de Miromesnil, PARIS 75008" at bounding box center [165, 128] width 139 height 19
click at [109, 126] on input "66 rue de Miromesnil - 66 Rue de Miromesnil, PARIS 75008" at bounding box center [108, 128] width 16 height 16
checkbox input "false"
click at [105, 105] on label "69 rue Miromesnil - 69 Rue de Miromesnil, PARIS 75008" at bounding box center [165, 108] width 139 height 19
click at [105, 105] on input "69 rue Miromesnil - 69 Rue de Miromesnil, PARIS 75008" at bounding box center [108, 109] width 16 height 16
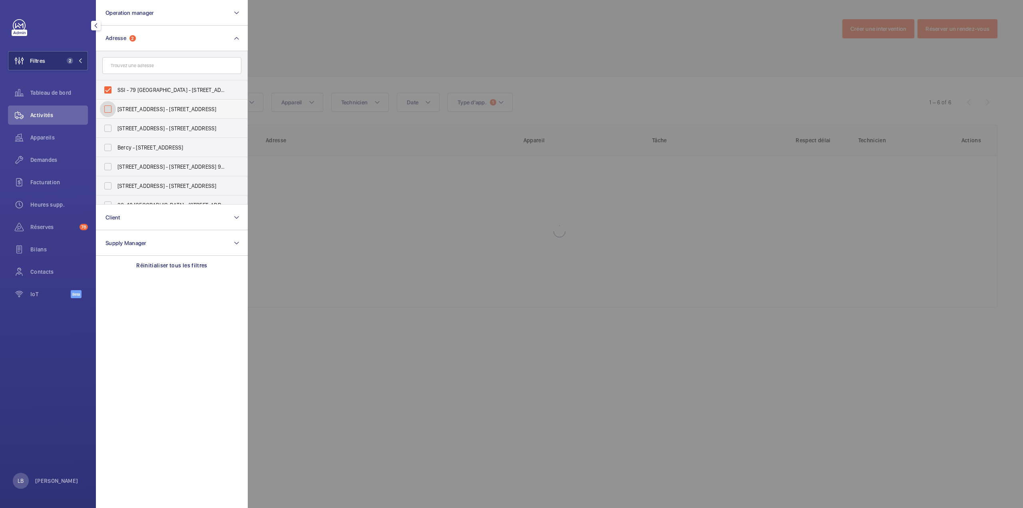
checkbox input "false"
click at [108, 89] on label "SSI - 79 Miromesnil - 79 Rue de Miromesnil, PARIS 75008" at bounding box center [165, 89] width 139 height 19
click at [108, 89] on input "SSI - 79 Miromesnil - 79 Rue de Miromesnil, PARIS 75008" at bounding box center [108, 90] width 16 height 16
checkbox input "false"
click at [147, 64] on input "text" at bounding box center [171, 65] width 139 height 17
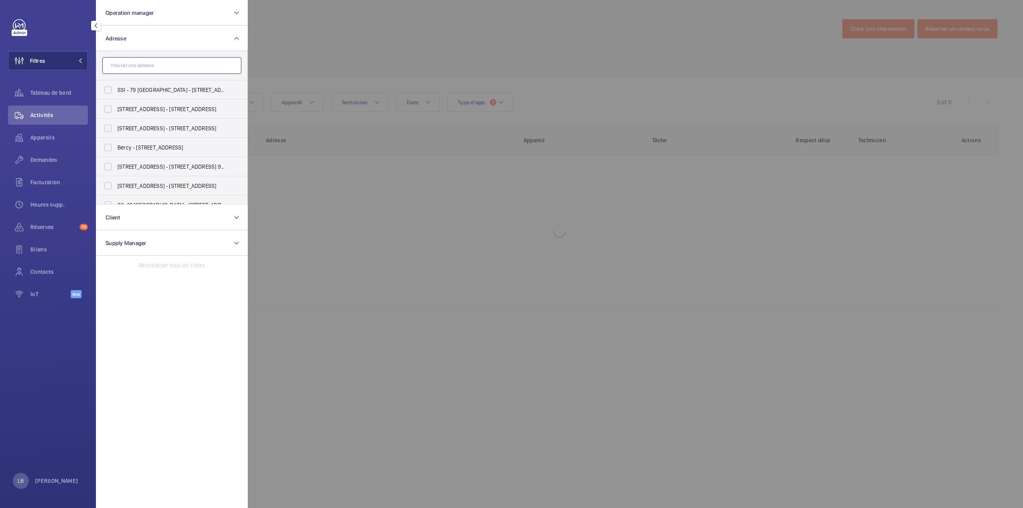
paste input "69 Rue de Miromesnil"
type input "69 Rue de Miromesnil"
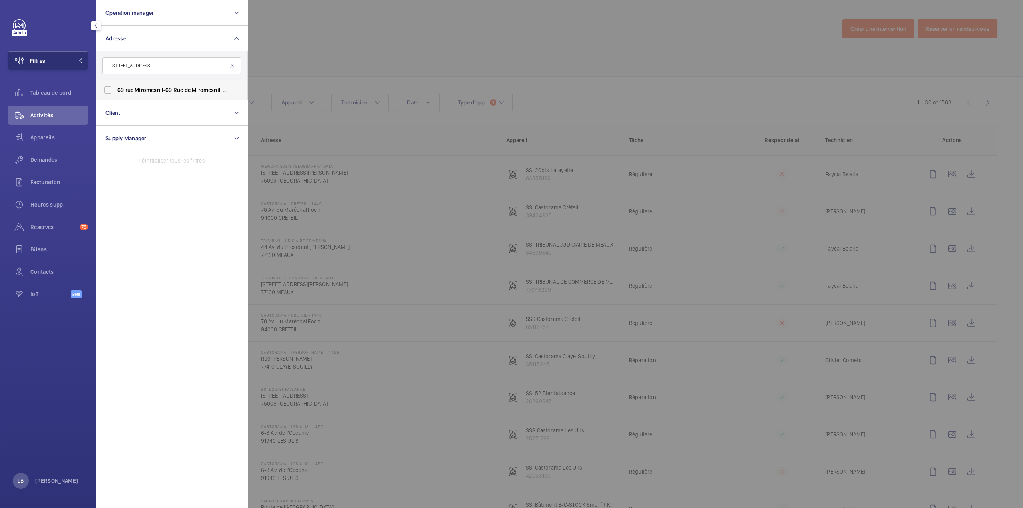
click at [111, 92] on label "69 rue Miromesnil - 69 Rue de Miromesnil , PARIS 75008" at bounding box center [165, 89] width 139 height 19
click at [111, 92] on input "69 rue Miromesnil - 69 Rue de Miromesnil , PARIS 75008" at bounding box center [108, 90] width 16 height 16
checkbox input "true"
click at [409, 44] on div at bounding box center [759, 254] width 1023 height 508
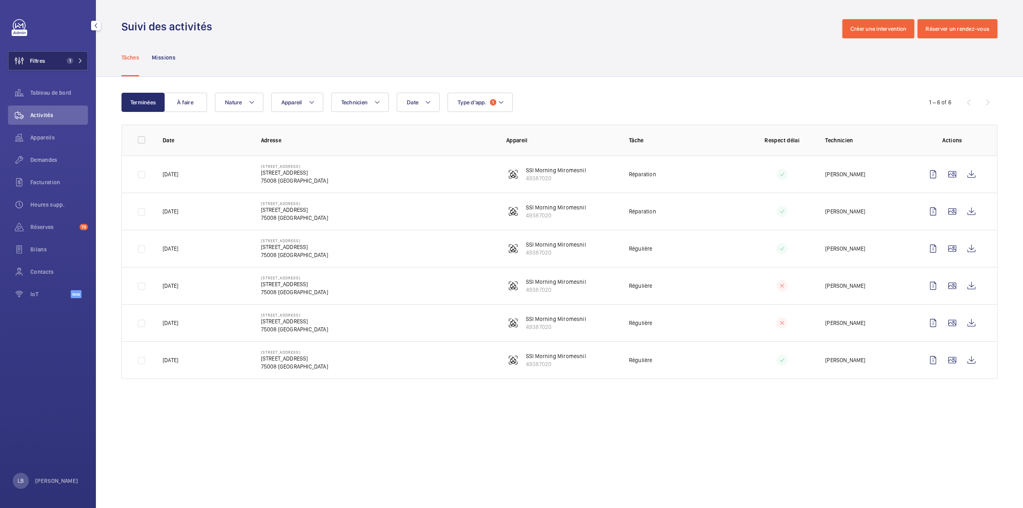
click at [58, 59] on button "Filtres 1" at bounding box center [48, 60] width 80 height 19
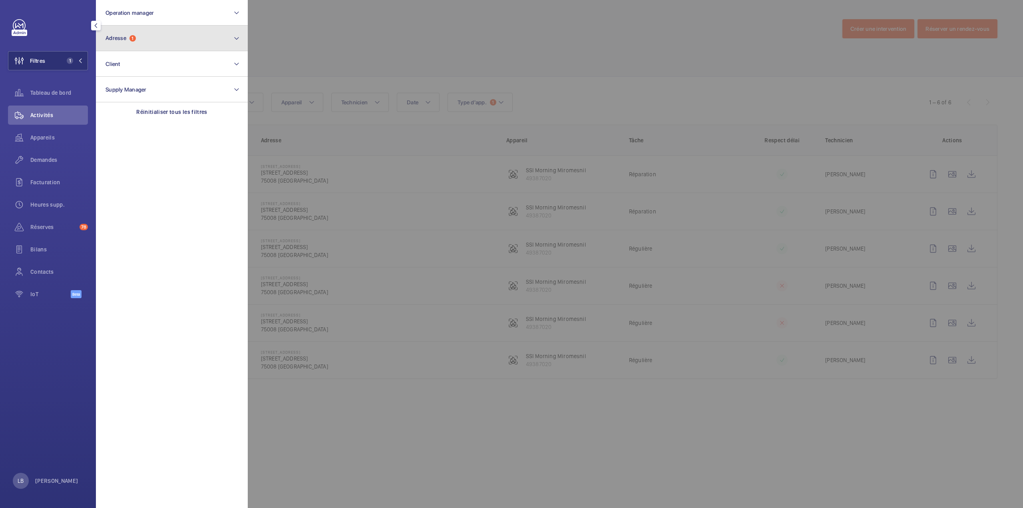
click at [165, 39] on button "Adresse 1" at bounding box center [172, 39] width 152 height 26
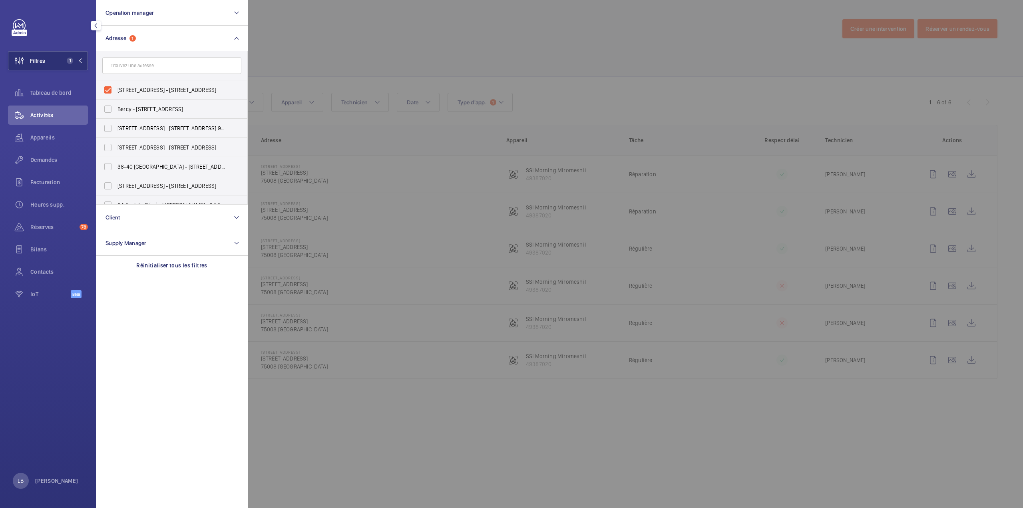
click at [145, 65] on input "text" at bounding box center [171, 65] width 139 height 17
click at [139, 67] on input "morning" at bounding box center [171, 65] width 139 height 17
type input "miro"
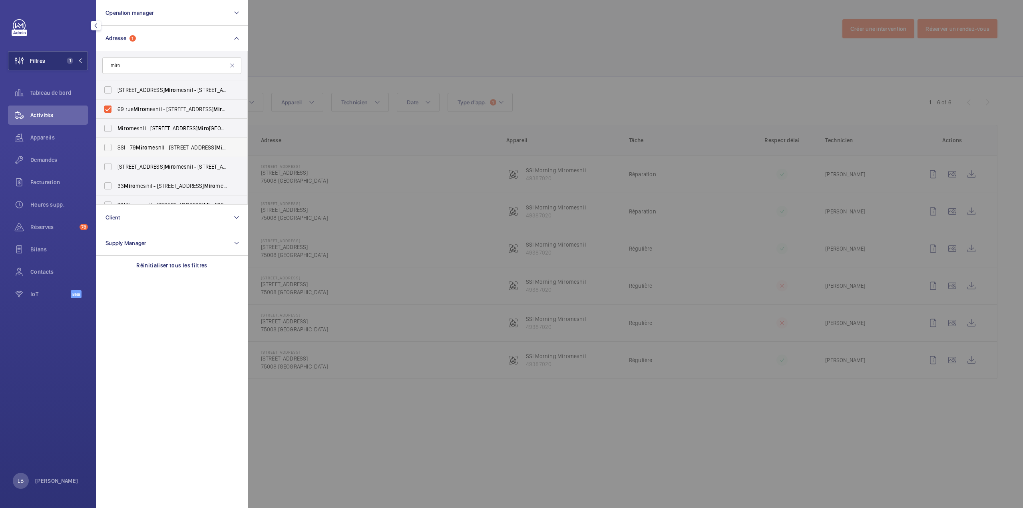
click at [109, 147] on label "SSI - 79 Miro mesnil - 79 Rue de Miro mesnil, PARIS 75008" at bounding box center [165, 147] width 139 height 19
click at [109, 147] on input "SSI - 79 Miro mesnil - 79 Rue de Miro mesnil, PARIS 75008" at bounding box center [108, 147] width 16 height 16
checkbox input "true"
click at [109, 175] on label "79 Miro mesnil - 79 Rue de Miro mesnil, PARIS 75008" at bounding box center [165, 175] width 139 height 19
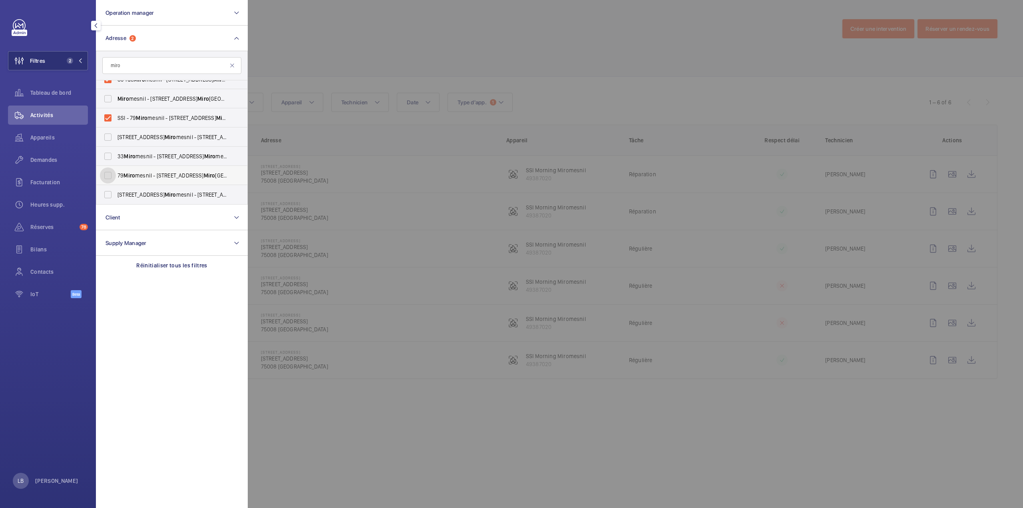
click at [109, 175] on input "79 Miro mesnil - 79 Rue de Miro mesnil, PARIS 75008" at bounding box center [108, 175] width 16 height 16
checkbox input "true"
click at [105, 197] on label "4 rue de Miro mesnil - 4 rue de Miro mesnil, 75008 PARIS, PARIS 75008" at bounding box center [165, 194] width 139 height 19
click at [105, 197] on input "4 rue de Miro mesnil - 4 rue de Miro mesnil, 75008 PARIS, PARIS 75008" at bounding box center [108, 195] width 16 height 16
click at [109, 196] on label "4 rue de Miro mesnil - 4 rue de Miro mesnil, 75008 PARIS, PARIS 75008" at bounding box center [165, 194] width 139 height 19
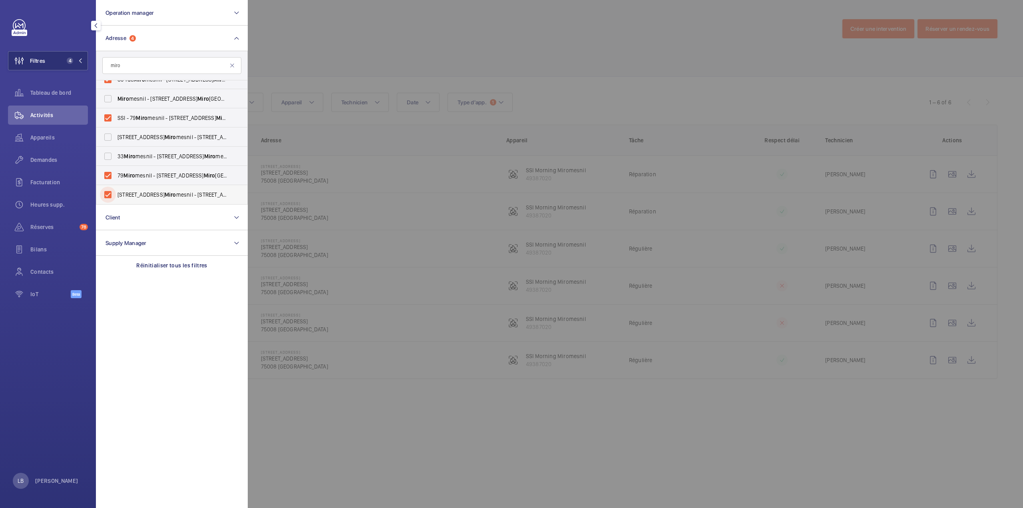
click at [109, 196] on input "4 rue de Miro mesnil - 4 rue de Miro mesnil, 75008 PARIS, PARIS 75008" at bounding box center [108, 195] width 16 height 16
click at [112, 197] on label "4 rue de Miro mesnil - 4 rue de Miro mesnil, 75008 PARIS, PARIS 75008" at bounding box center [165, 194] width 139 height 19
click at [112, 197] on input "4 rue de Miro mesnil - 4 rue de Miro mesnil, 75008 PARIS, PARIS 75008" at bounding box center [108, 195] width 16 height 16
click at [113, 195] on label "4 rue de Miro mesnil - 4 rue de Miro mesnil, 75008 PARIS, PARIS 75008" at bounding box center [165, 194] width 139 height 19
click at [113, 195] on input "4 rue de Miro mesnil - 4 rue de Miro mesnil, 75008 PARIS, PARIS 75008" at bounding box center [108, 195] width 16 height 16
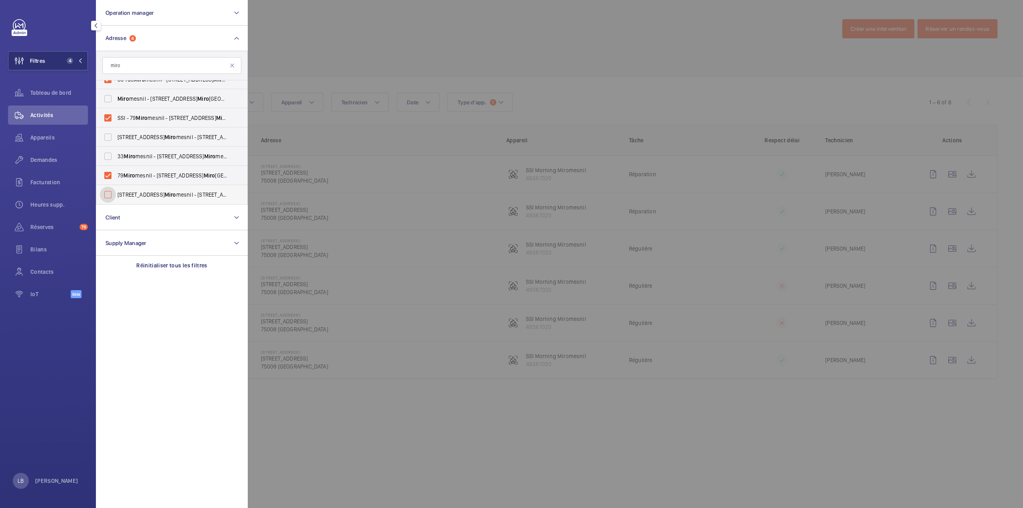
checkbox input "false"
click at [109, 175] on label "79 Miro mesnil - 79 Rue de Miro mesnil, PARIS 75008" at bounding box center [165, 175] width 139 height 19
click at [109, 175] on input "79 Miro mesnil - 79 Rue de Miro mesnil, PARIS 75008" at bounding box center [108, 175] width 16 height 16
checkbox input "false"
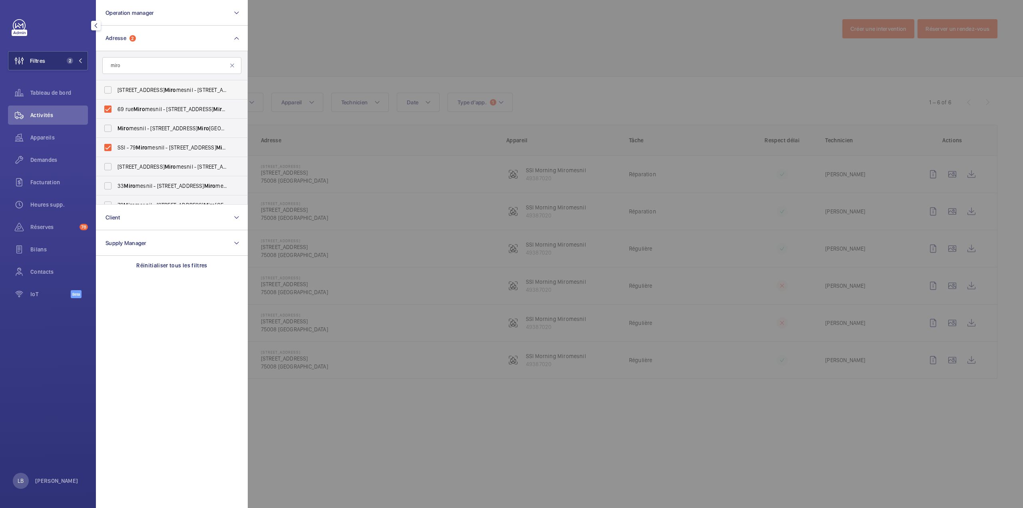
click at [109, 86] on label "66 rue de Miro mesnil - 66 Rue de Miro mesnil, PARIS 75008" at bounding box center [165, 89] width 139 height 19
click at [109, 86] on input "66 rue de Miro mesnil - 66 Rue de Miro mesnil, PARIS 75008" at bounding box center [108, 90] width 16 height 16
click at [110, 85] on label "66 rue de Miro mesnil - 66 Rue de Miro mesnil, PARIS 75008" at bounding box center [165, 89] width 139 height 19
click at [110, 85] on input "66 rue de Miro mesnil - 66 Rue de Miro mesnil, PARIS 75008" at bounding box center [108, 90] width 16 height 16
checkbox input "false"
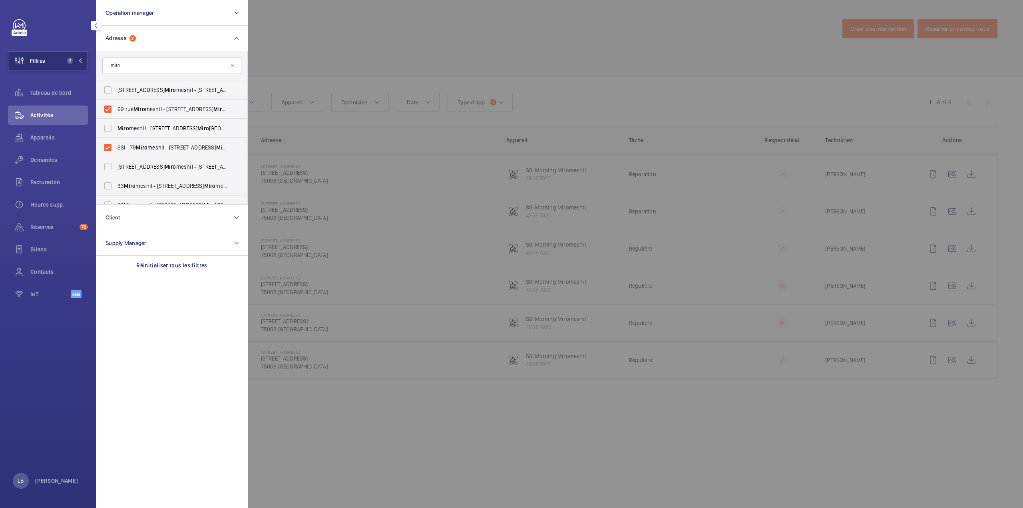
click at [498, 53] on div at bounding box center [759, 254] width 1023 height 508
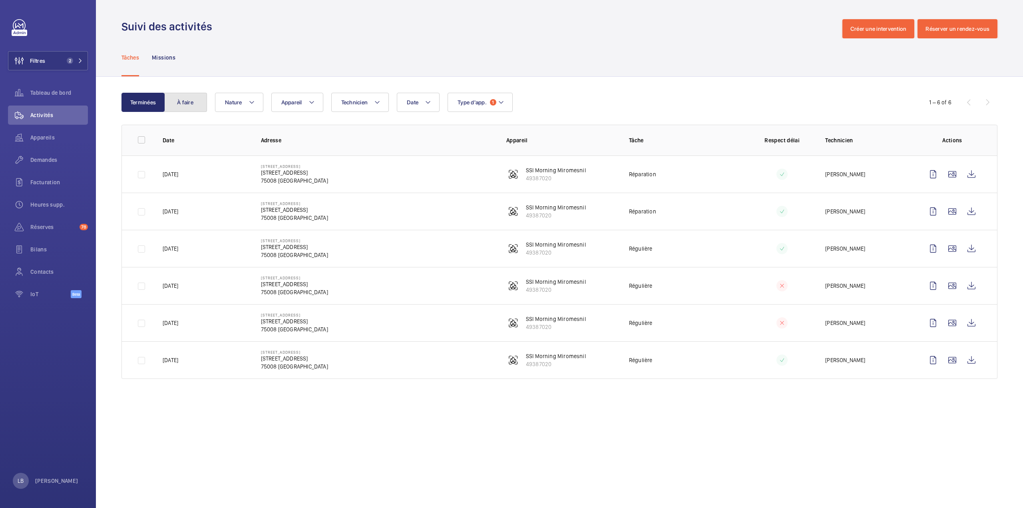
click at [189, 101] on button "À faire" at bounding box center [185, 102] width 43 height 19
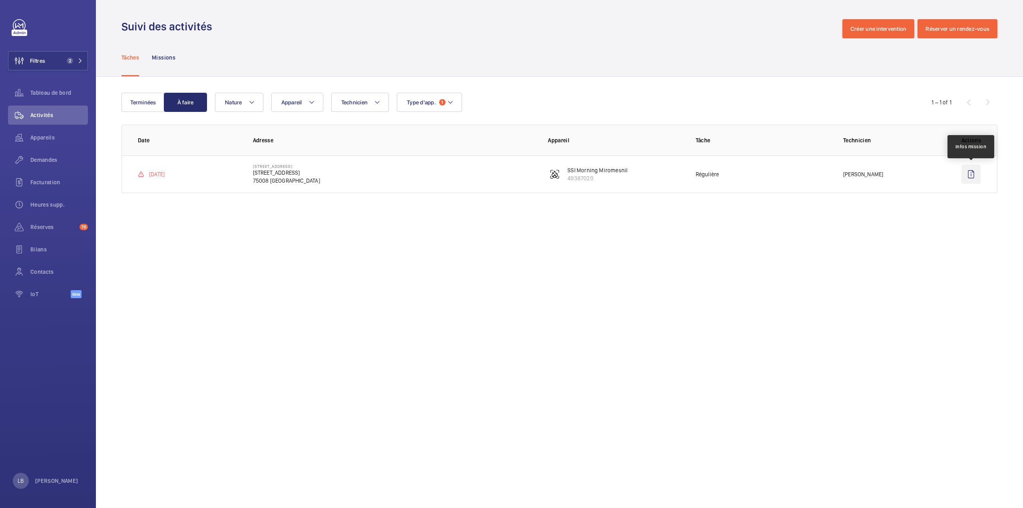
click at [971, 177] on wm-front-icon-button at bounding box center [970, 174] width 19 height 19
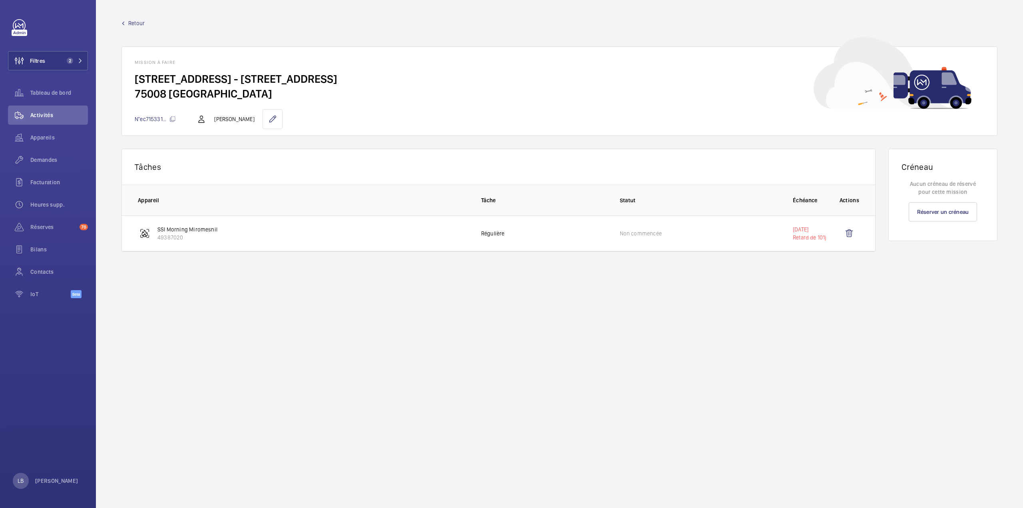
click at [677, 240] on td "Non commencée" at bounding box center [693, 233] width 173 height 36
drag, startPoint x: 131, startPoint y: 30, endPoint x: 132, endPoint y: 23, distance: 6.6
click at [131, 29] on div "Retour Mission à faire 69 rue Miromesnil - 69 Rue de Miromesnil 75008 PARIS N°e…" at bounding box center [559, 77] width 876 height 117
click at [132, 23] on span "Retour" at bounding box center [136, 23] width 16 height 8
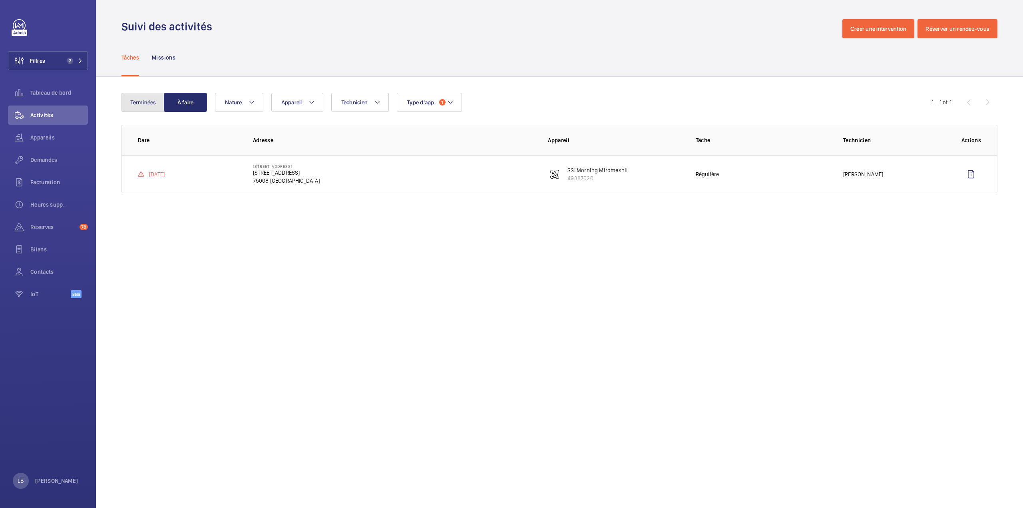
click at [139, 108] on button "Terminées" at bounding box center [142, 102] width 43 height 19
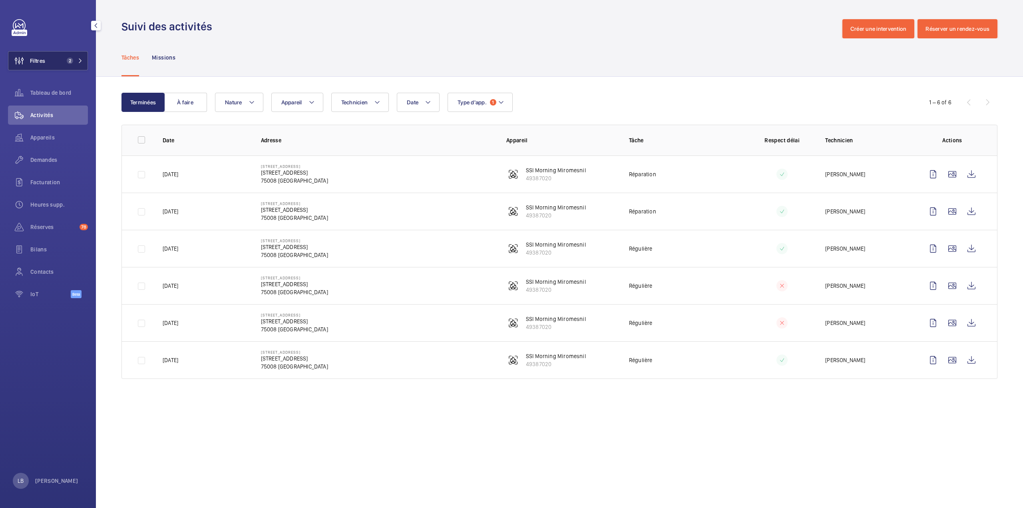
click at [46, 54] on button "Filtres 2" at bounding box center [48, 60] width 80 height 19
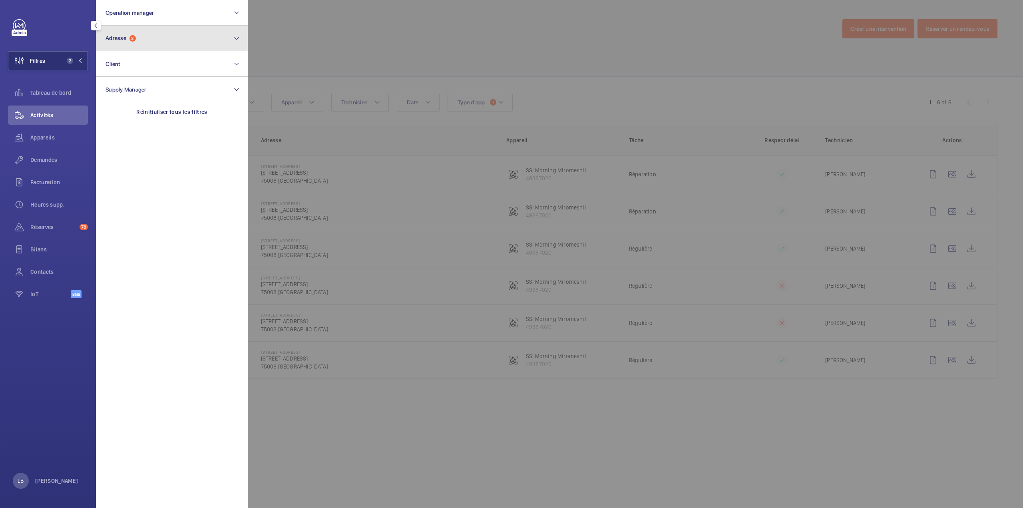
click at [126, 40] on span "Adresse" at bounding box center [115, 38] width 21 height 6
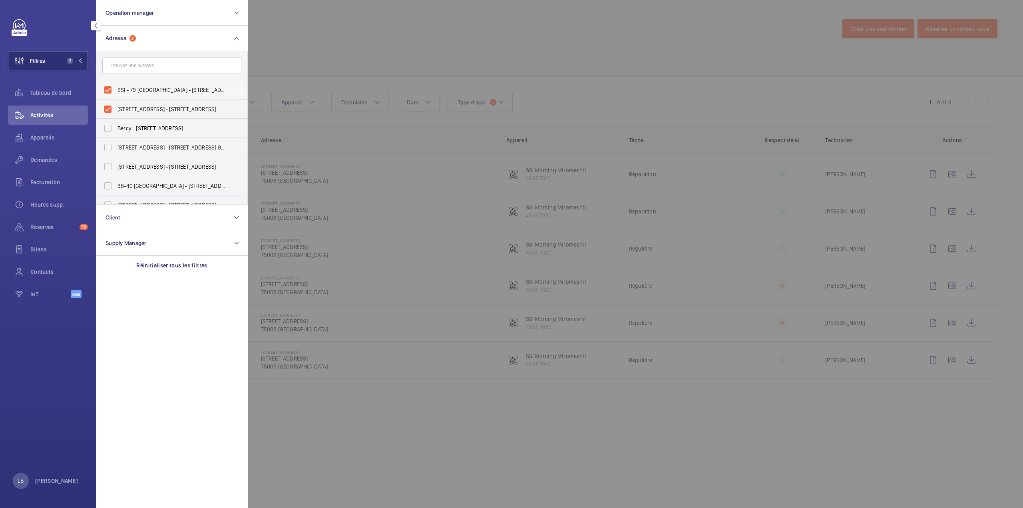
click at [107, 87] on label "SSI - 79 Miromesnil - 79 Rue de Miromesnil, PARIS 75008" at bounding box center [165, 89] width 139 height 19
click at [107, 87] on input "SSI - 79 Miromesnil - 79 Rue de Miromesnil, PARIS 75008" at bounding box center [108, 90] width 16 height 16
checkbox input "false"
click at [109, 108] on label "69 rue Miromesnil - 69 Rue de Miromesnil, PARIS 75008" at bounding box center [165, 108] width 139 height 19
click at [109, 108] on input "69 rue Miromesnil - 69 Rue de Miromesnil, PARIS 75008" at bounding box center [108, 109] width 16 height 16
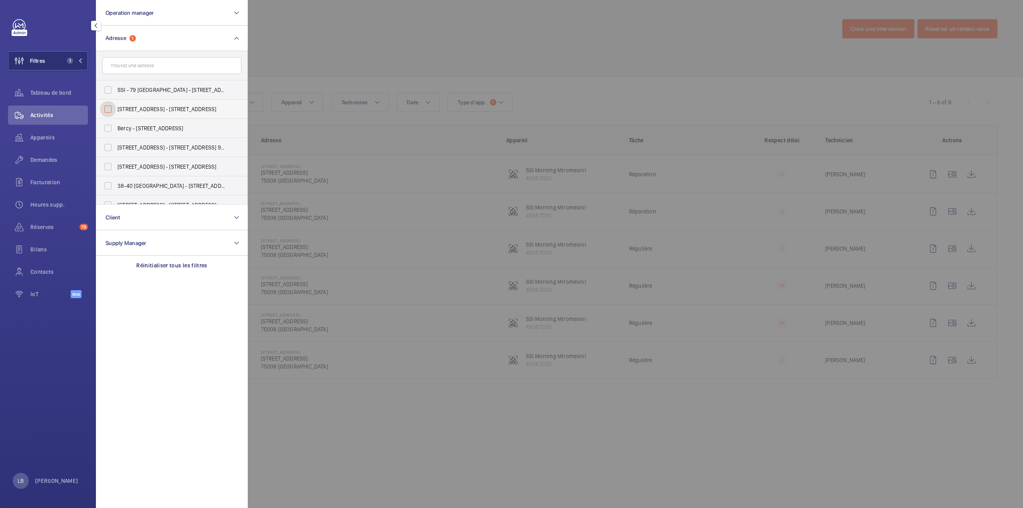
checkbox input "false"
click at [135, 65] on input "text" at bounding box center [171, 65] width 139 height 17
type input "coignière"
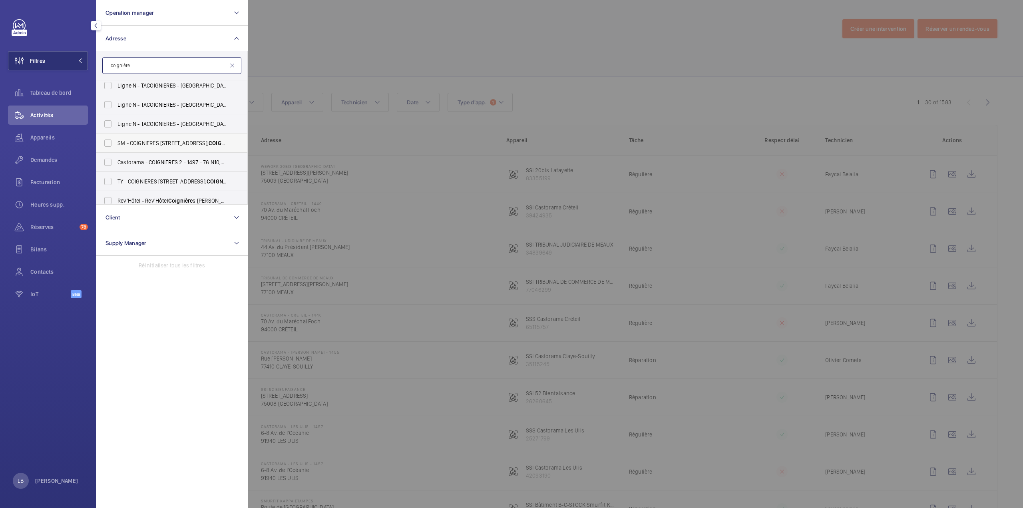
scroll to position [40, 0]
click at [104, 144] on label "Castorama - COIGNIERES 2 - 1497 - 76 N10, COIGNIÈRE S 78310" at bounding box center [165, 145] width 139 height 19
click at [104, 144] on input "Castorama - COIGNIERES 2 - 1497 - 76 N10, COIGNIÈRE S 78310" at bounding box center [108, 146] width 16 height 16
checkbox input "true"
click at [340, 48] on div at bounding box center [759, 254] width 1023 height 508
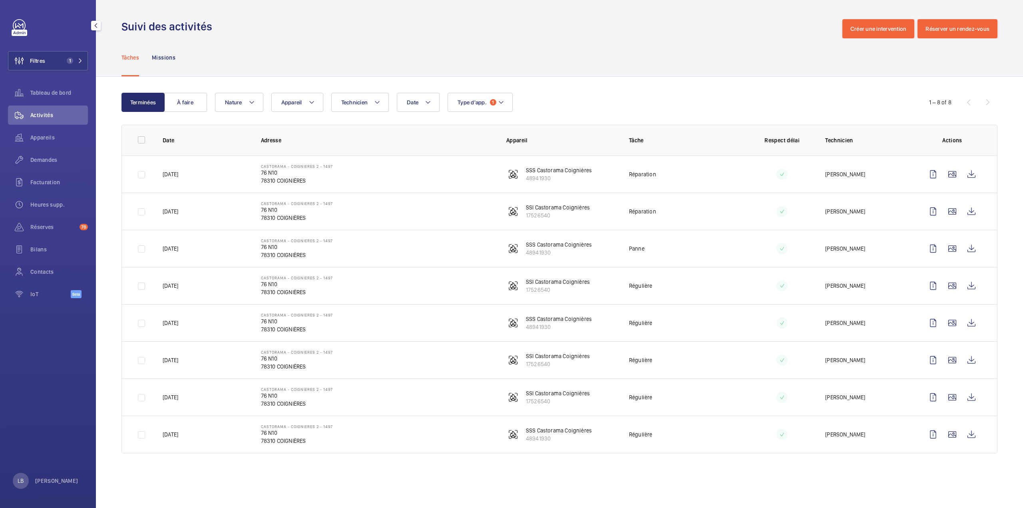
click at [716, 280] on td "Régulière" at bounding box center [677, 285] width 123 height 37
click at [730, 284] on td "Régulière" at bounding box center [677, 285] width 123 height 37
click at [62, 60] on button "Filtres 1" at bounding box center [48, 60] width 80 height 19
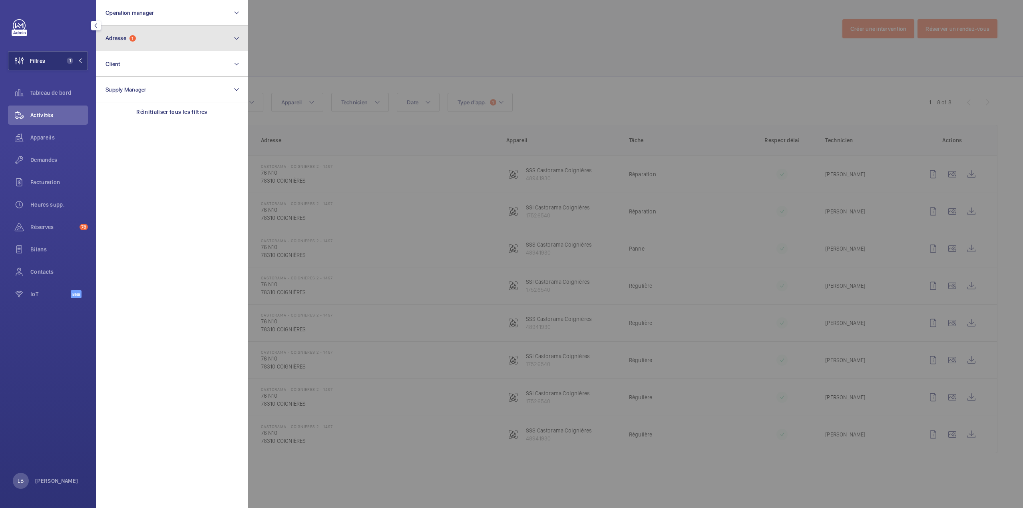
click at [117, 32] on button "Adresse 1" at bounding box center [172, 39] width 152 height 26
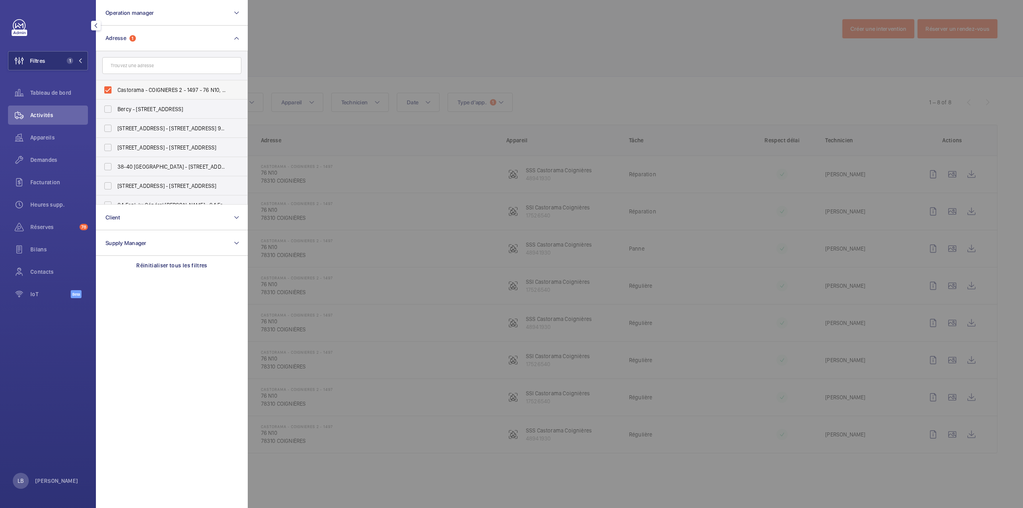
click at [105, 93] on label "Castorama - COIGNIERES 2 - 1497 - 76 N10, COIGNIÈRES 78310" at bounding box center [165, 89] width 139 height 19
click at [105, 93] on input "Castorama - COIGNIERES 2 - 1497 - 76 N10, COIGNIÈRES 78310" at bounding box center [108, 90] width 16 height 16
checkbox input "false"
click at [122, 62] on input "text" at bounding box center [171, 65] width 139 height 17
type input "miro"
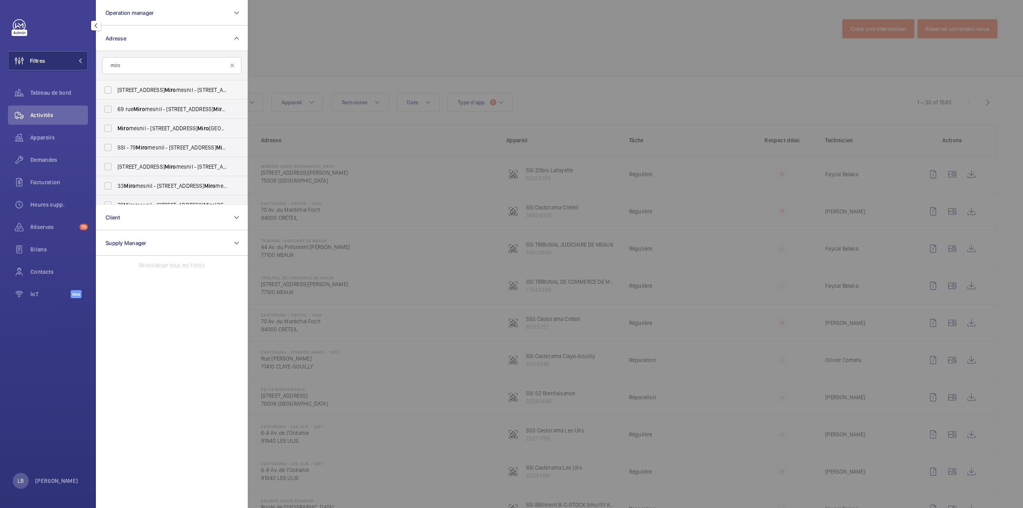
click at [103, 90] on label "66 rue de Miro mesnil - 66 Rue de Miro mesnil, PARIS 75008" at bounding box center [165, 89] width 139 height 19
click at [103, 90] on input "66 rue de Miro mesnil - 66 Rue de Miro mesnil, PARIS 75008" at bounding box center [108, 90] width 16 height 16
checkbox input "true"
click at [109, 107] on label "69 rue Miro mesnil - 69 Rue de Miro mesnil, PARIS 75008" at bounding box center [165, 108] width 139 height 19
click at [109, 107] on input "69 rue Miro mesnil - 69 Rue de Miro mesnil, PARIS 75008" at bounding box center [108, 109] width 16 height 16
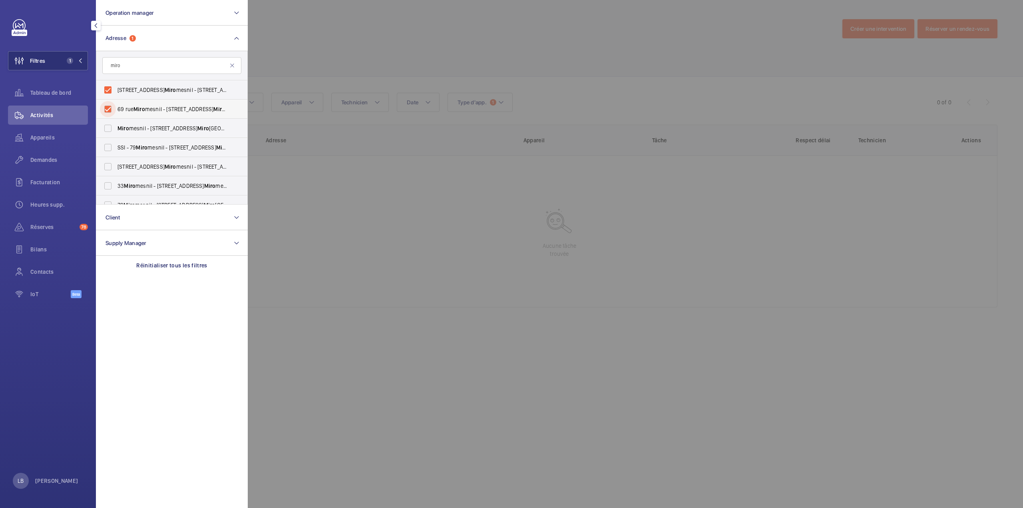
checkbox input "true"
click at [563, 34] on div at bounding box center [759, 254] width 1023 height 508
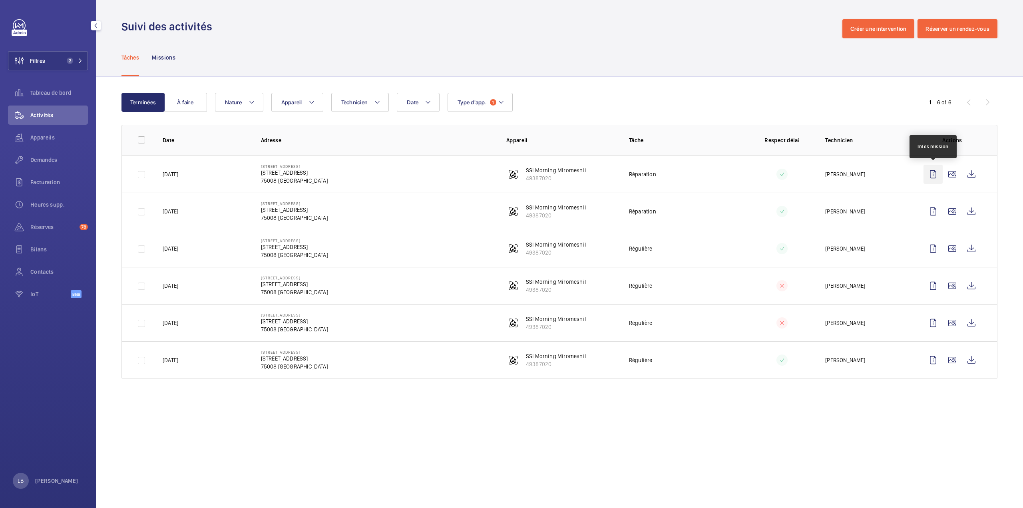
click at [933, 176] on wm-front-icon-button at bounding box center [932, 174] width 19 height 19
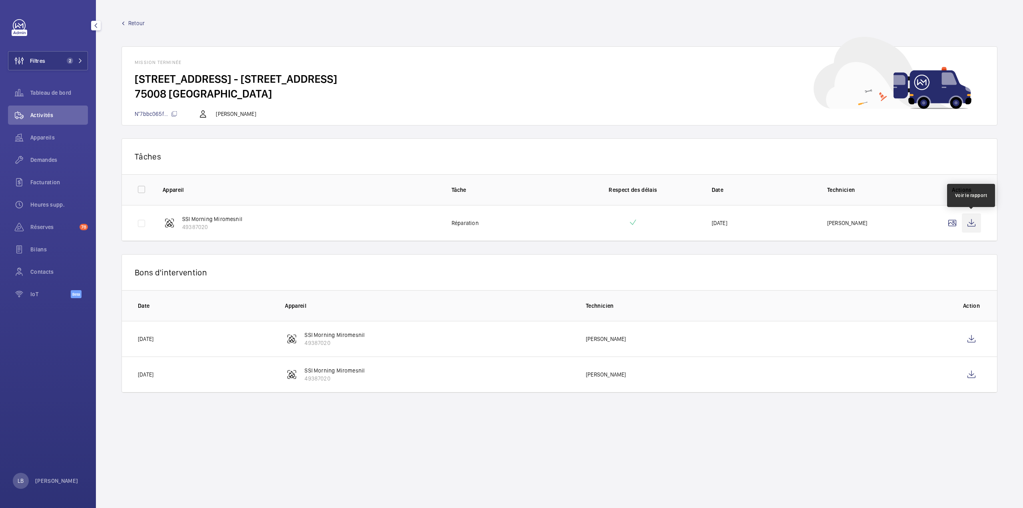
click at [971, 226] on wm-front-icon-button at bounding box center [971, 222] width 19 height 19
click at [983, 342] on td at bounding box center [973, 339] width 48 height 36
click at [979, 339] on wm-front-icon-button at bounding box center [971, 338] width 19 height 19
click at [971, 372] on wm-front-icon-button at bounding box center [971, 374] width 19 height 19
click at [129, 21] on span "Retour" at bounding box center [136, 23] width 16 height 8
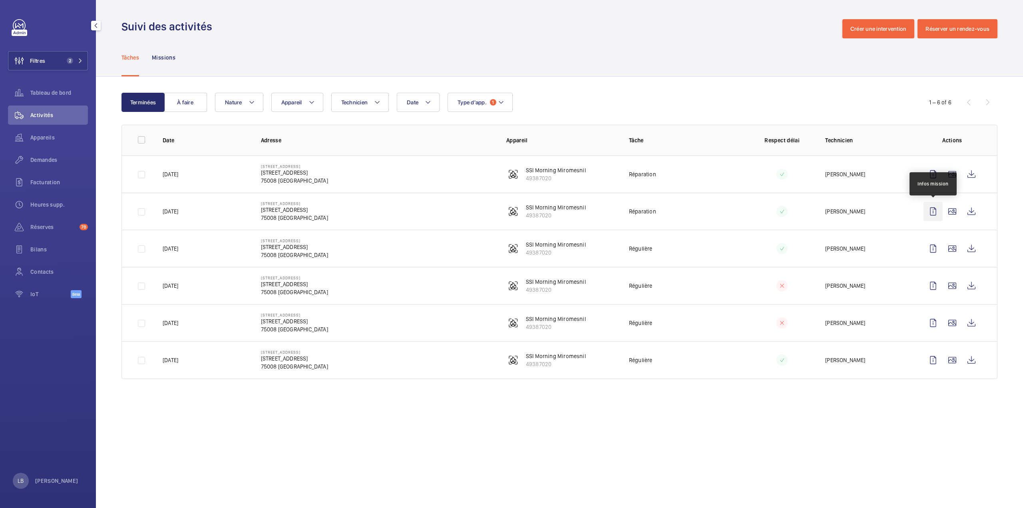
click at [937, 212] on wm-front-icon-button at bounding box center [932, 211] width 19 height 19
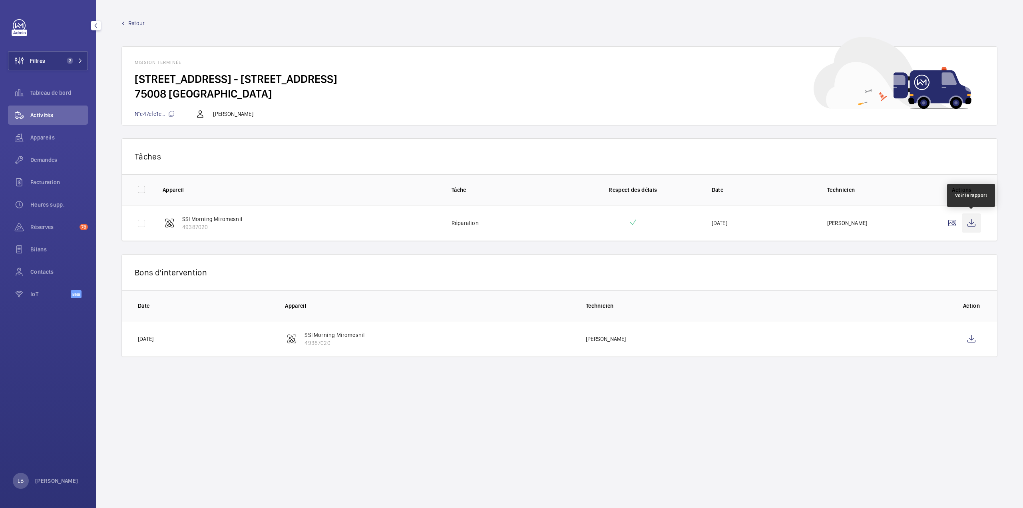
click at [974, 219] on wm-front-icon-button at bounding box center [971, 222] width 19 height 19
click at [973, 338] on wm-front-icon-button at bounding box center [971, 338] width 19 height 19
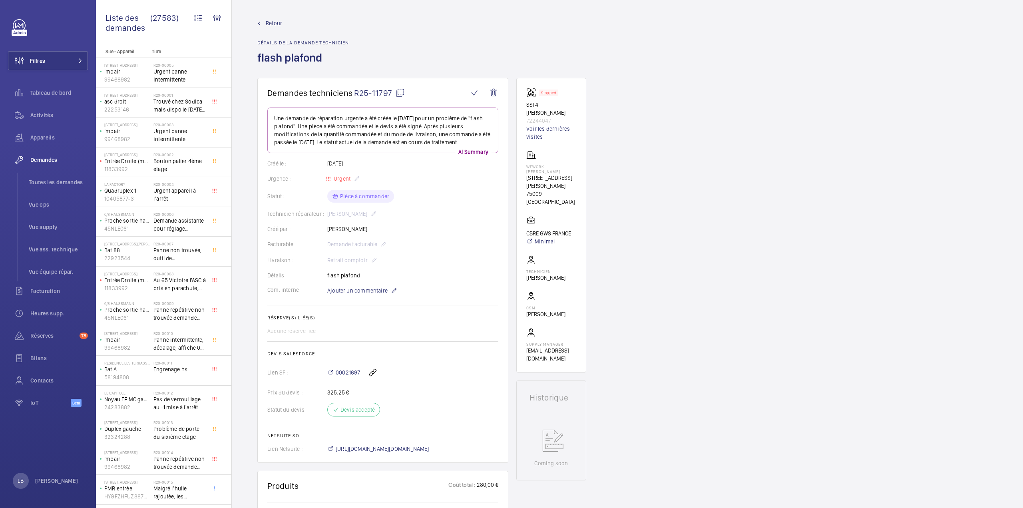
click at [816, 259] on div "Demandes techniciens R25-11797 Une demande de réparation urgente a été créée le…" at bounding box center [627, 471] width 791 height 786
click at [734, 130] on div "Demandes techniciens R25-11797 Une demande de réparation urgente a été créée le…" at bounding box center [627, 471] width 791 height 786
click at [264, 22] on link "Retour" at bounding box center [303, 23] width 92 height 8
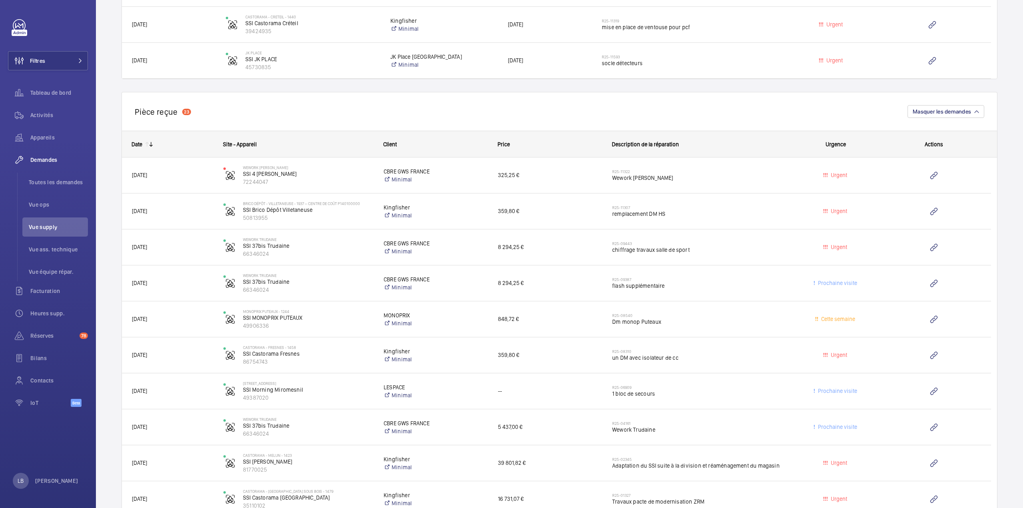
scroll to position [759, 0]
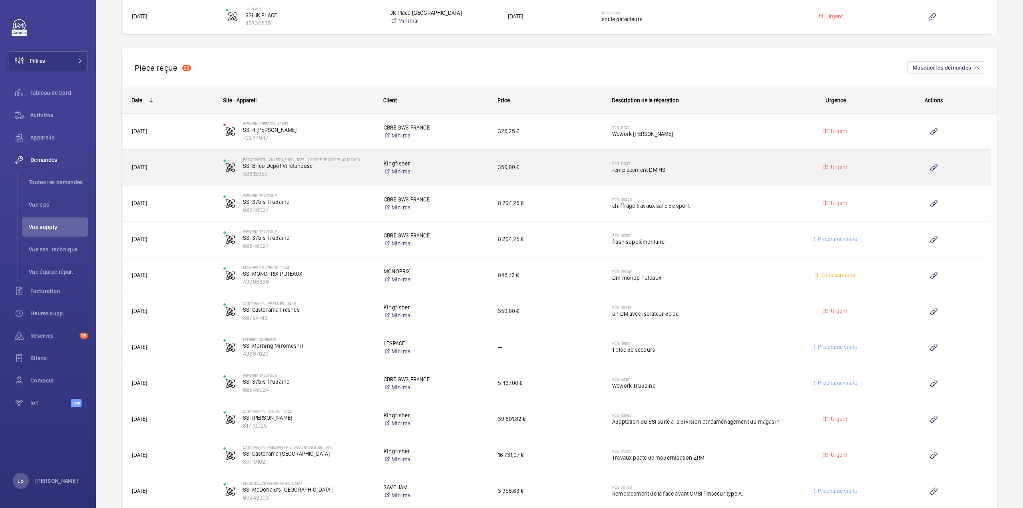
click at [754, 166] on span "remplacement DM HS" at bounding box center [698, 170] width 173 height 8
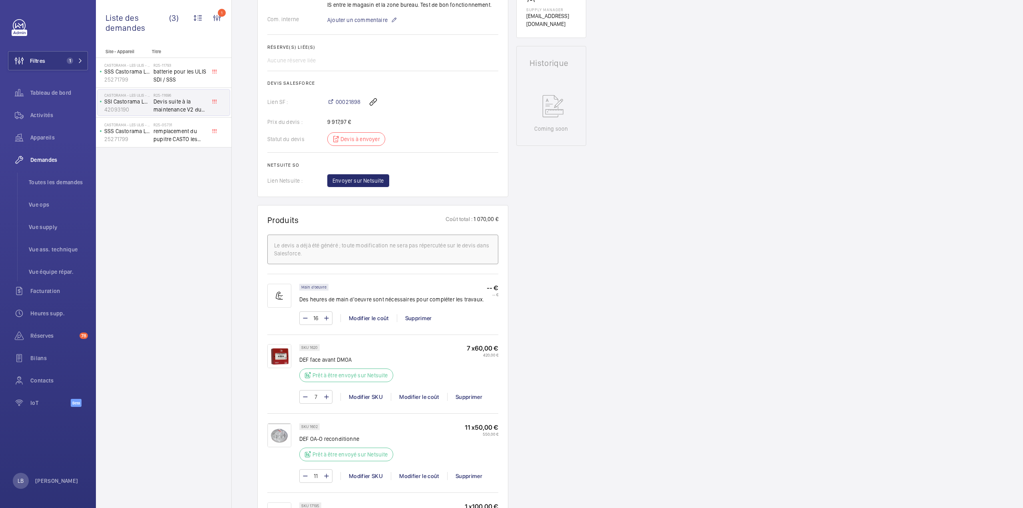
scroll to position [220, 0]
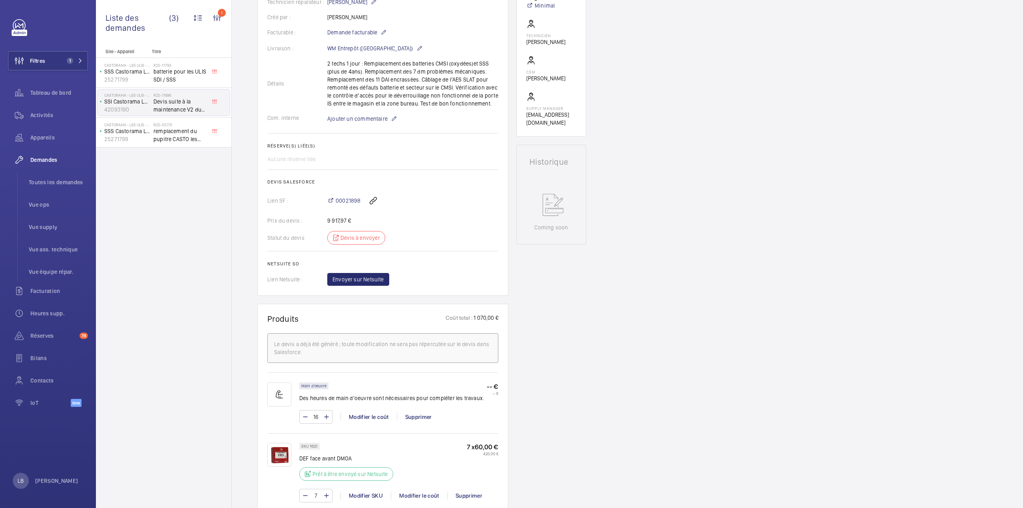
click at [164, 340] on div "Site - Appareil Titre Castorama - LES ULIS - 1457 SSS Castorama Les Ulis 252717…" at bounding box center [163, 278] width 135 height 459
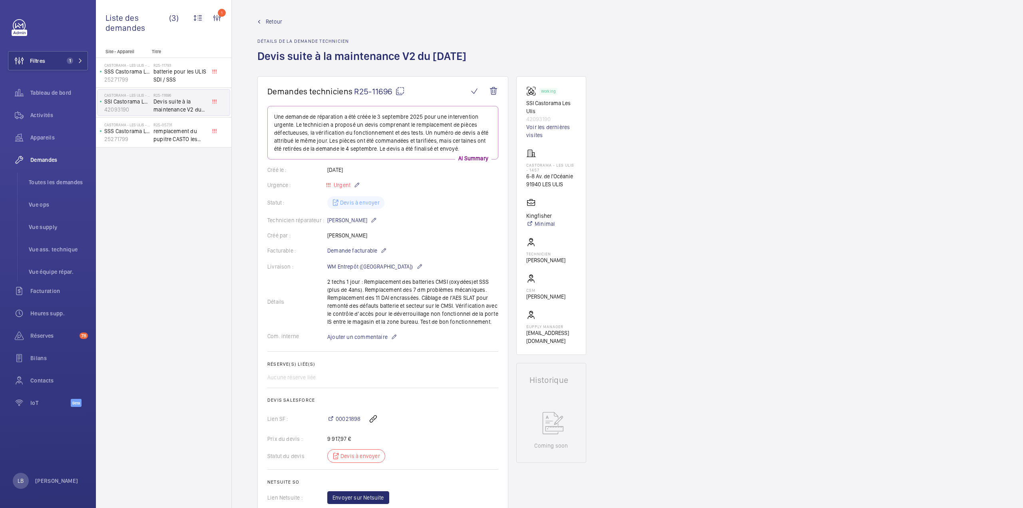
scroll to position [0, 0]
